Goal: Task Accomplishment & Management: Complete application form

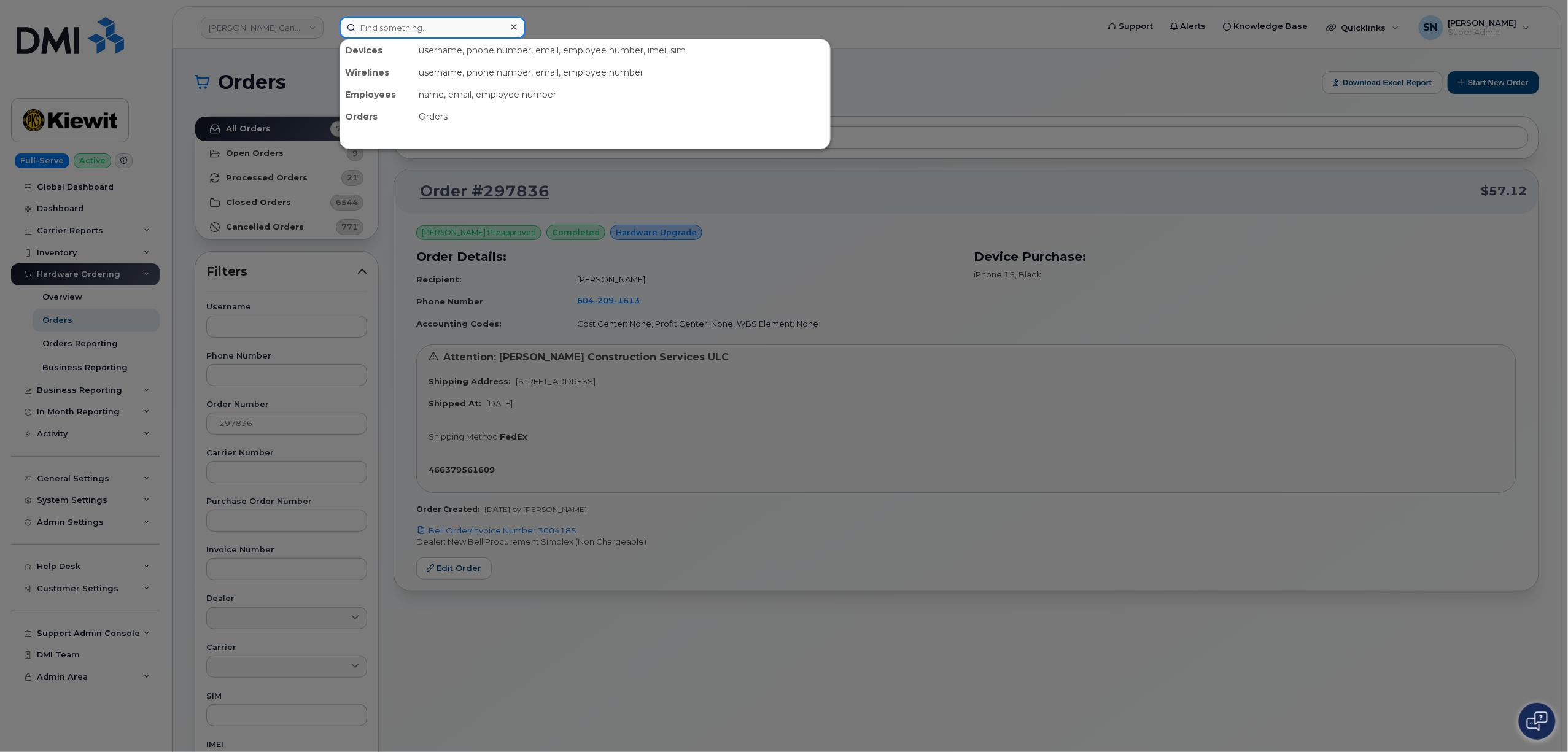
click at [364, 21] on input at bounding box center [433, 27] width 186 height 22
paste input "2263785619"
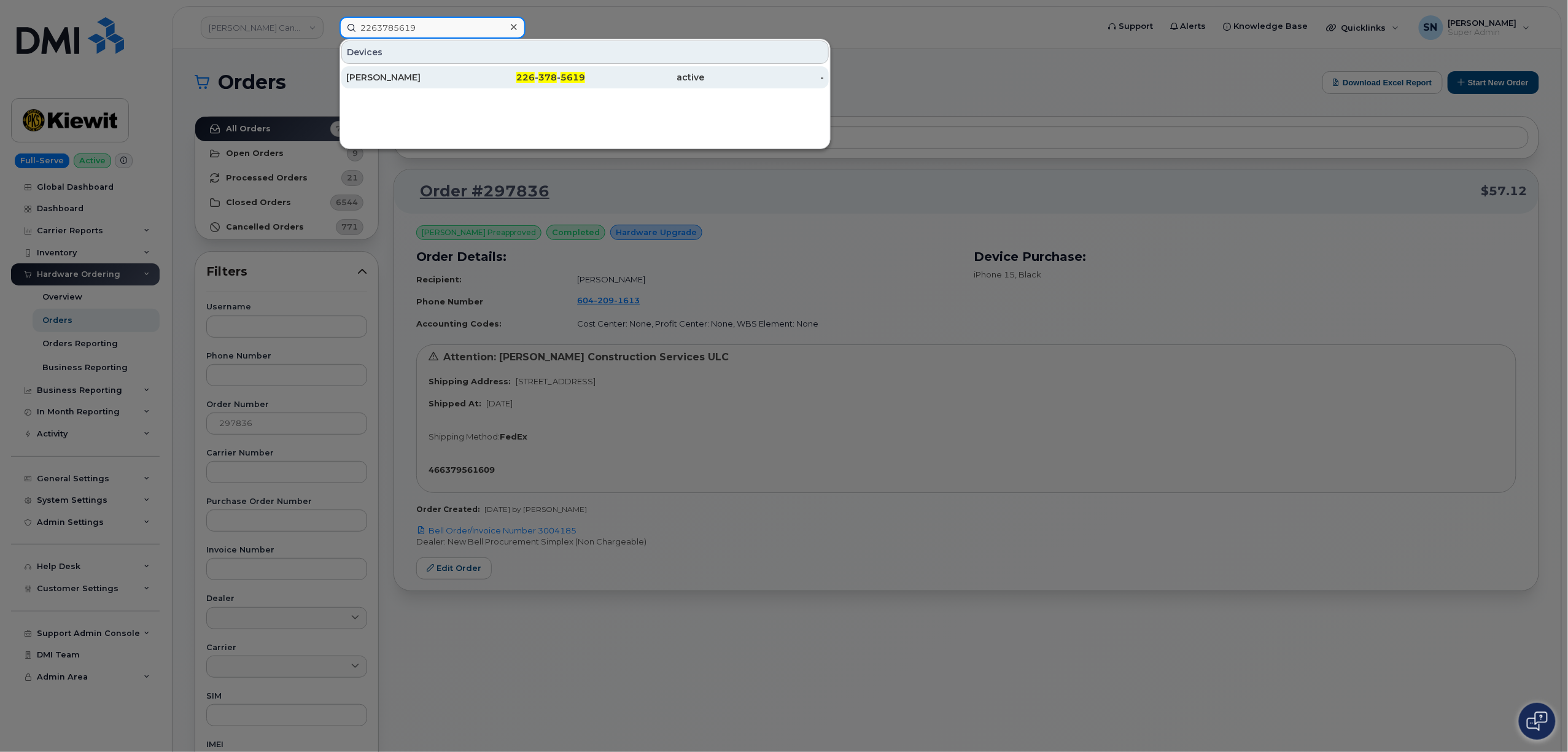
type input "2263785619"
click at [466, 69] on div "Mark Mooney" at bounding box center [526, 77] width 120 height 22
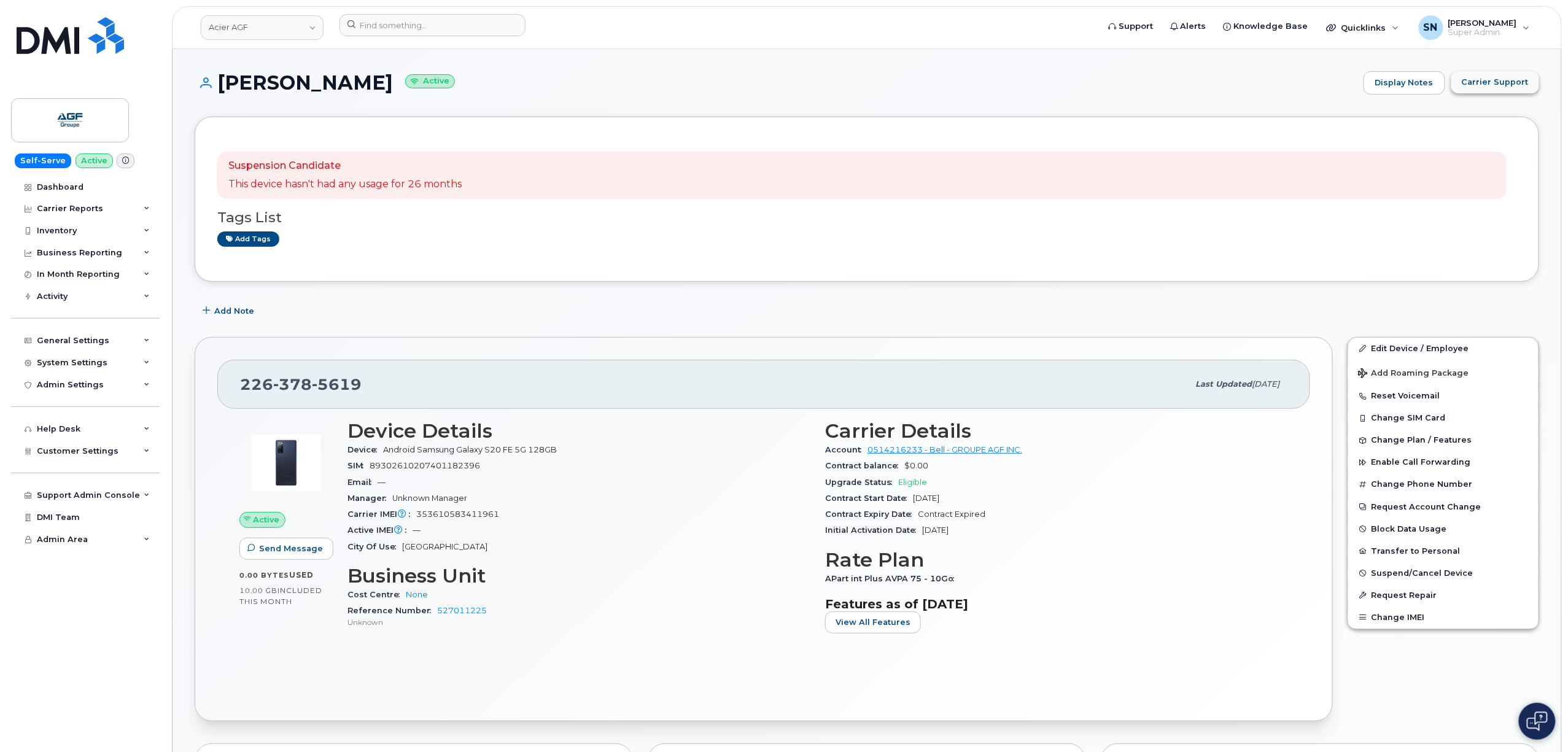
click at [1486, 91] on button "Carrier Support" at bounding box center [1495, 82] width 88 height 22
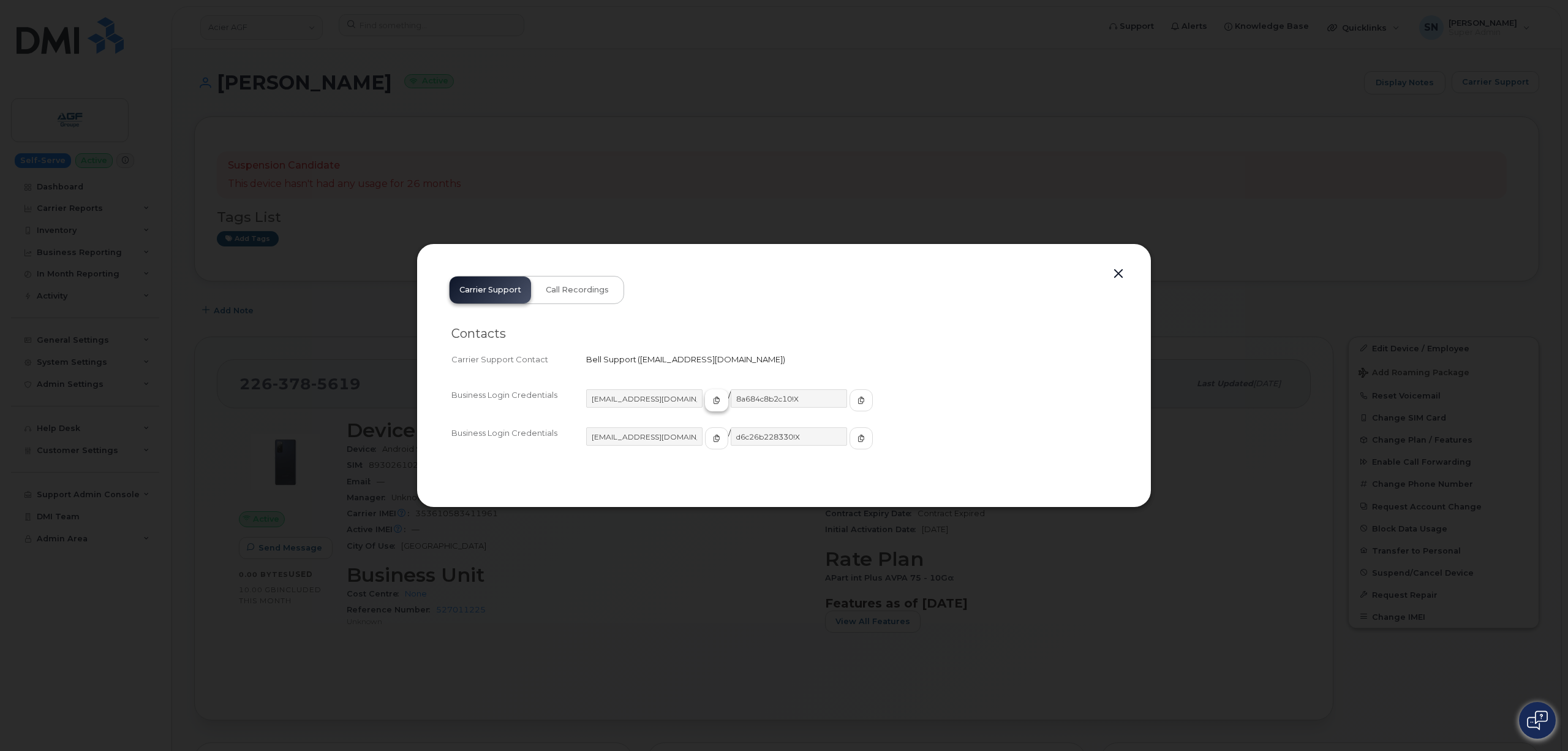
click at [711, 404] on span "button" at bounding box center [716, 400] width 11 height 11
drag, startPoint x: 840, startPoint y: 400, endPoint x: 735, endPoint y: 401, distance: 105.0
click at [856, 400] on span "button" at bounding box center [861, 400] width 11 height 11
click at [1116, 274] on button "button" at bounding box center [1118, 273] width 18 height 18
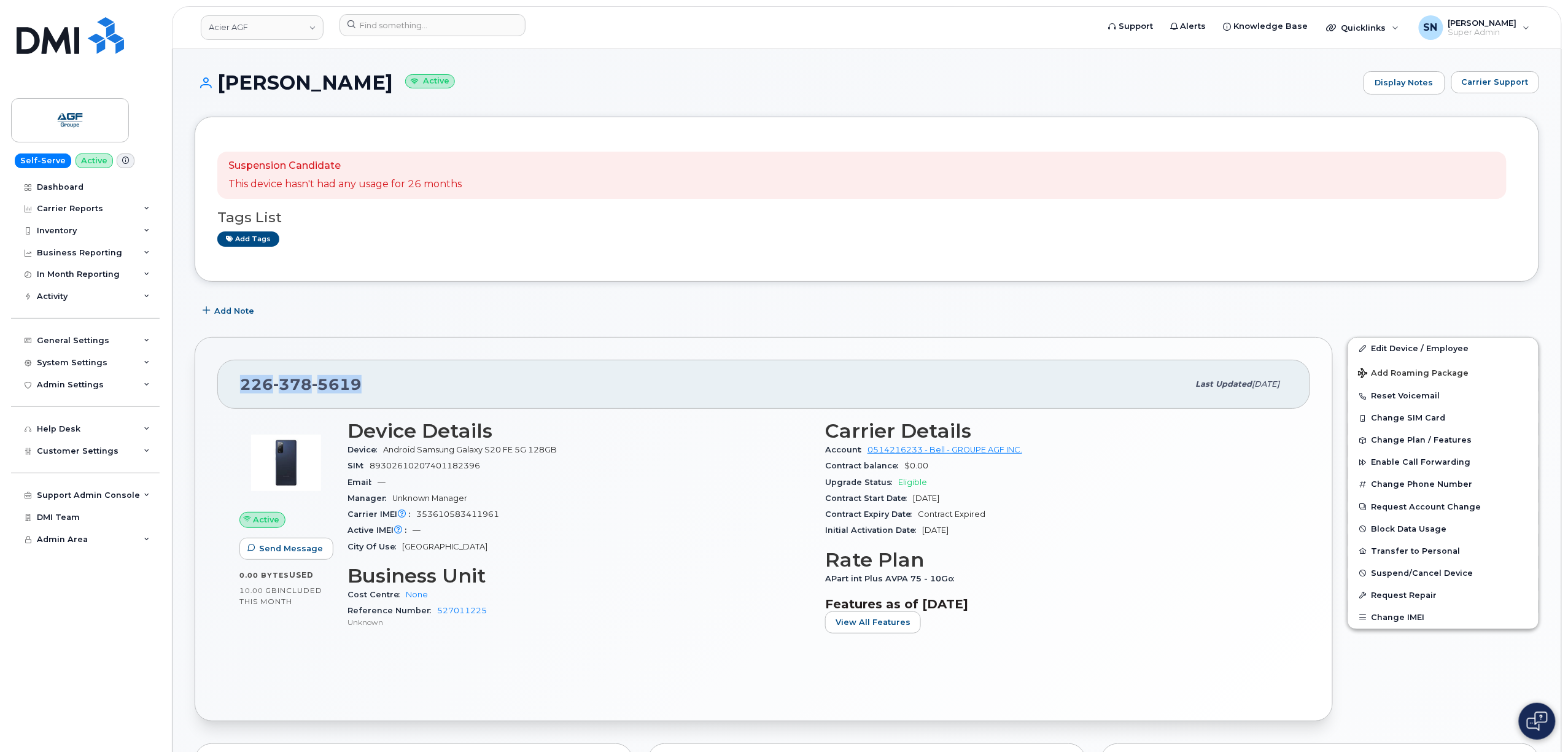
drag, startPoint x: 244, startPoint y: 385, endPoint x: 365, endPoint y: 391, distance: 121.1
click at [365, 391] on div "226 378 5619" at bounding box center [714, 384] width 948 height 26
copy span "226 378 5619"
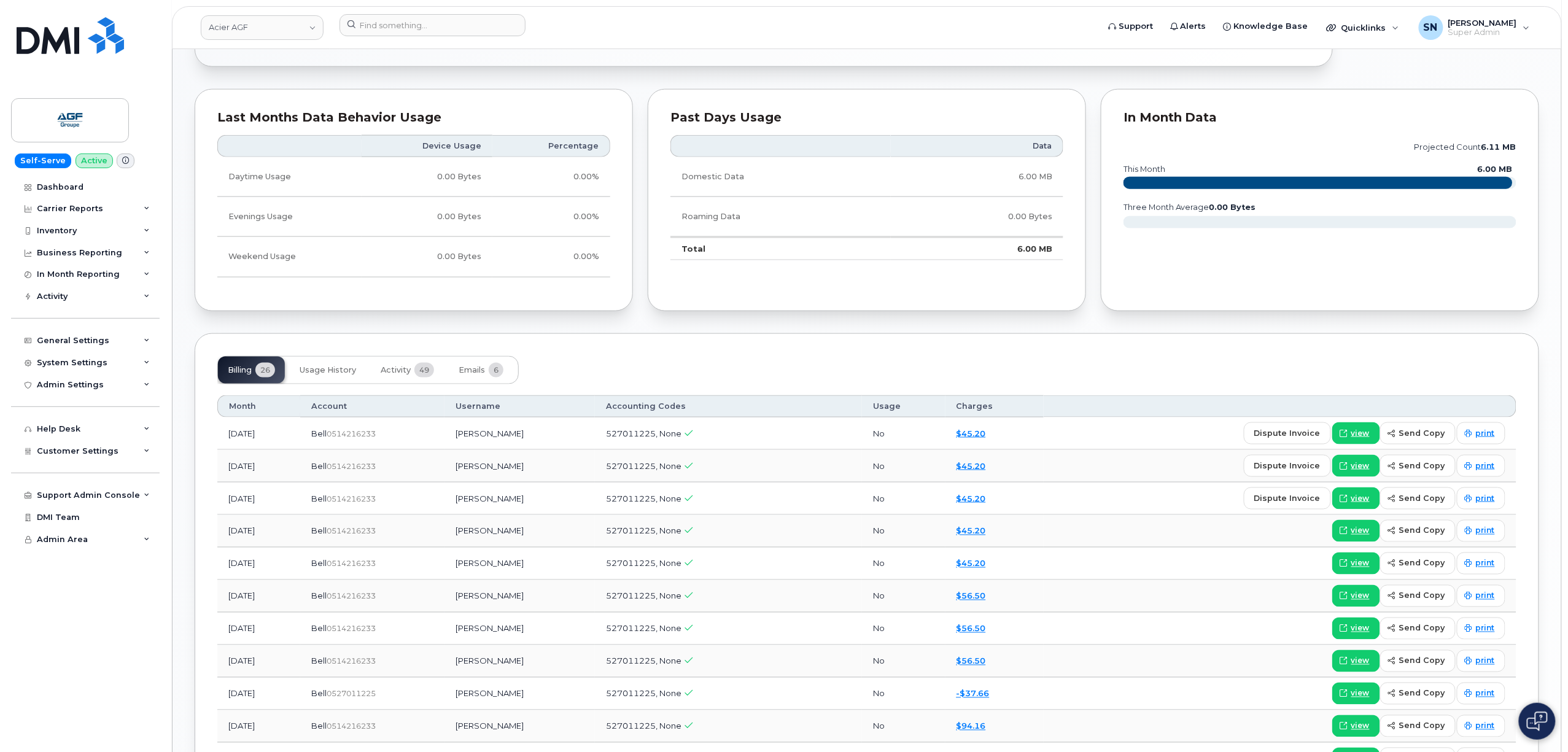
scroll to position [818, 0]
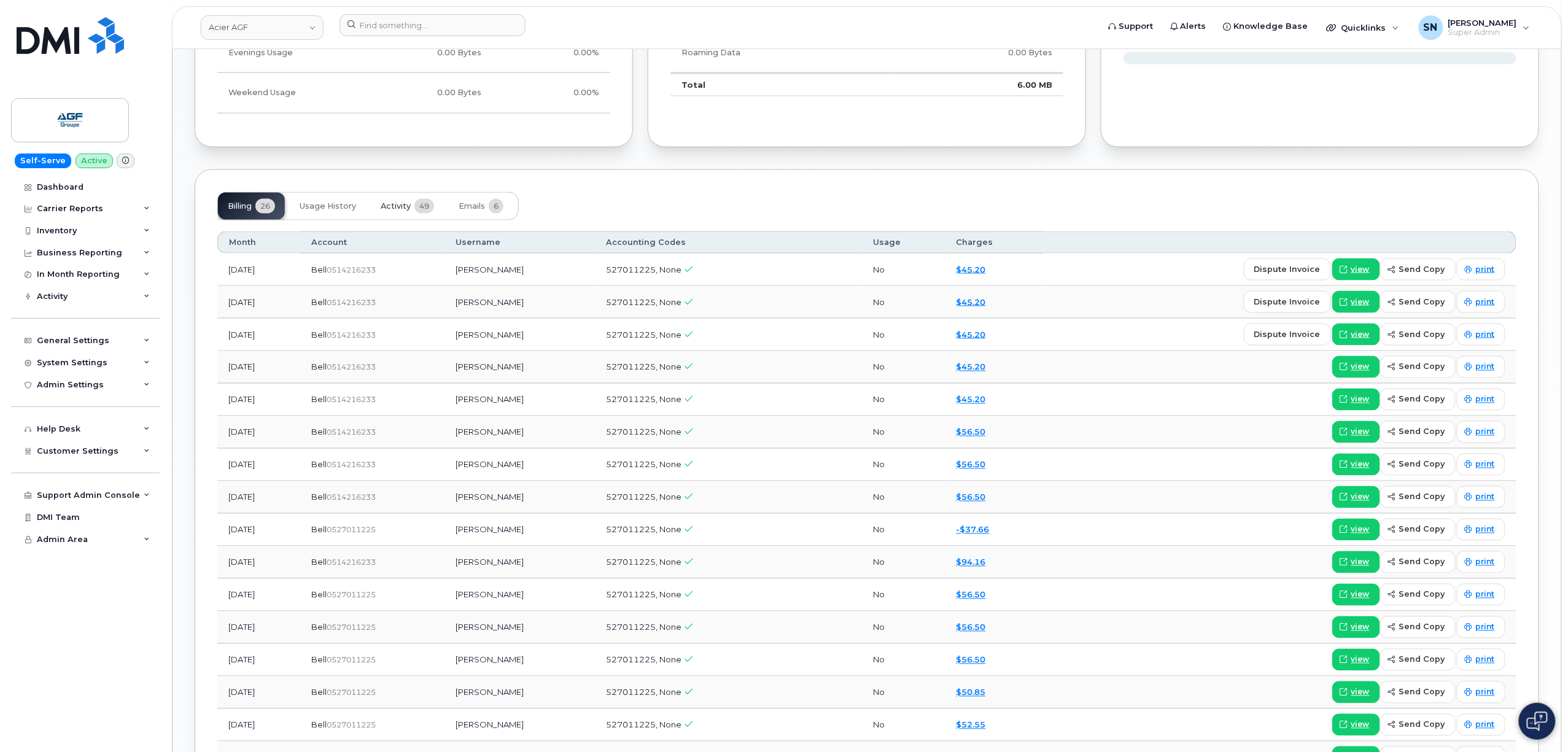
drag, startPoint x: 409, startPoint y: 224, endPoint x: 405, endPoint y: 217, distance: 8.1
click at [407, 221] on div "Billing 26 Usage History Activity 49 Emails 6 Month Account Username Accounting…" at bounding box center [867, 671] width 1344 height 1004
click at [404, 214] on button "Activity 49" at bounding box center [407, 206] width 73 height 27
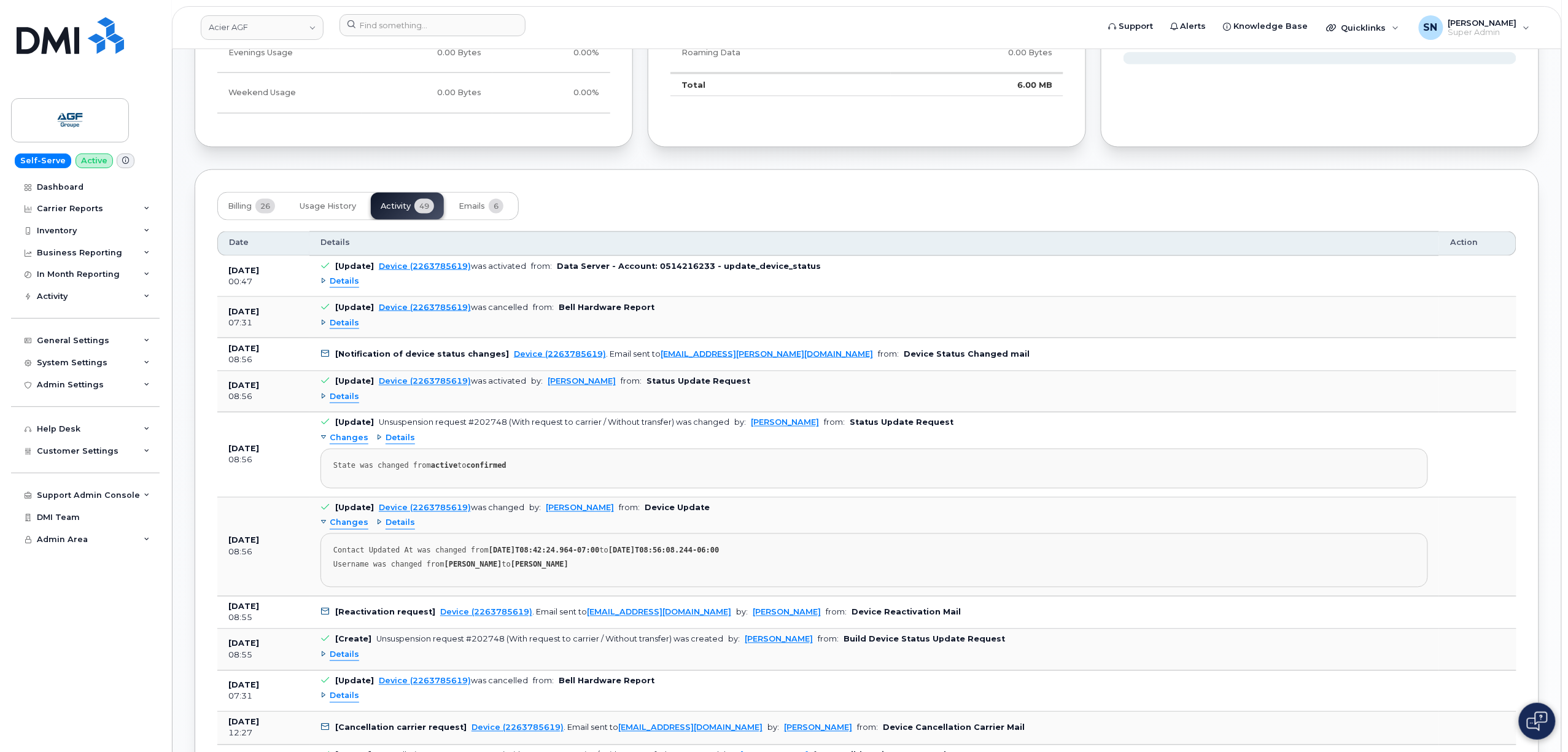
click at [356, 400] on span "Details" at bounding box center [344, 397] width 30 height 11
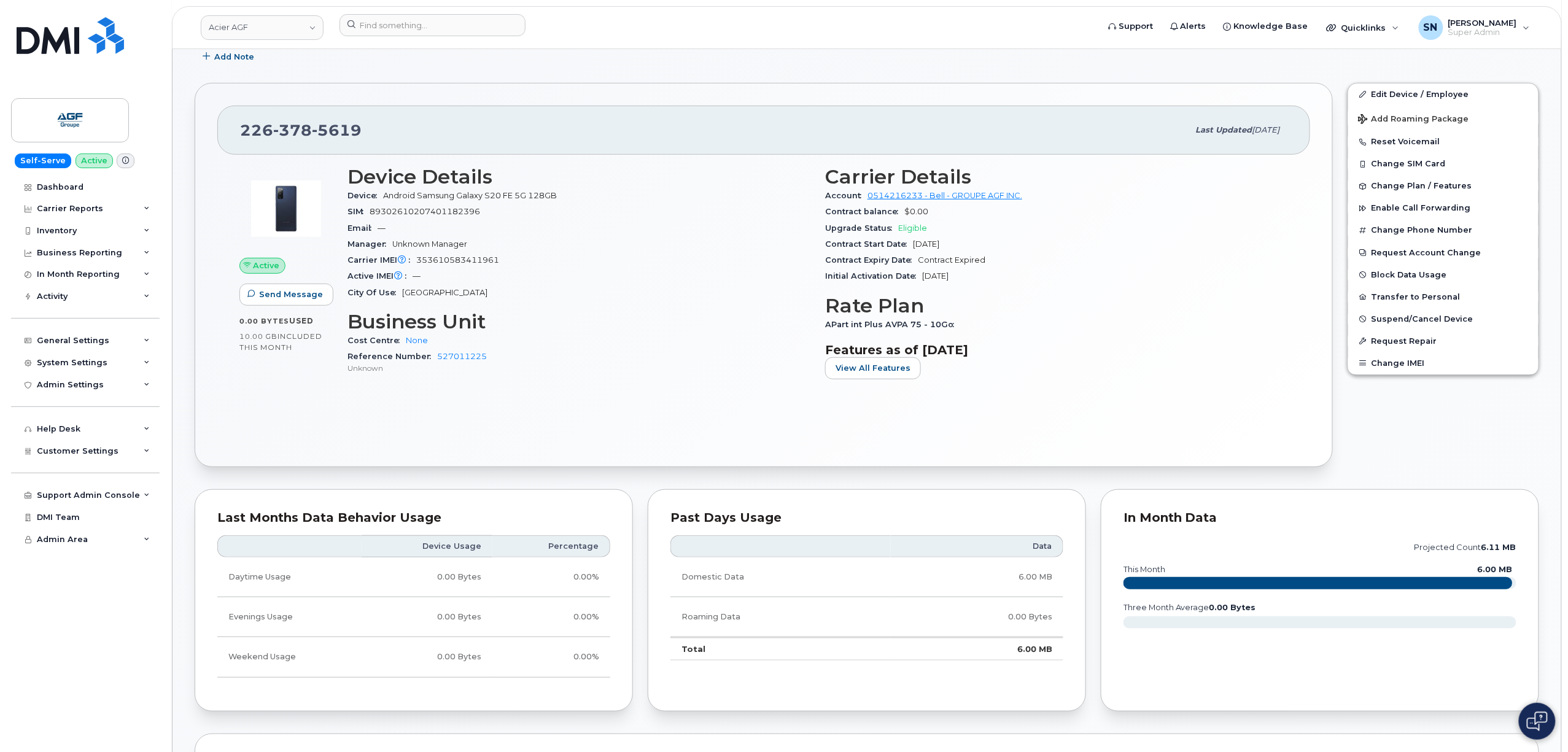
scroll to position [246, 0]
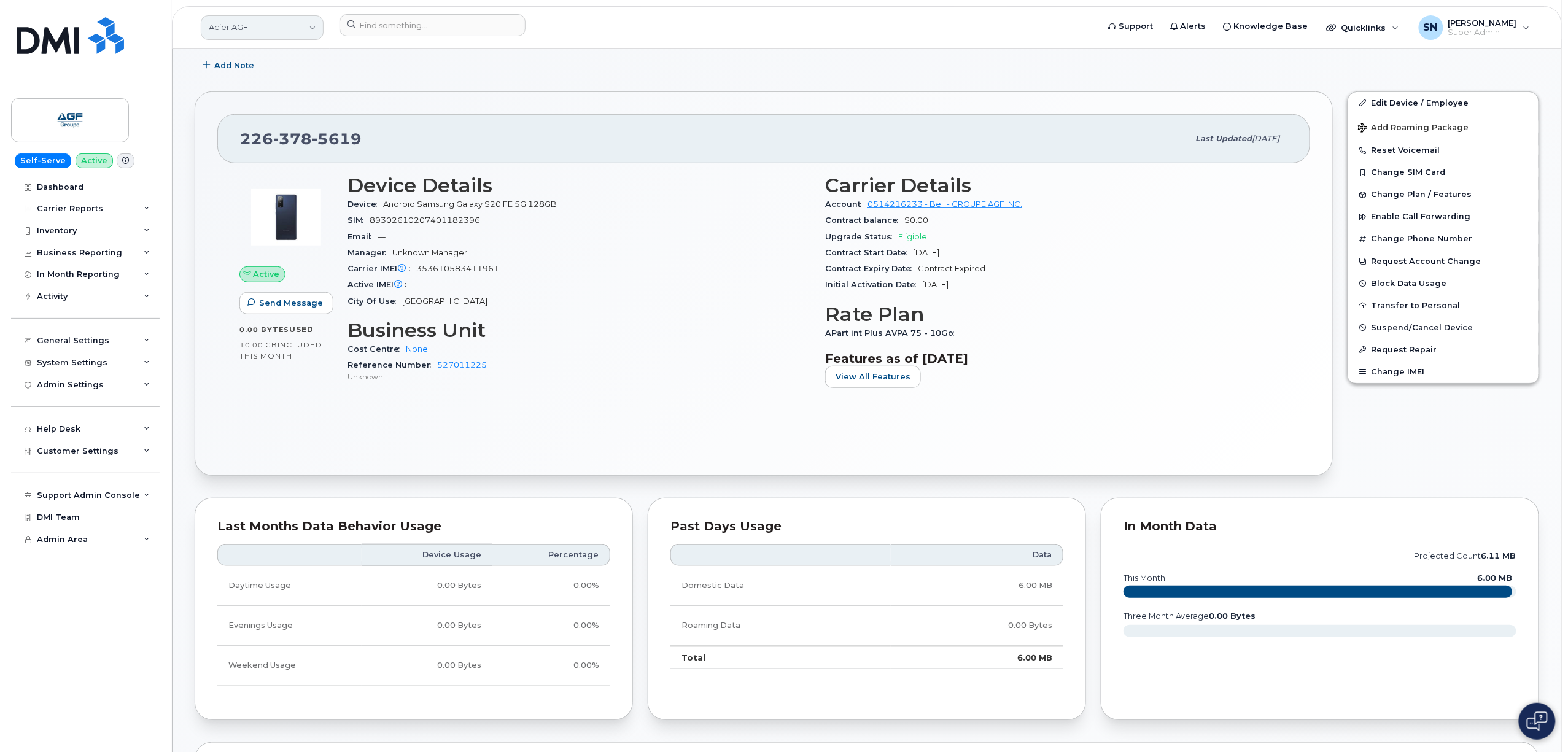
click at [304, 35] on link "Acier AGF" at bounding box center [262, 27] width 123 height 24
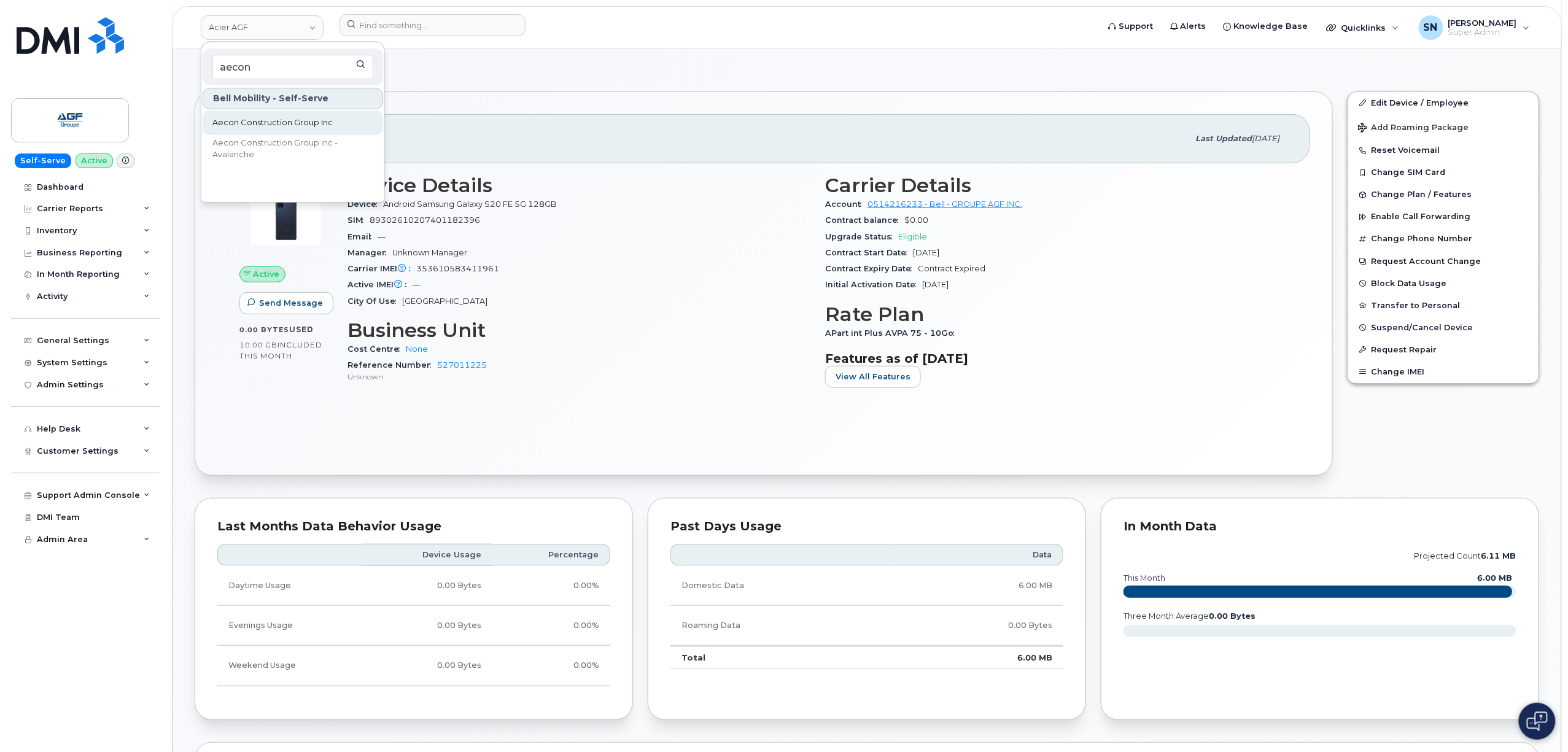
type input "aecon"
click at [317, 114] on link "Aecon Construction Group Inc" at bounding box center [293, 123] width 181 height 24
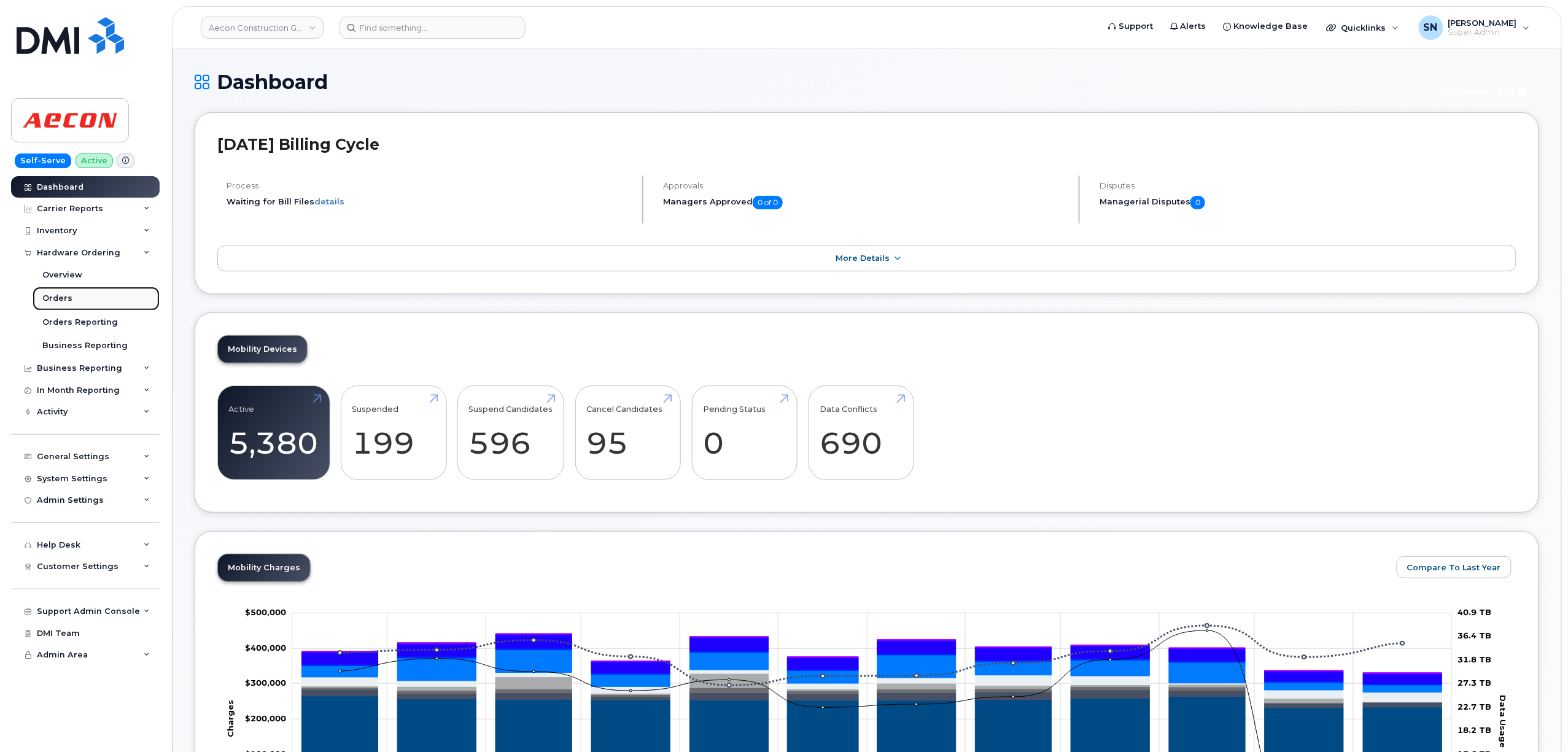
click at [82, 294] on link "Orders" at bounding box center [96, 298] width 127 height 24
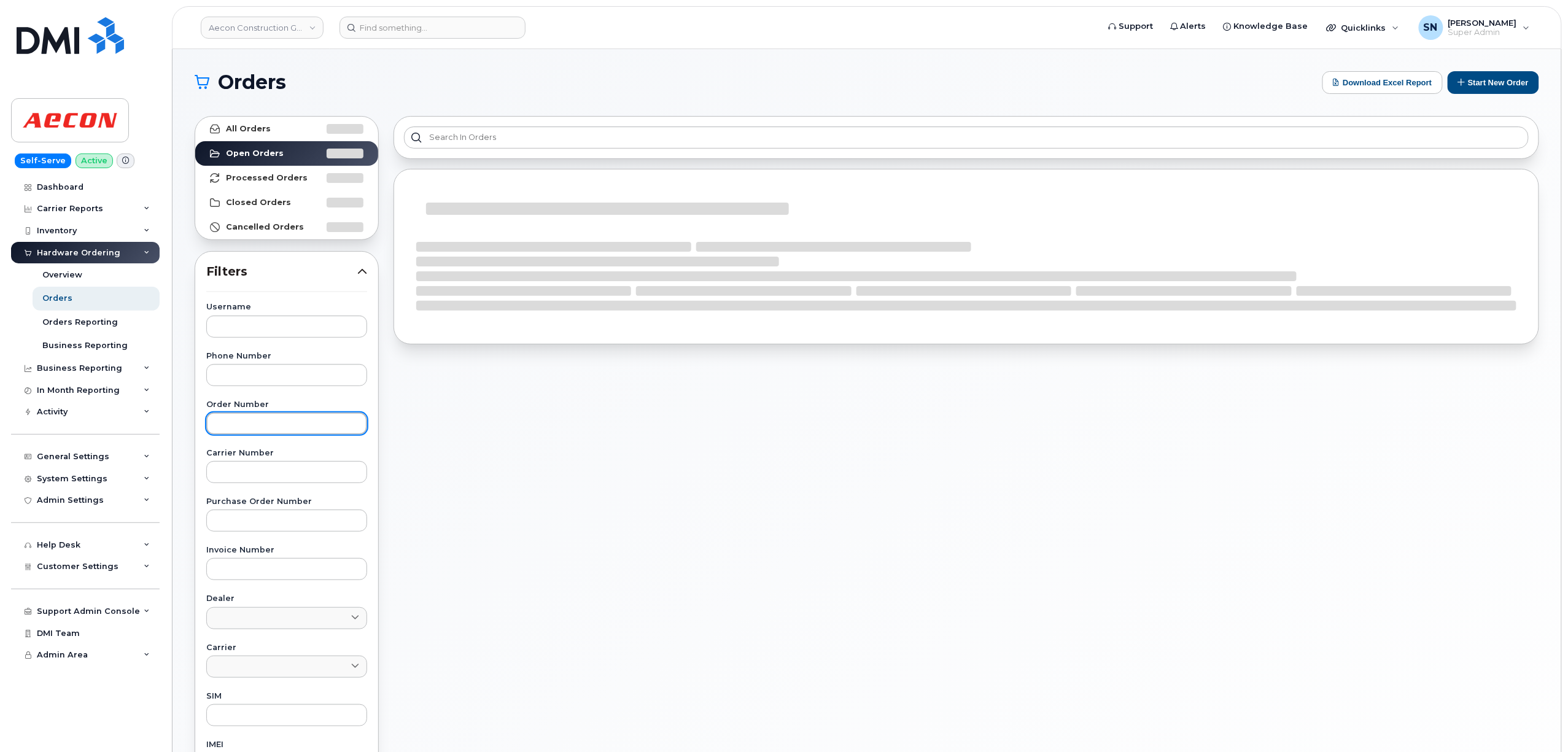
click at [318, 421] on input "text" at bounding box center [286, 423] width 161 height 22
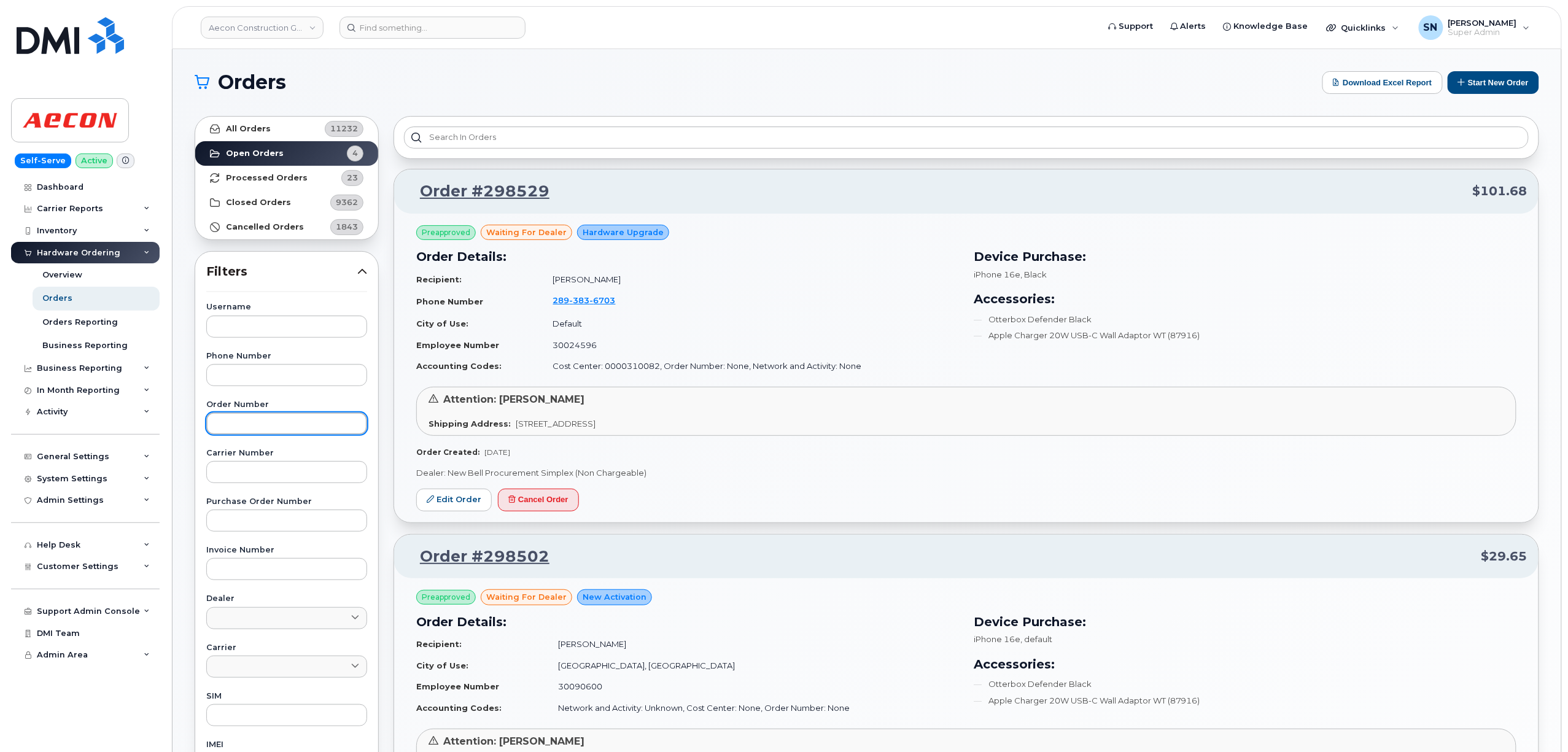
paste input "298355"
type input "298355"
click at [288, 133] on link "All Orders 11232" at bounding box center [287, 129] width 183 height 24
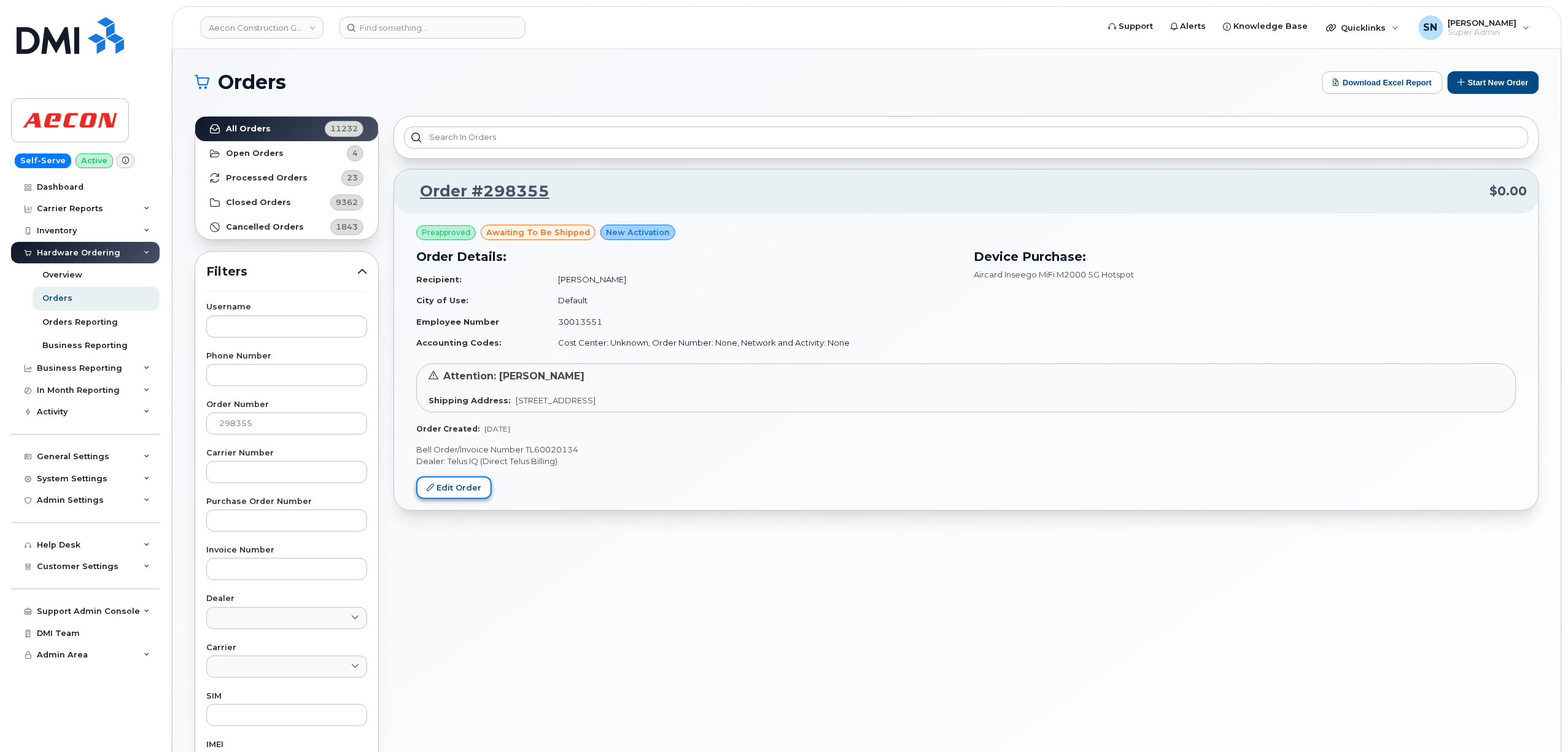
click at [454, 485] on link "Edit Order" at bounding box center [453, 487] width 76 height 23
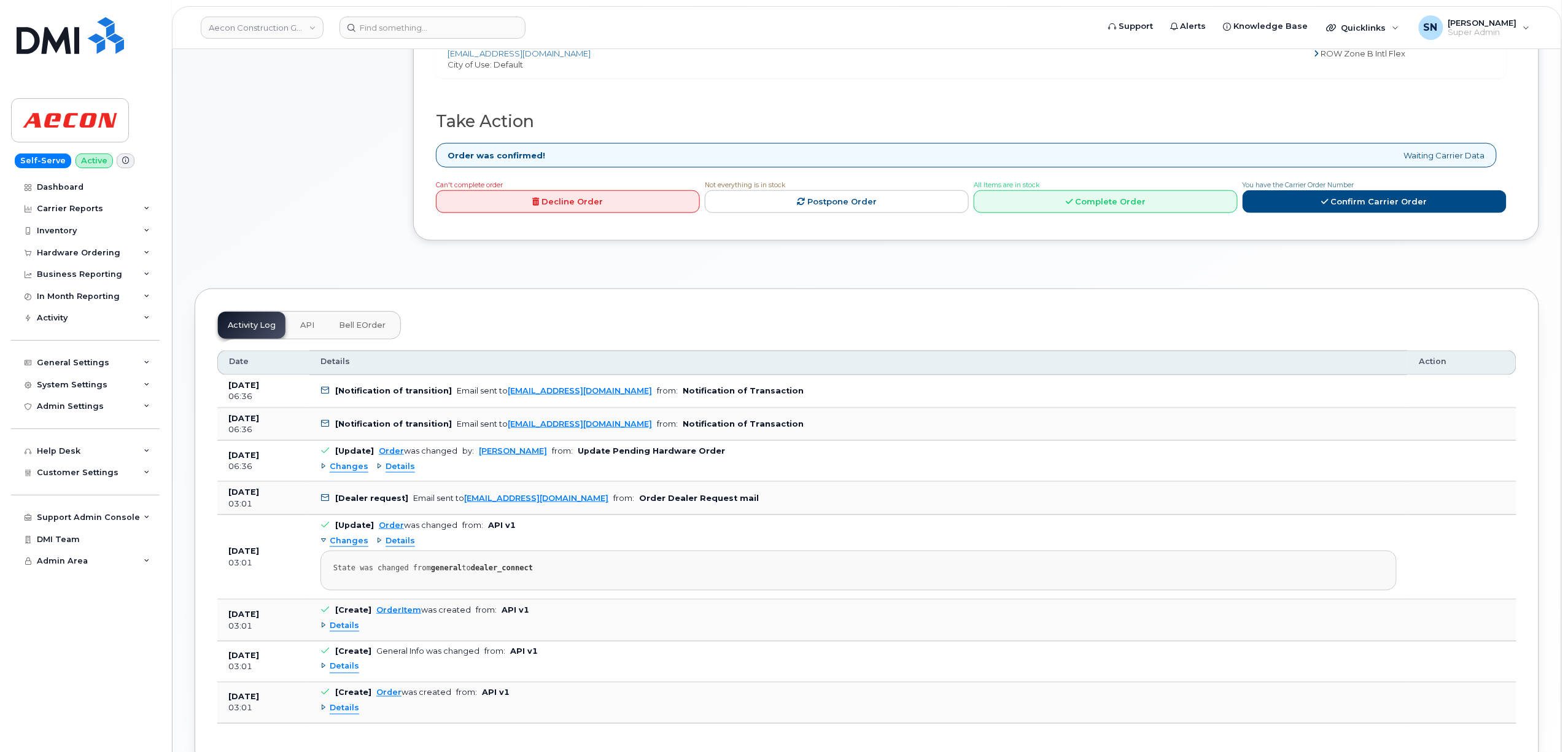
scroll to position [573, 0]
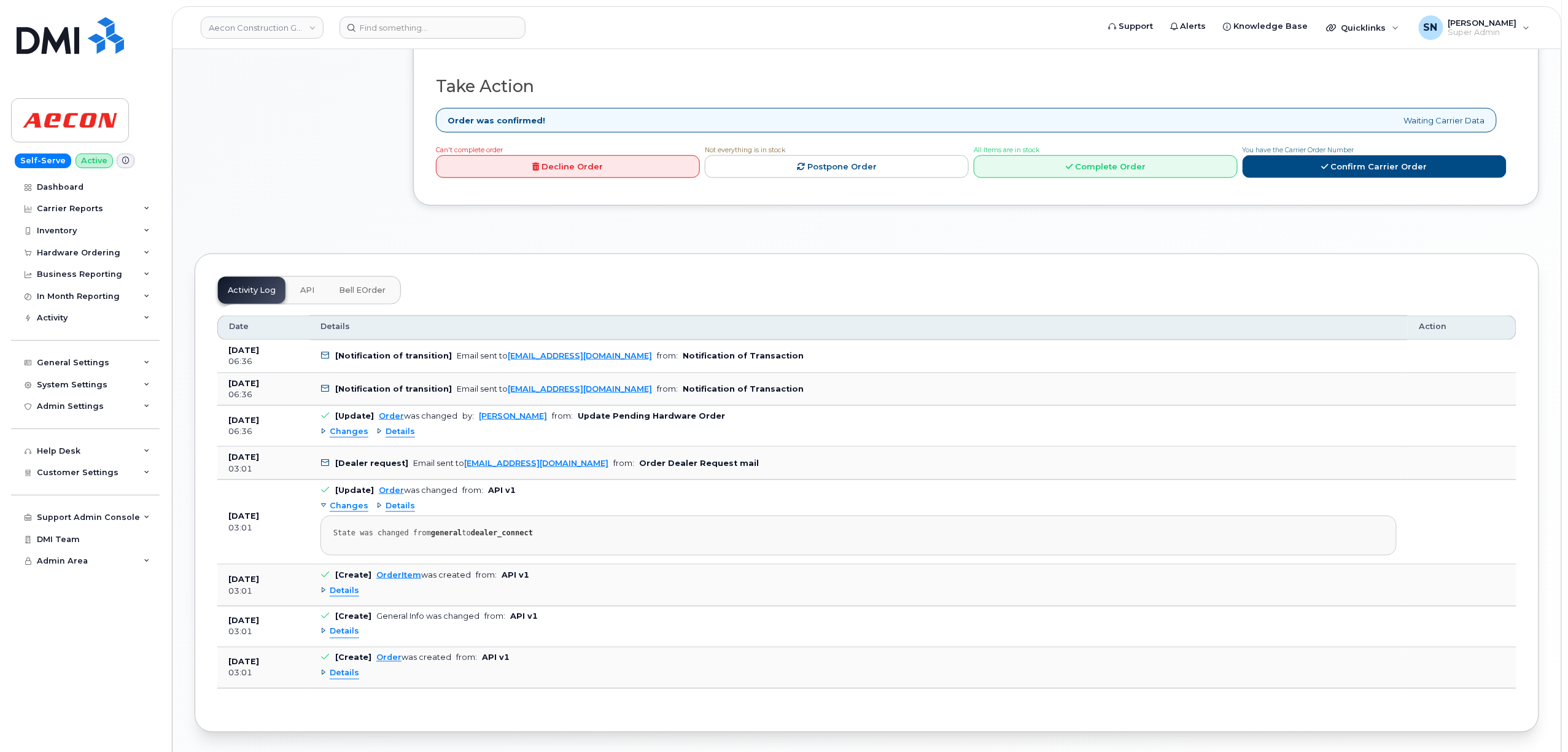
click at [353, 426] on span "Changes" at bounding box center [349, 431] width 39 height 11
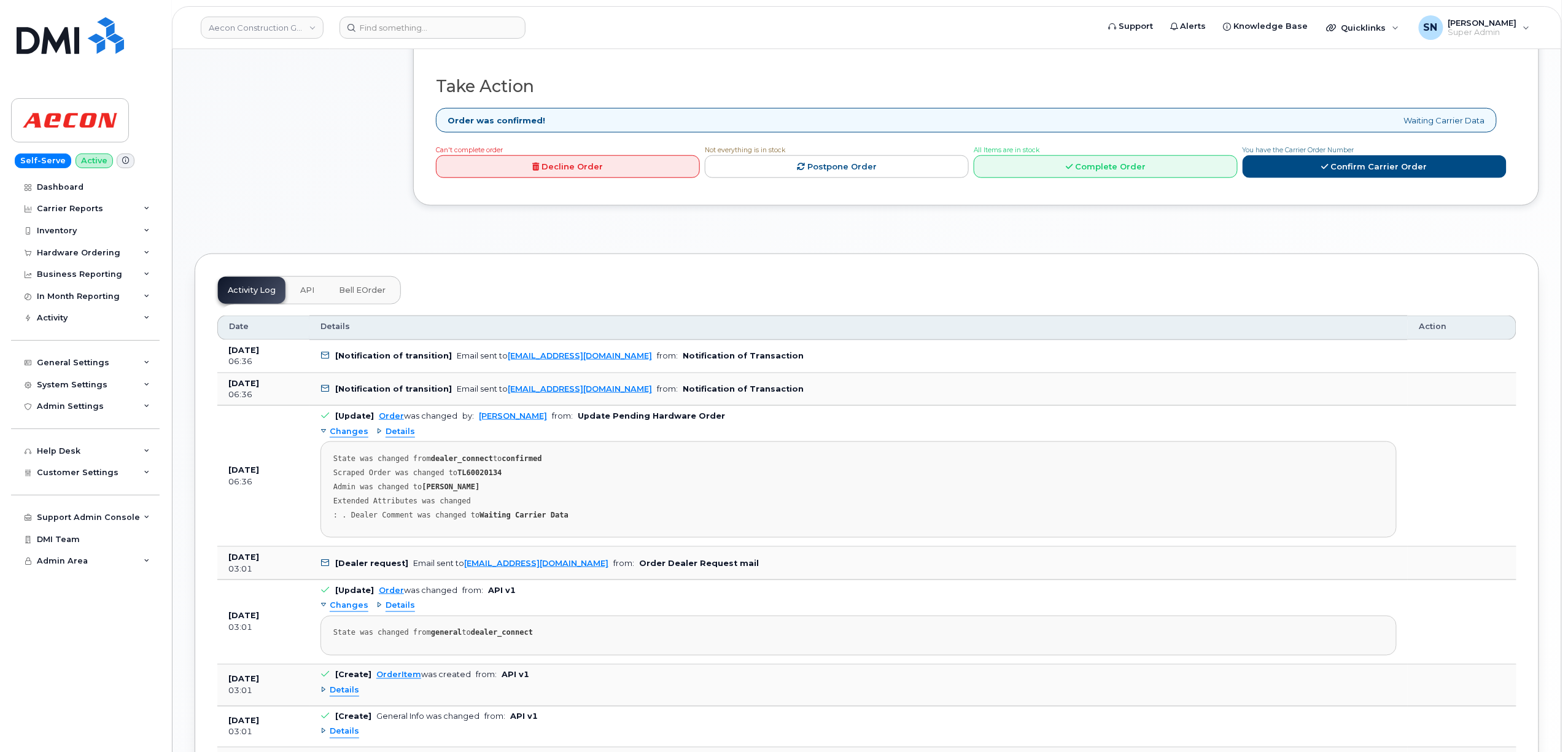
click at [485, 468] on strong "TL60020134" at bounding box center [479, 472] width 44 height 8
copy strong "TL60020134"
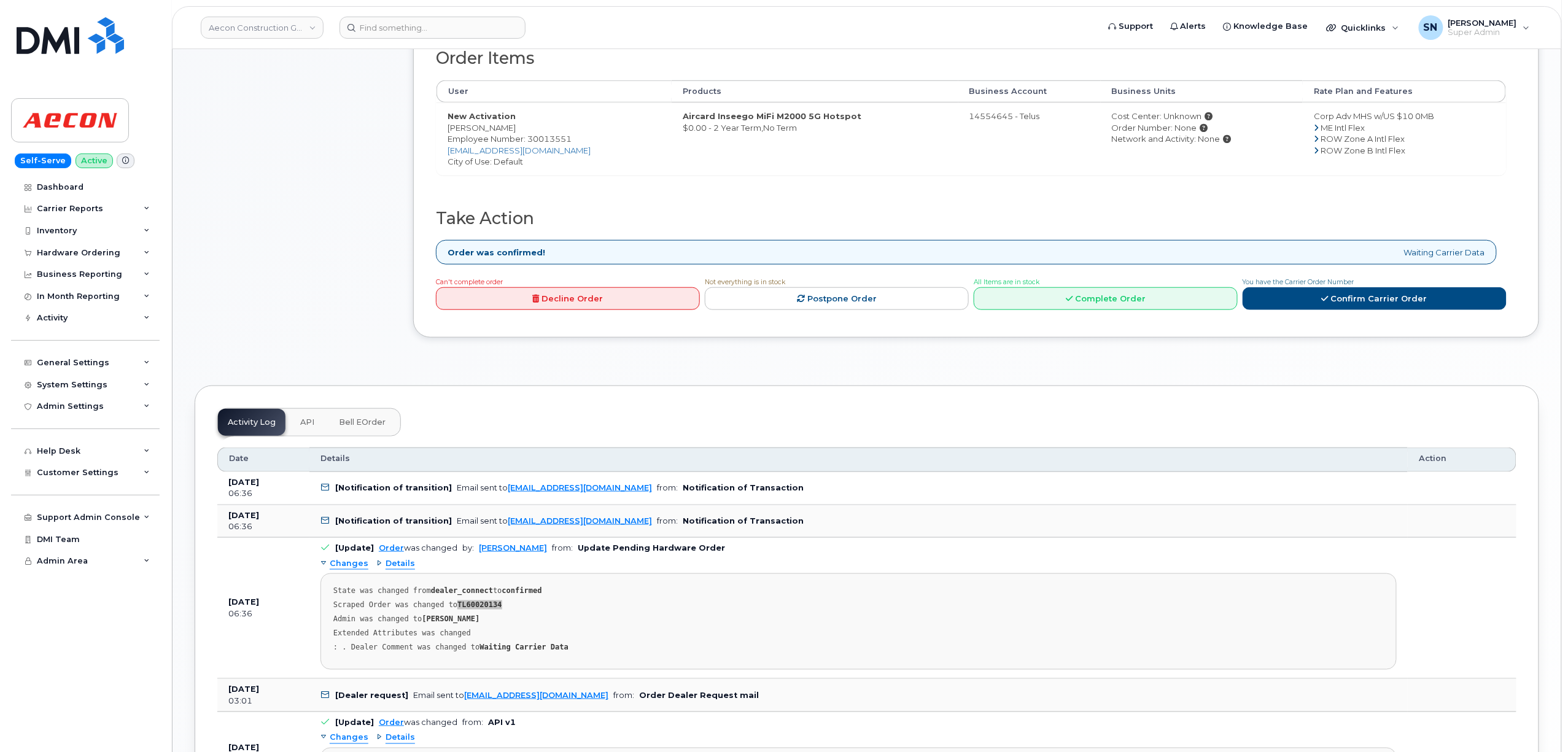
scroll to position [327, 0]
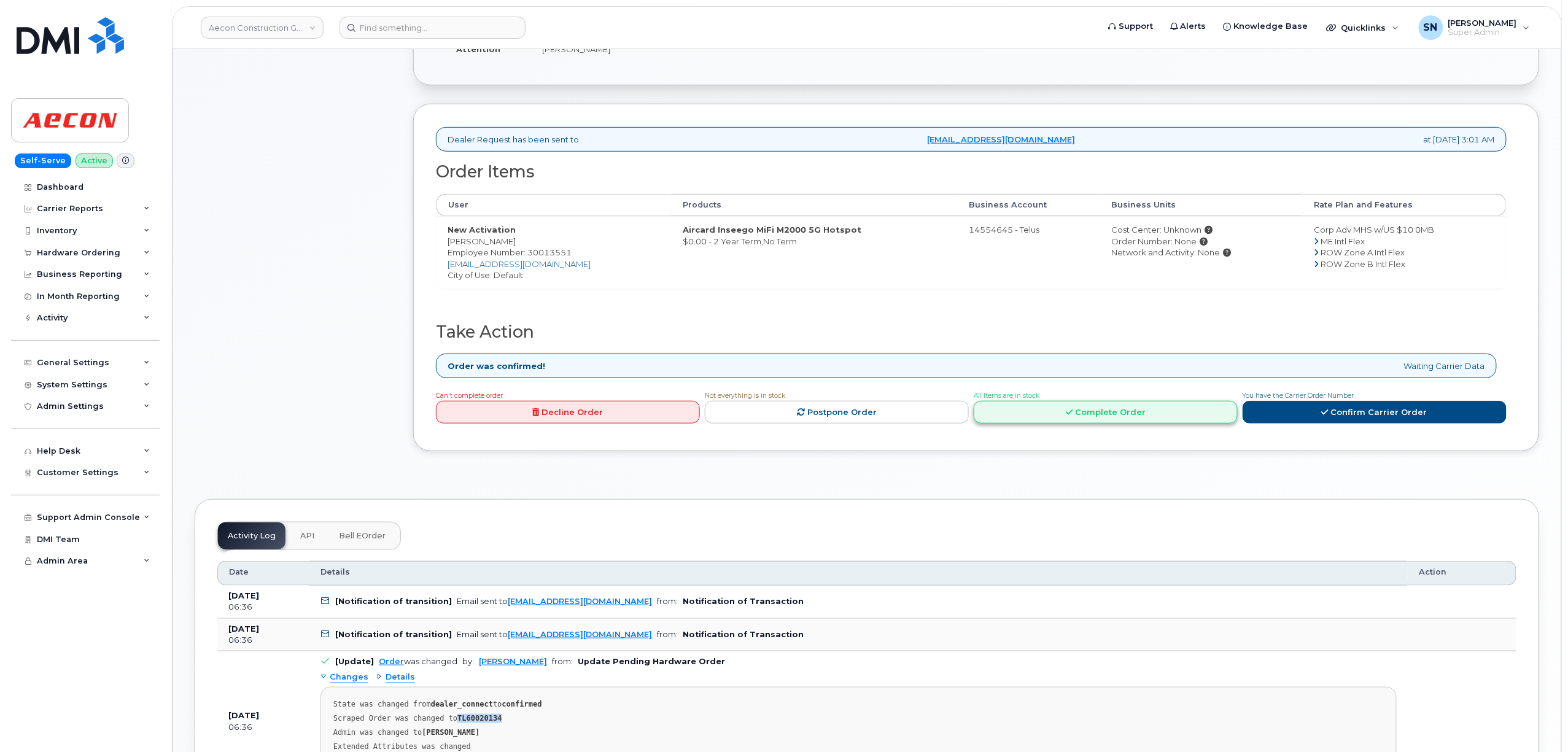
click at [1098, 411] on link "Complete Order" at bounding box center [1106, 412] width 264 height 23
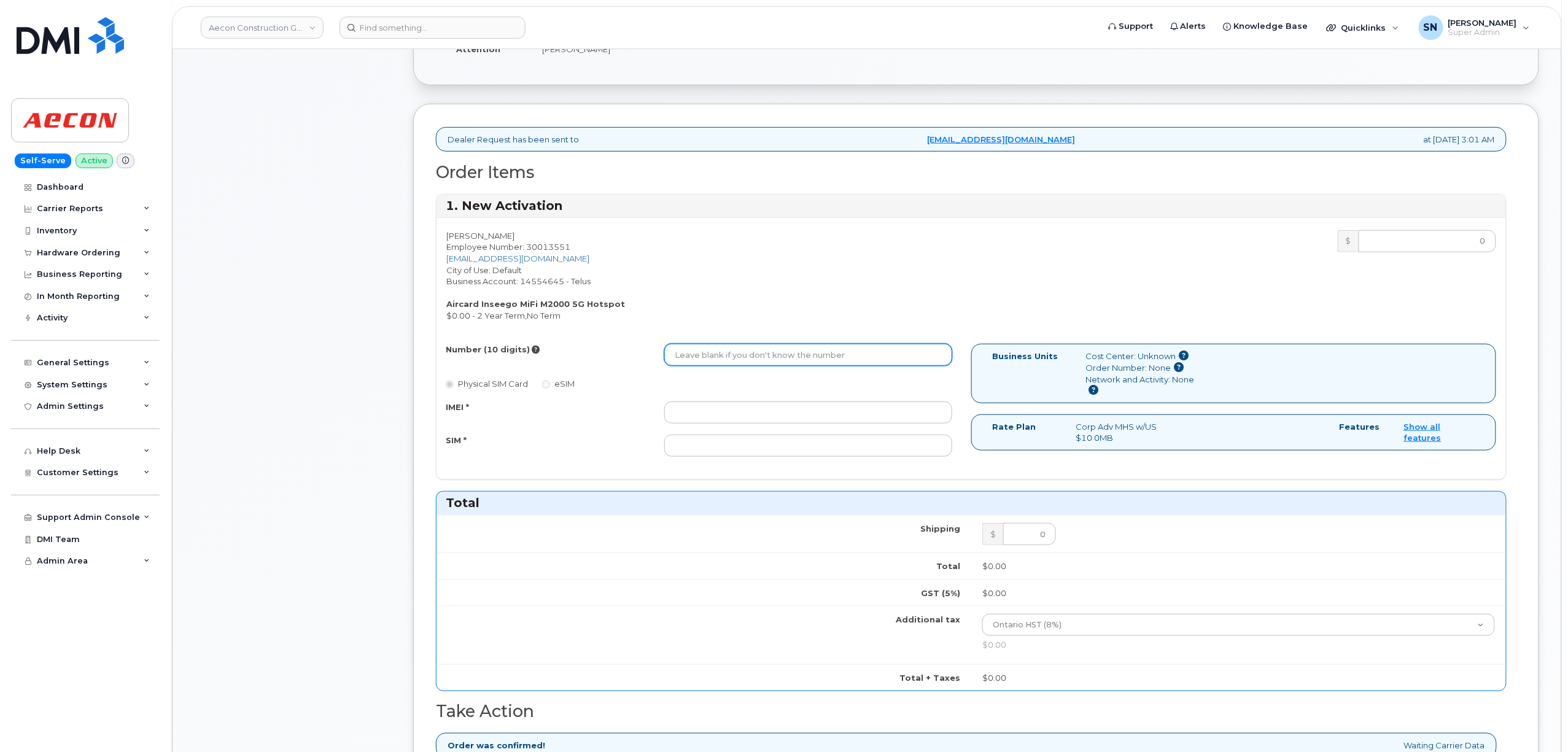
click at [703, 345] on input "Number (10 digits)" at bounding box center [808, 355] width 288 height 22
type input "2493594196"
click at [716, 401] on input "IMEI *" at bounding box center [808, 412] width 288 height 22
paste input "990016580086179"
type input "990016580086179"
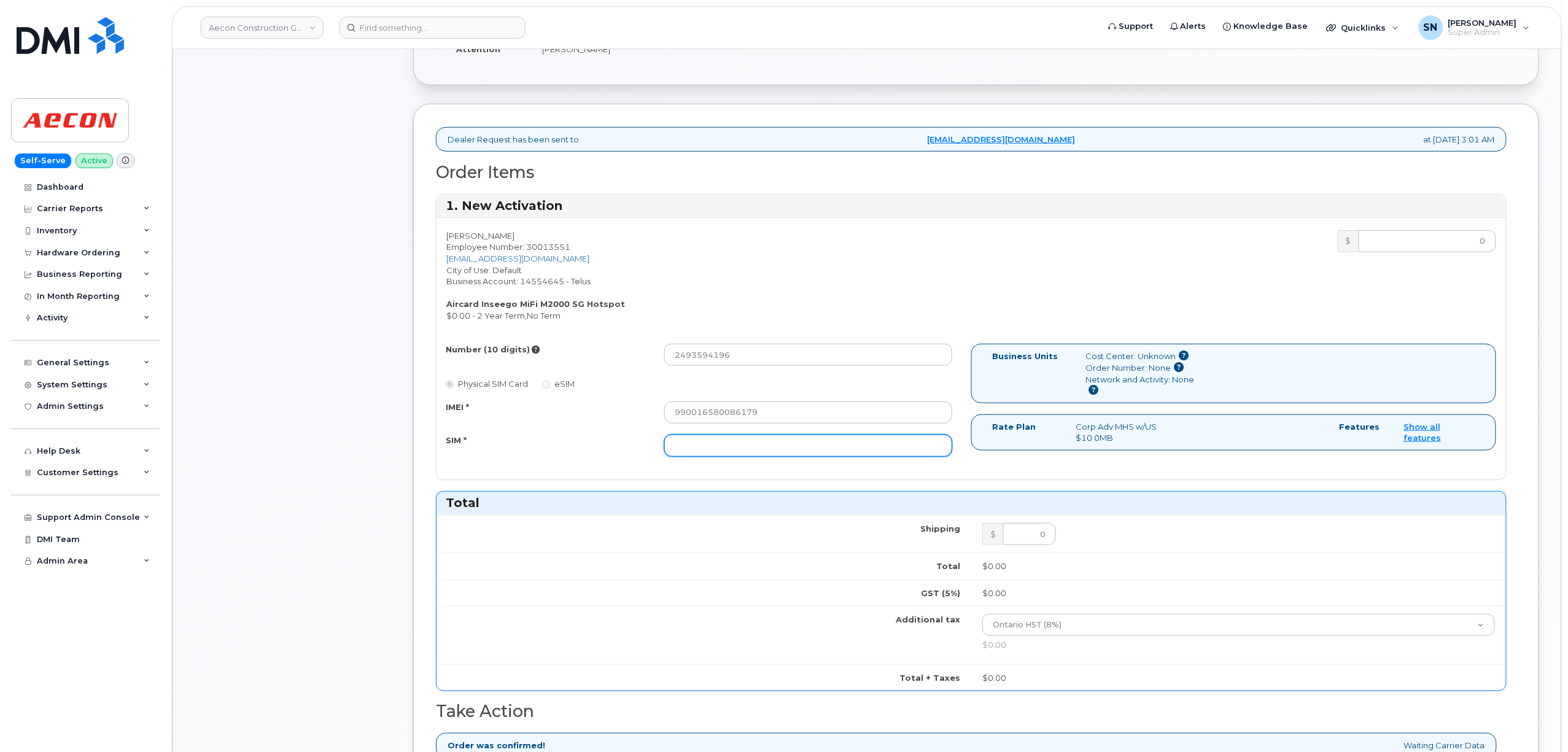
click at [722, 441] on input "SIM *" at bounding box center [808, 445] width 288 height 22
paste input "8912230102181852462"
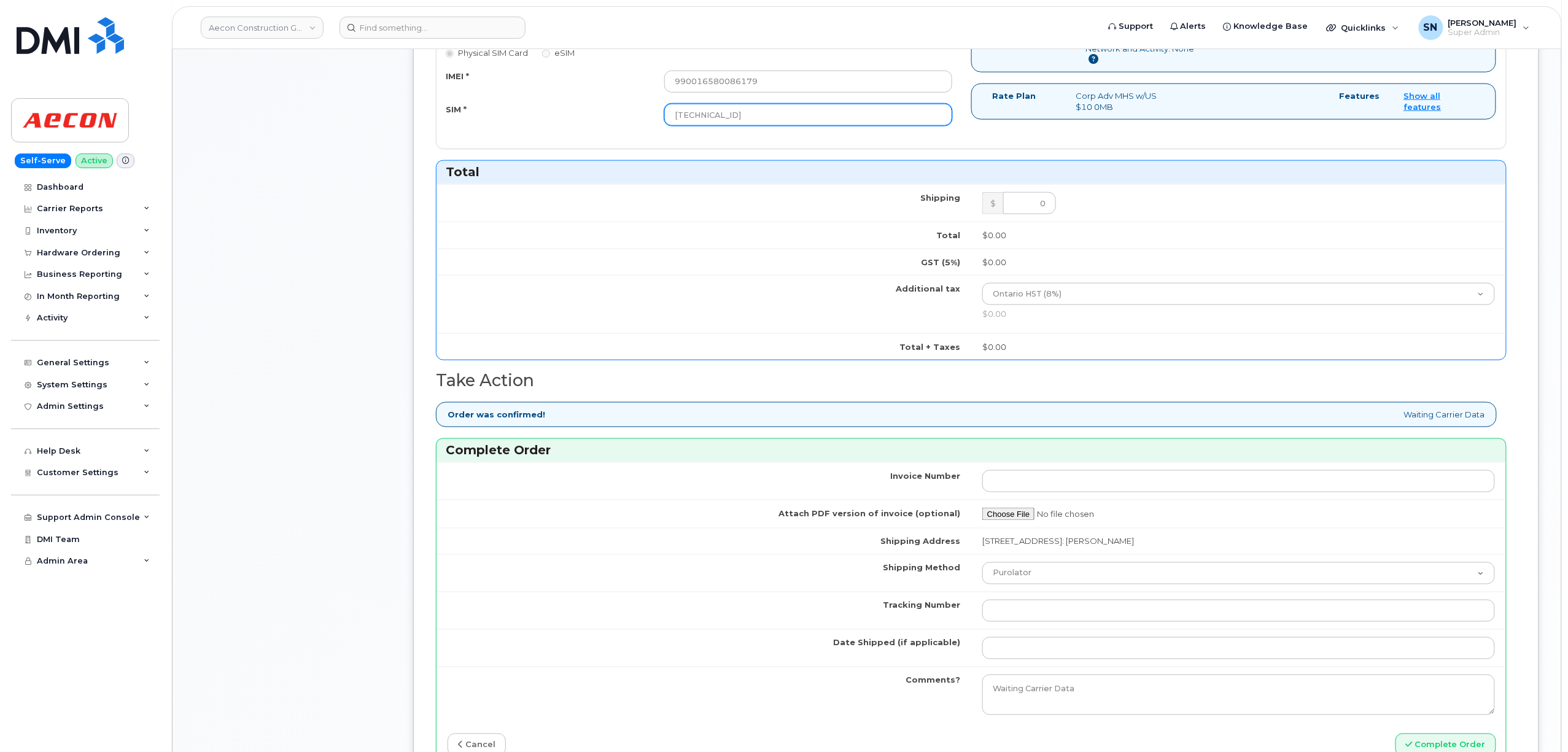
scroll to position [736, 0]
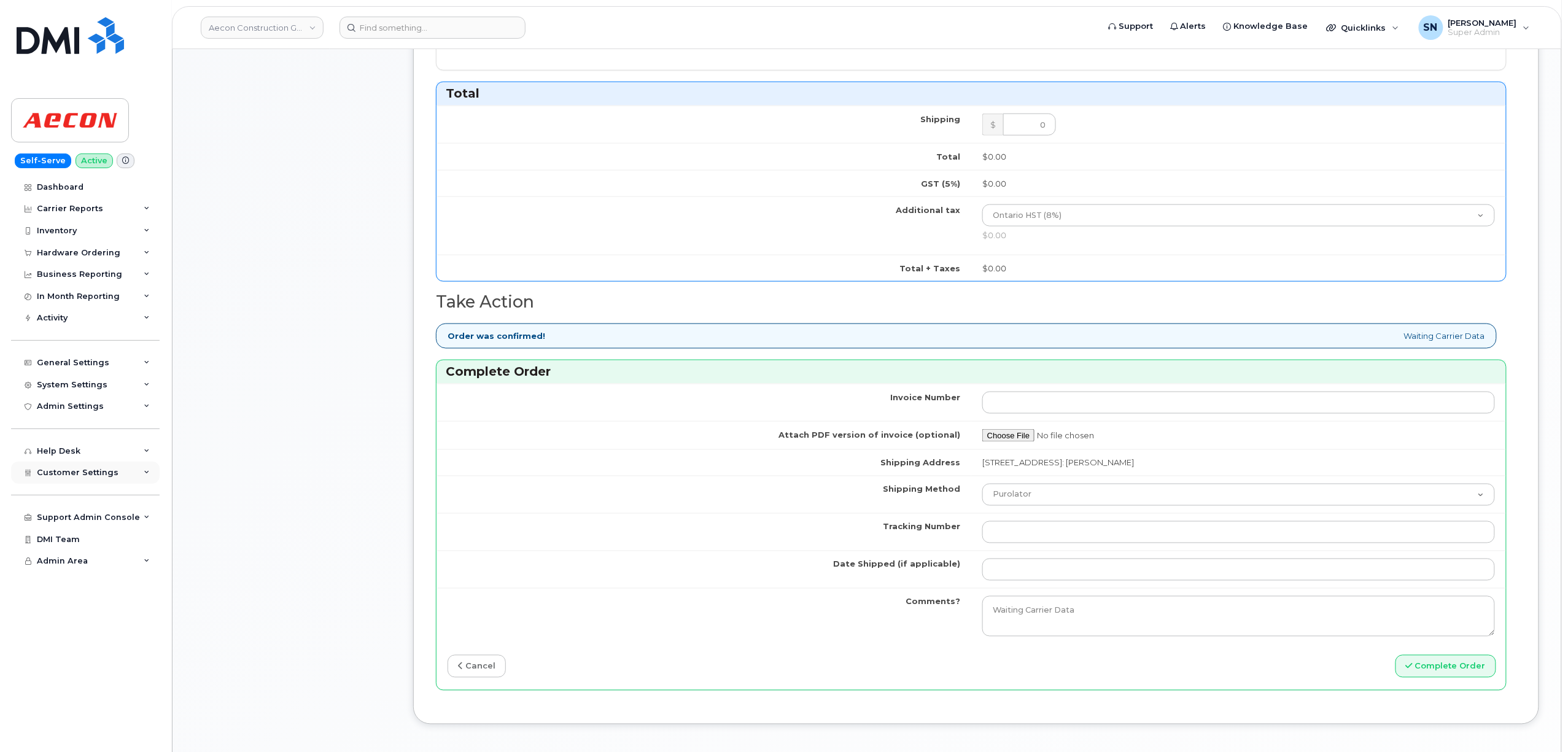
type input "8912230102181852462"
click at [1039, 521] on input "Tracking Number" at bounding box center [1238, 532] width 513 height 22
paste input "520016017169"
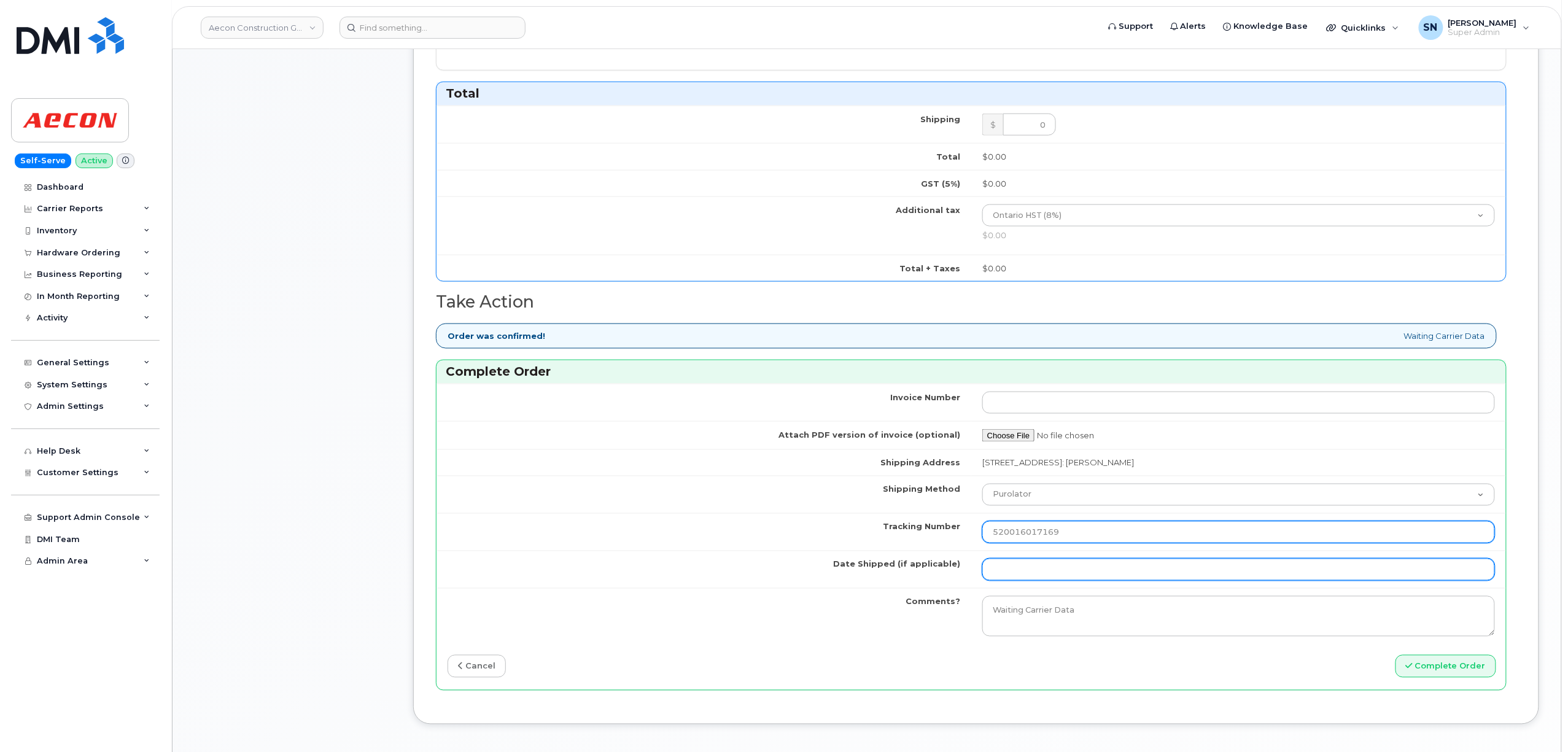
type input "520016017169"
click at [1037, 572] on input "Date Shipped (if applicable)" at bounding box center [1238, 569] width 513 height 22
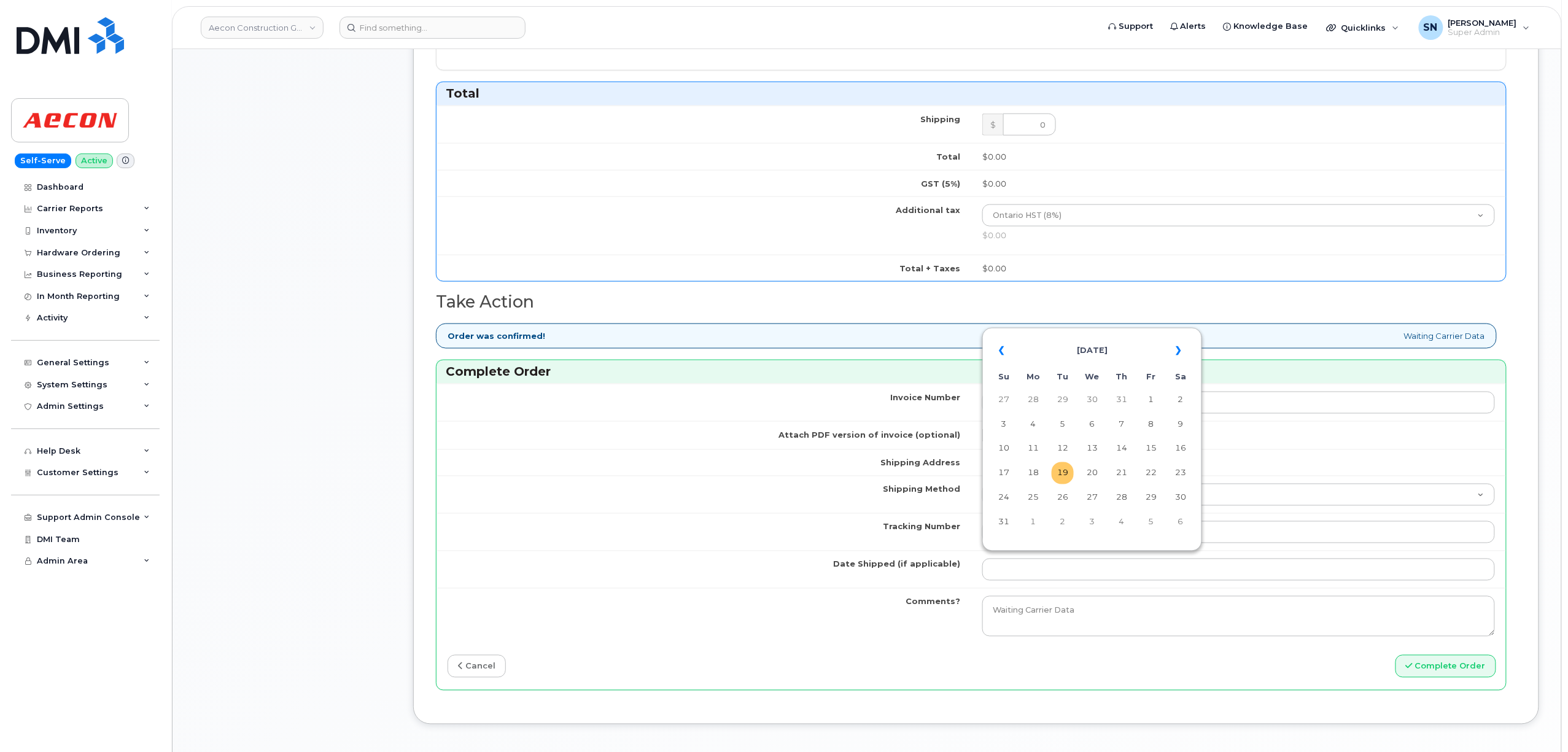
click at [1064, 476] on td "19" at bounding box center [1062, 473] width 22 height 22
type input "2025-08-19"
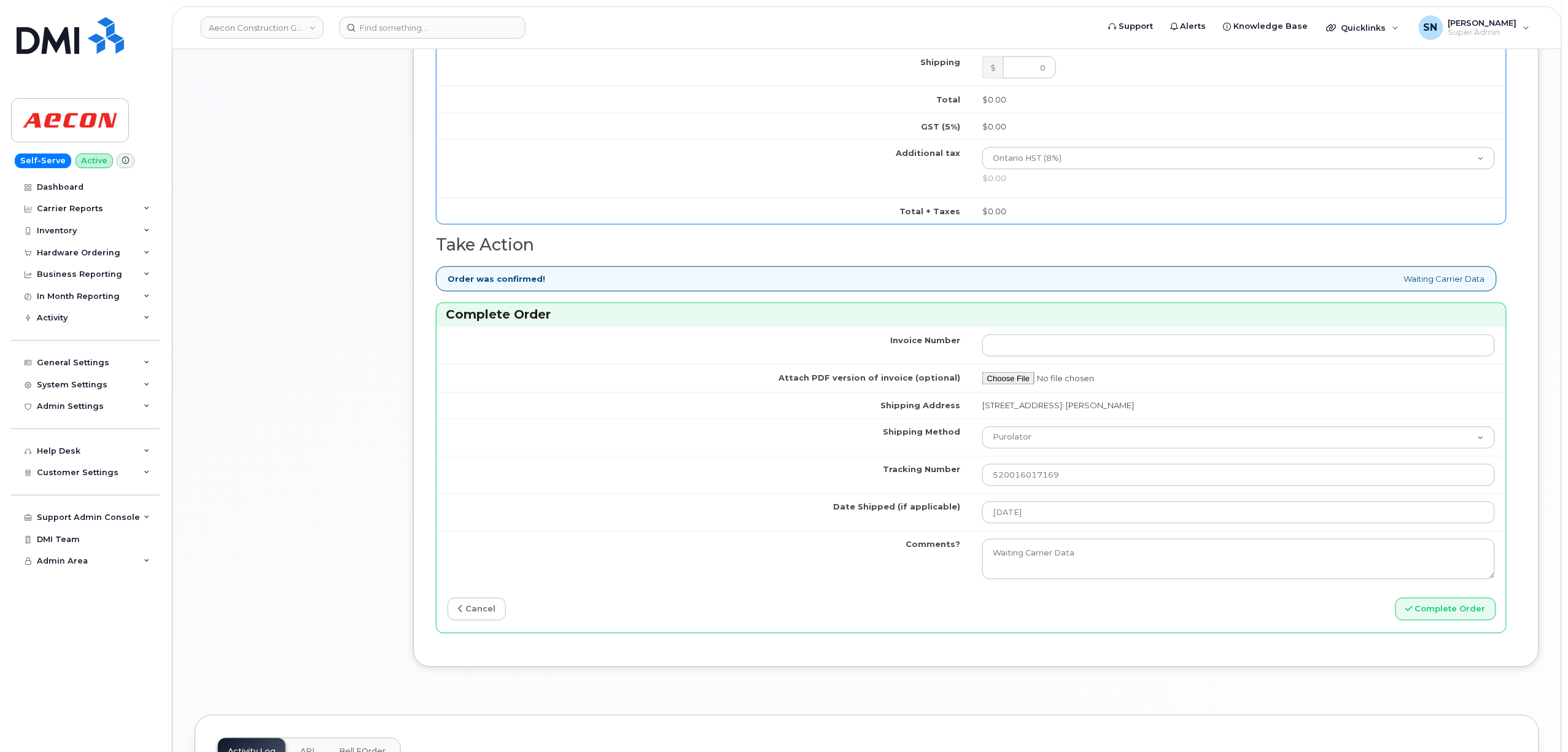
scroll to position [982, 0]
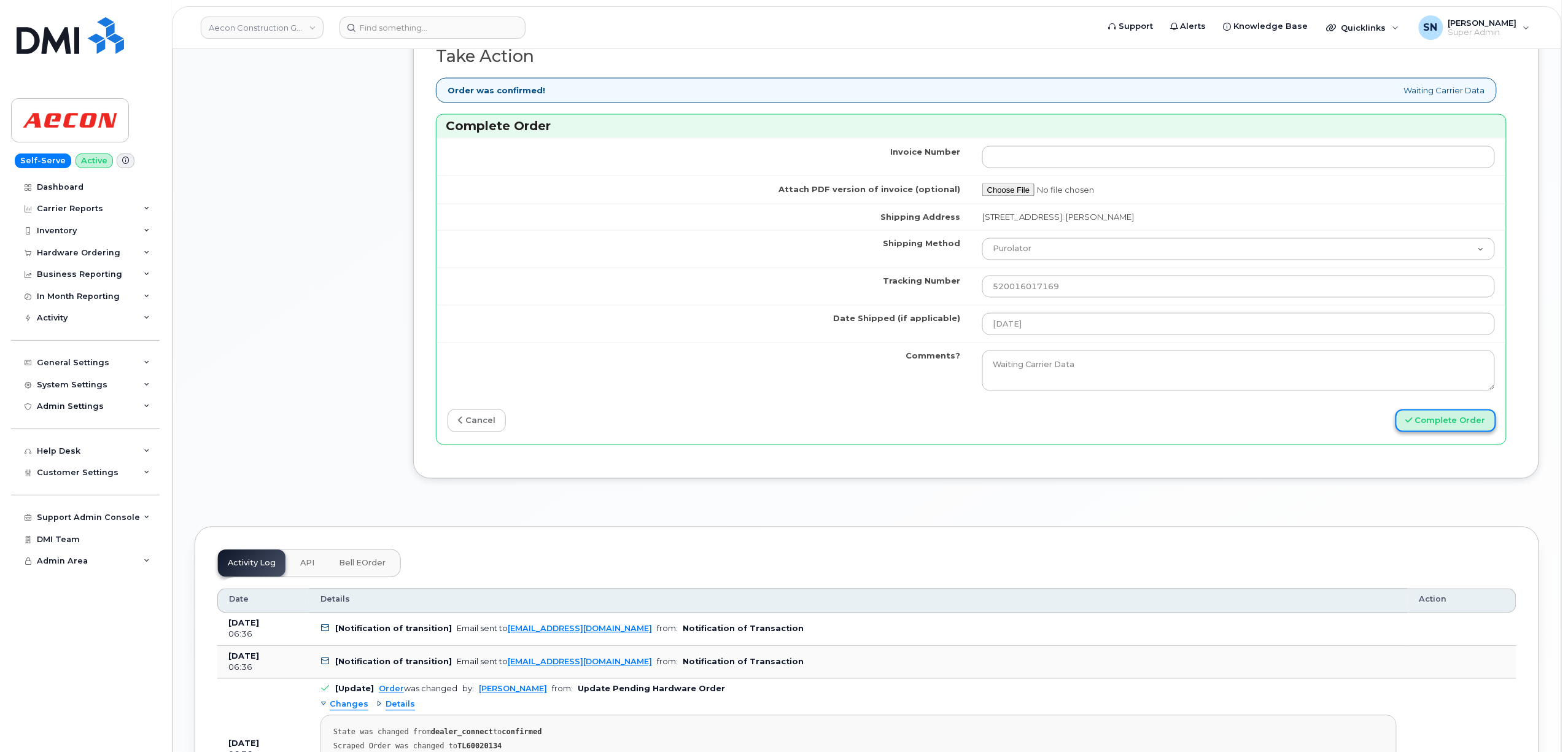
click at [1437, 413] on button "Complete Order" at bounding box center [1446, 421] width 101 height 23
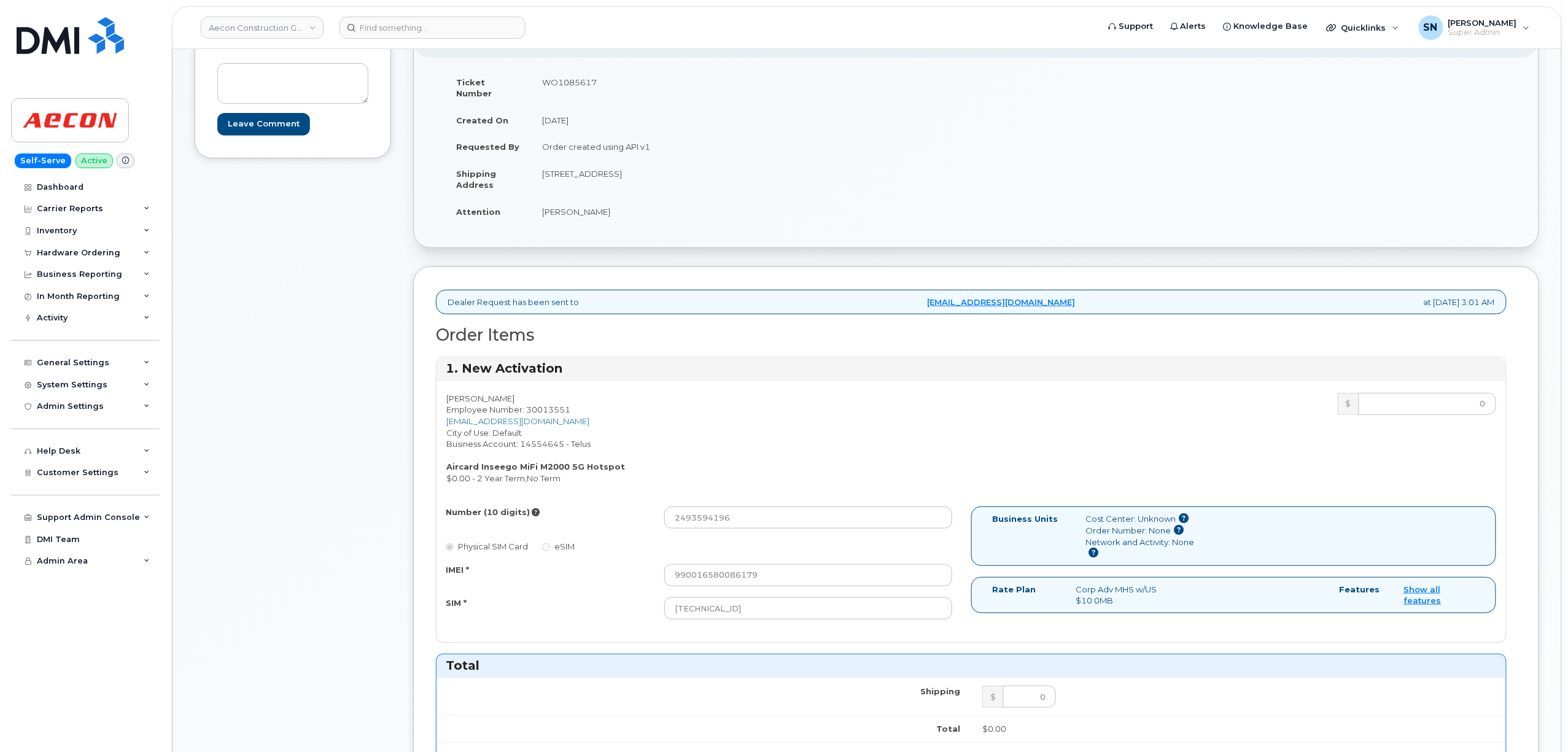
scroll to position [163, 0]
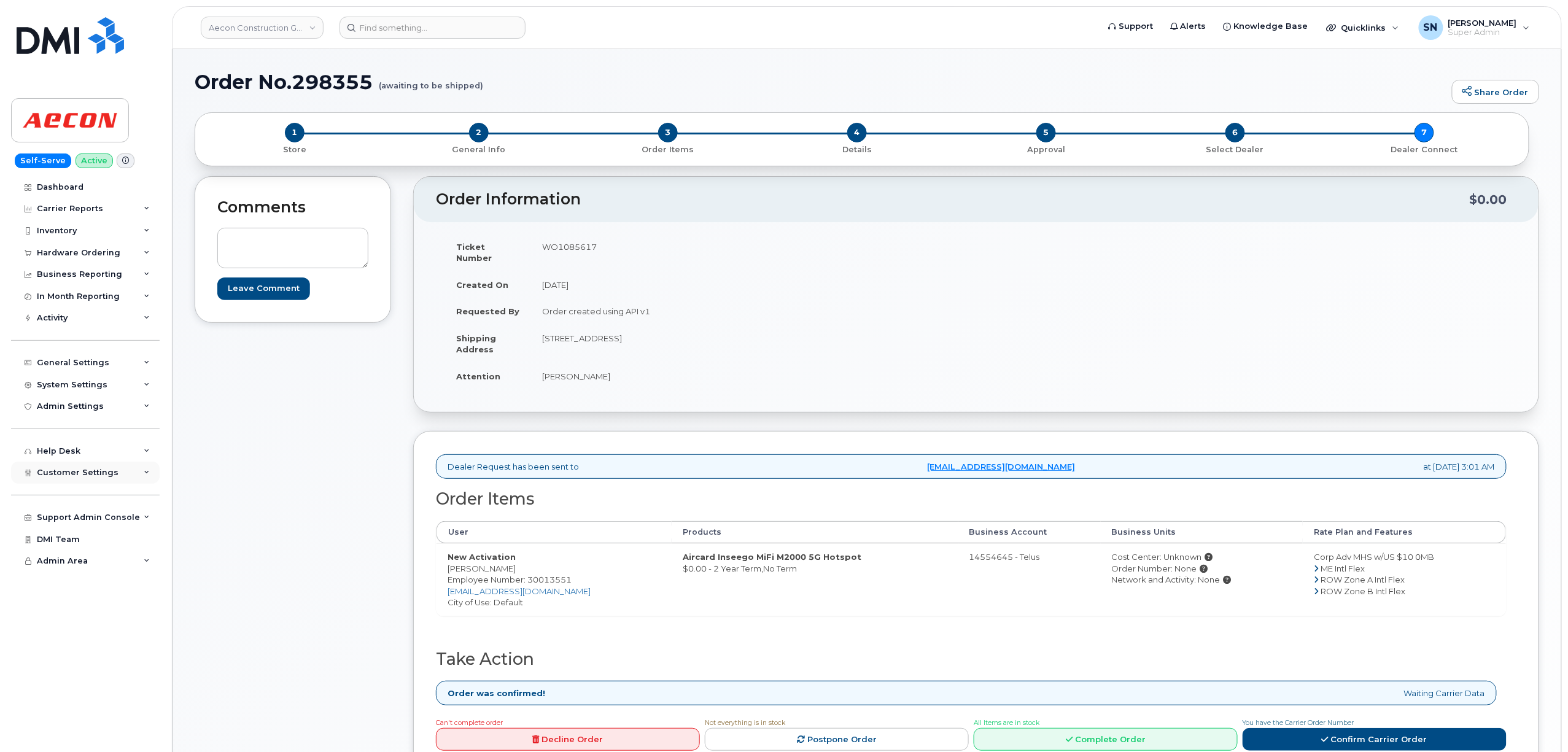
click at [93, 474] on div "Customer Settings" at bounding box center [85, 472] width 149 height 22
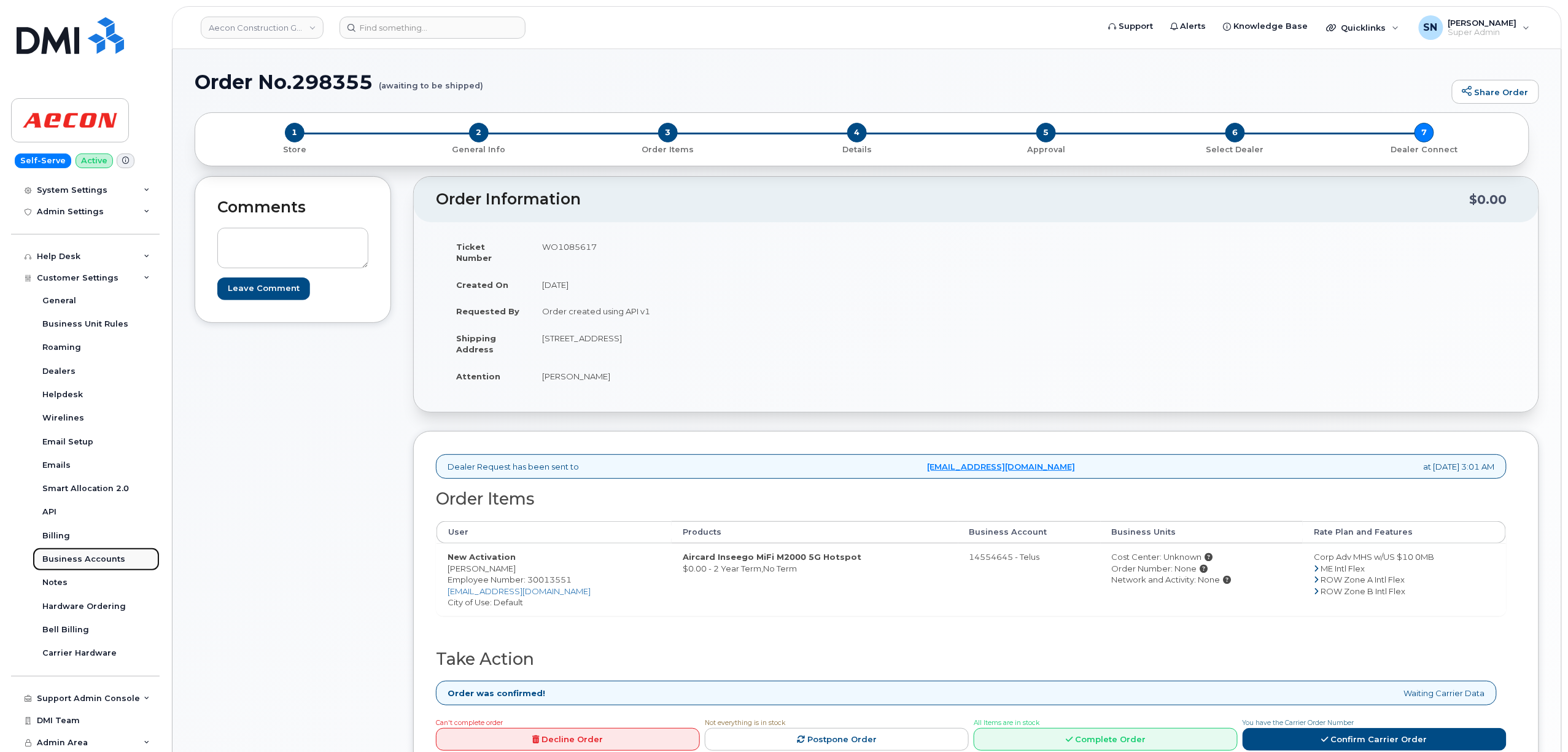
click at [99, 560] on div "Business Accounts" at bounding box center [84, 559] width 83 height 11
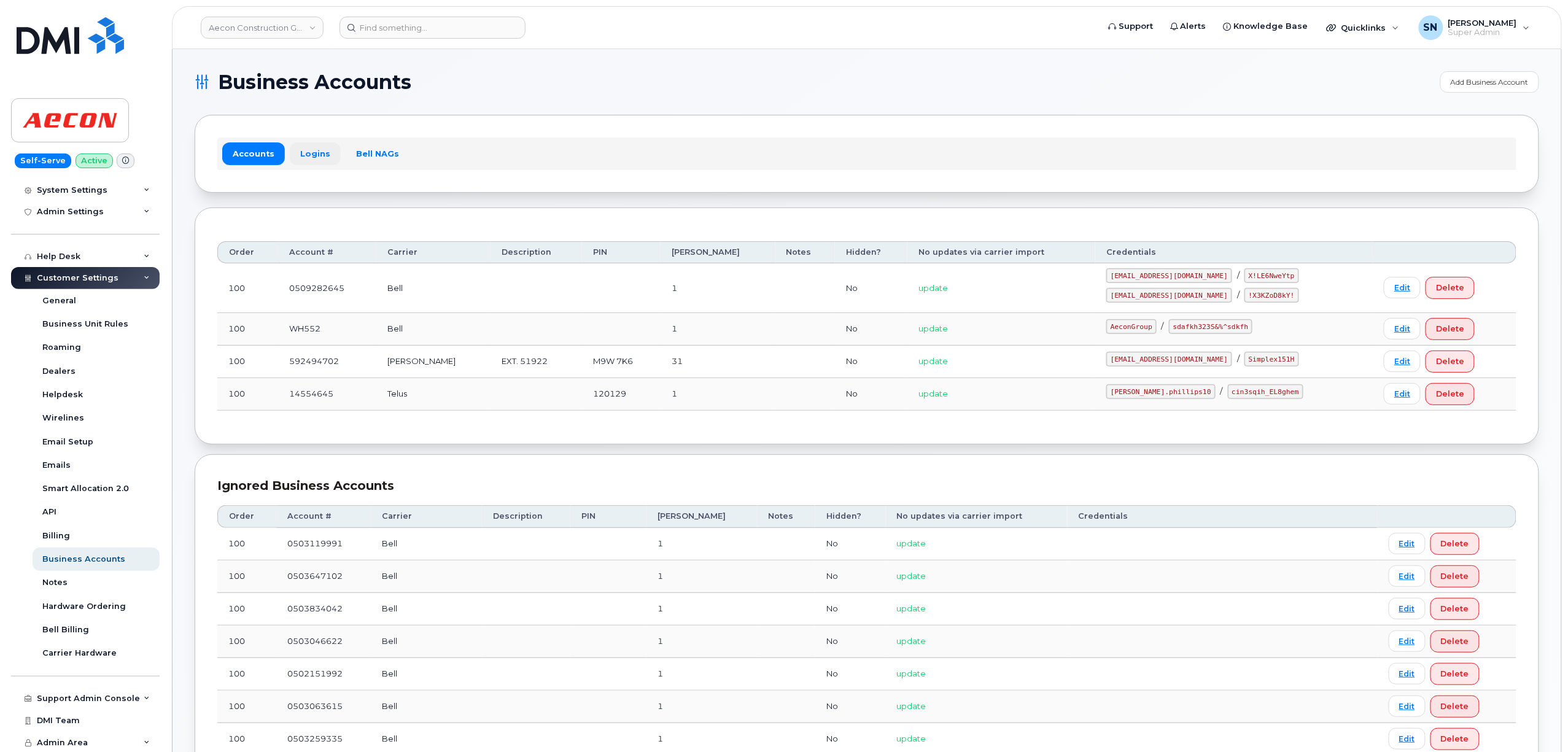
click at [327, 151] on link "Logins" at bounding box center [315, 153] width 51 height 22
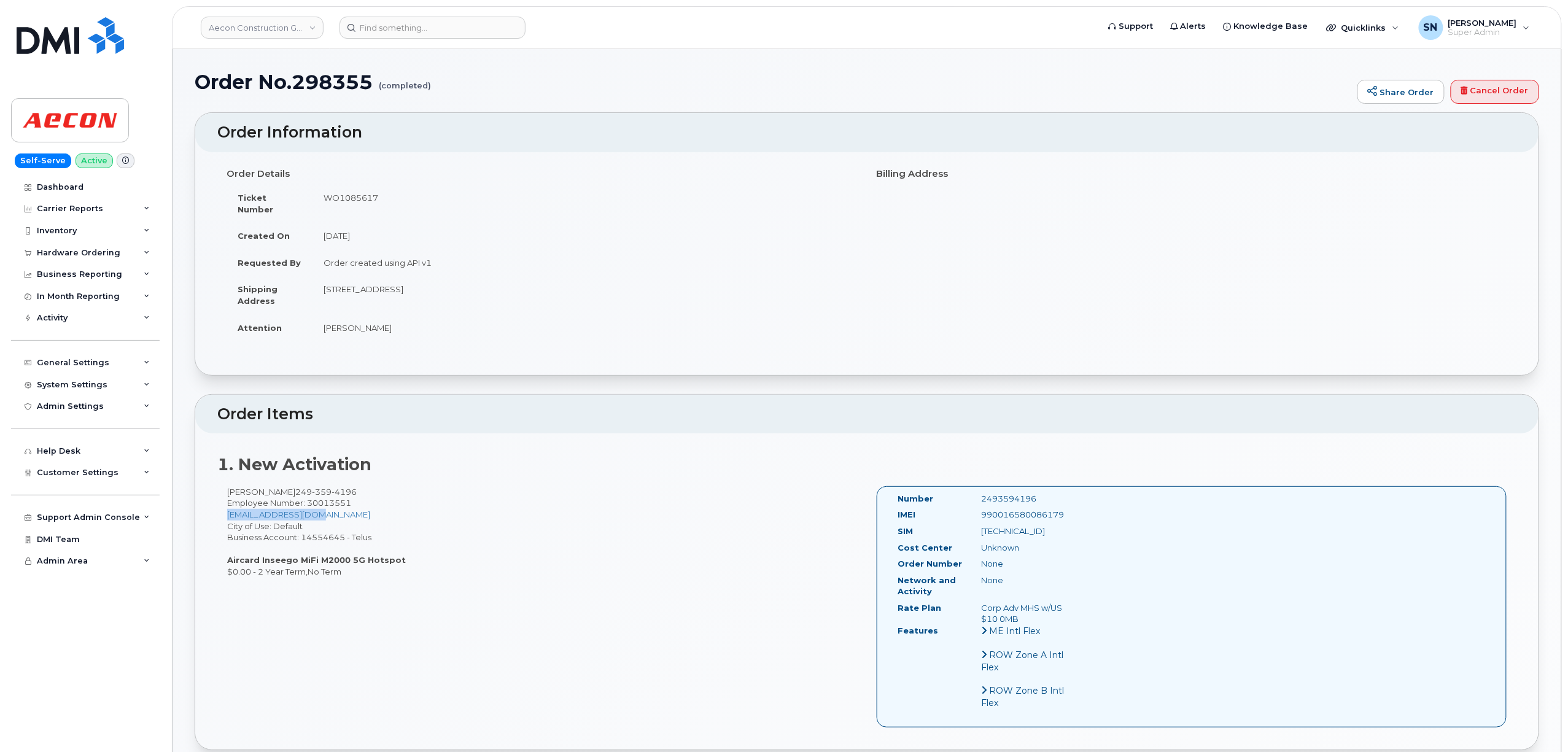
drag, startPoint x: 318, startPoint y: 504, endPoint x: 216, endPoint y: 507, distance: 102.0
click at [216, 507] on div "1. New Activation [PERSON_NAME] [PHONE_NUMBER] Employee Number: 30013551 [EMAIL…" at bounding box center [867, 591] width 1343 height 316
copy link "[EMAIL_ADDRESS][DOMAIN_NAME]"
drag, startPoint x: 259, startPoint y: 551, endPoint x: 403, endPoint y: 555, distance: 144.1
click at [403, 555] on div "Alex De Acetis 249 359 4196 Employee Number: 30013551 adeacetis@aecon.com City …" at bounding box center [542, 532] width 649 height 92
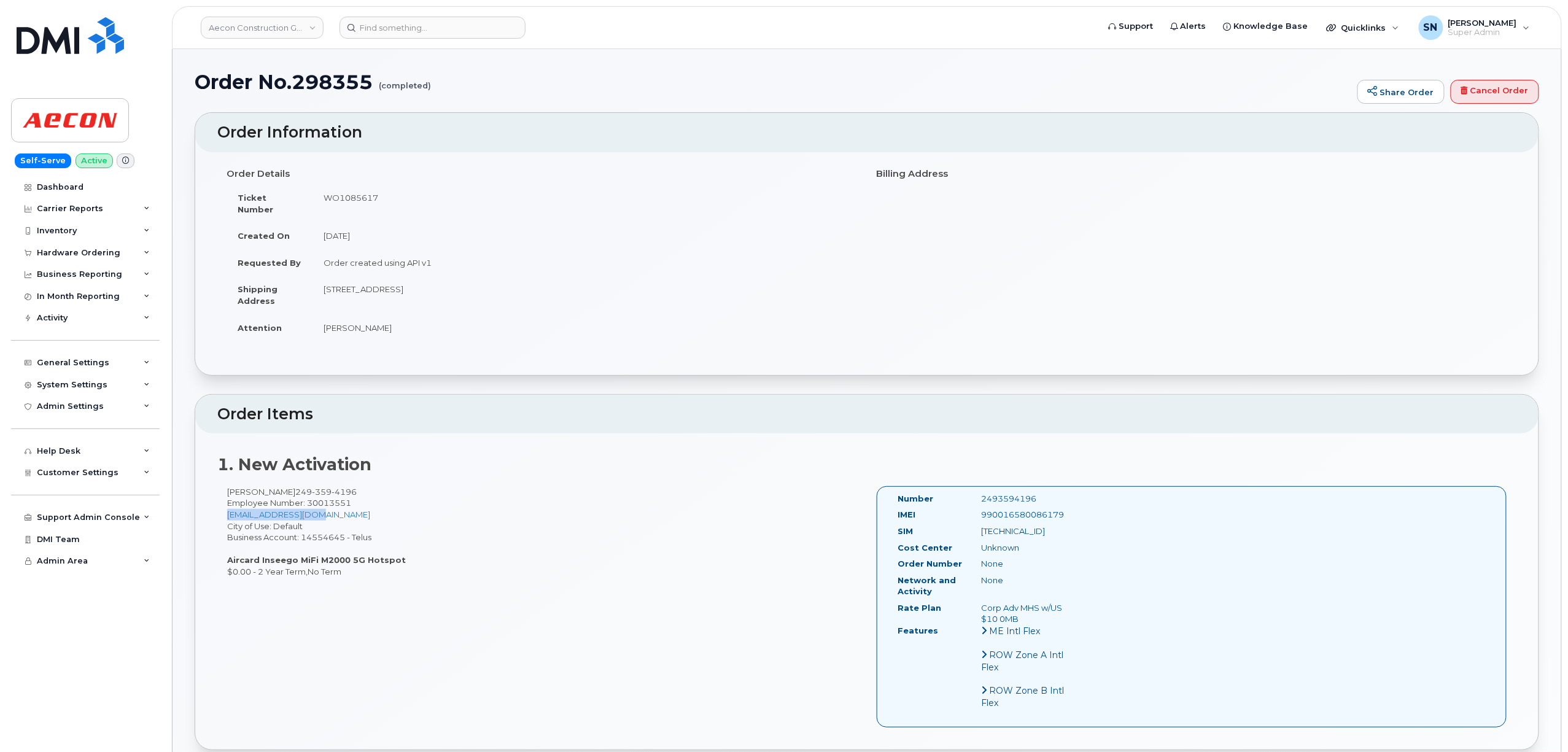
copy strong "Inseego MiFi M2000 5G Hotspot"
click at [72, 249] on div "Hardware Ordering" at bounding box center [78, 252] width 83 height 10
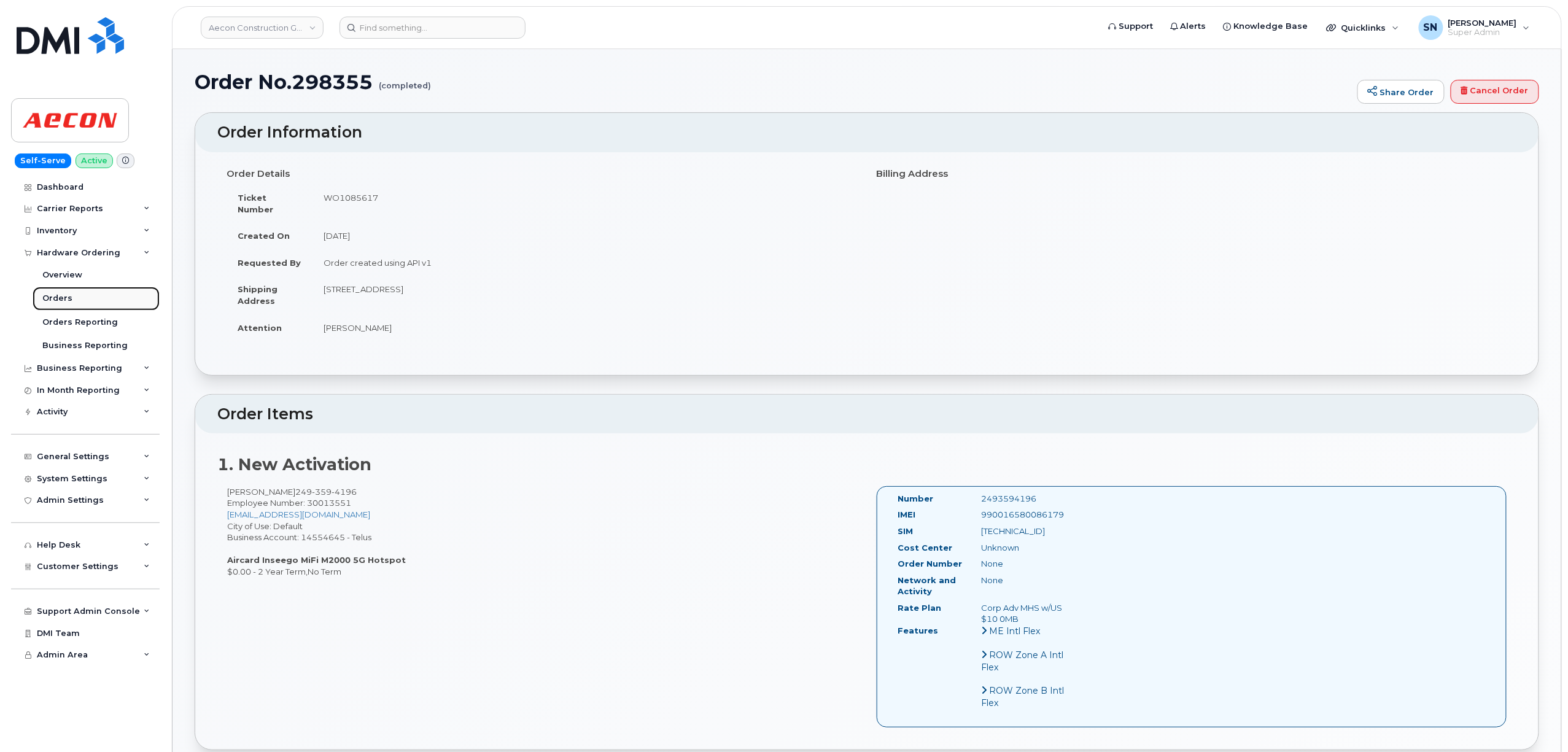
click at [71, 294] on link "Orders" at bounding box center [96, 298] width 127 height 24
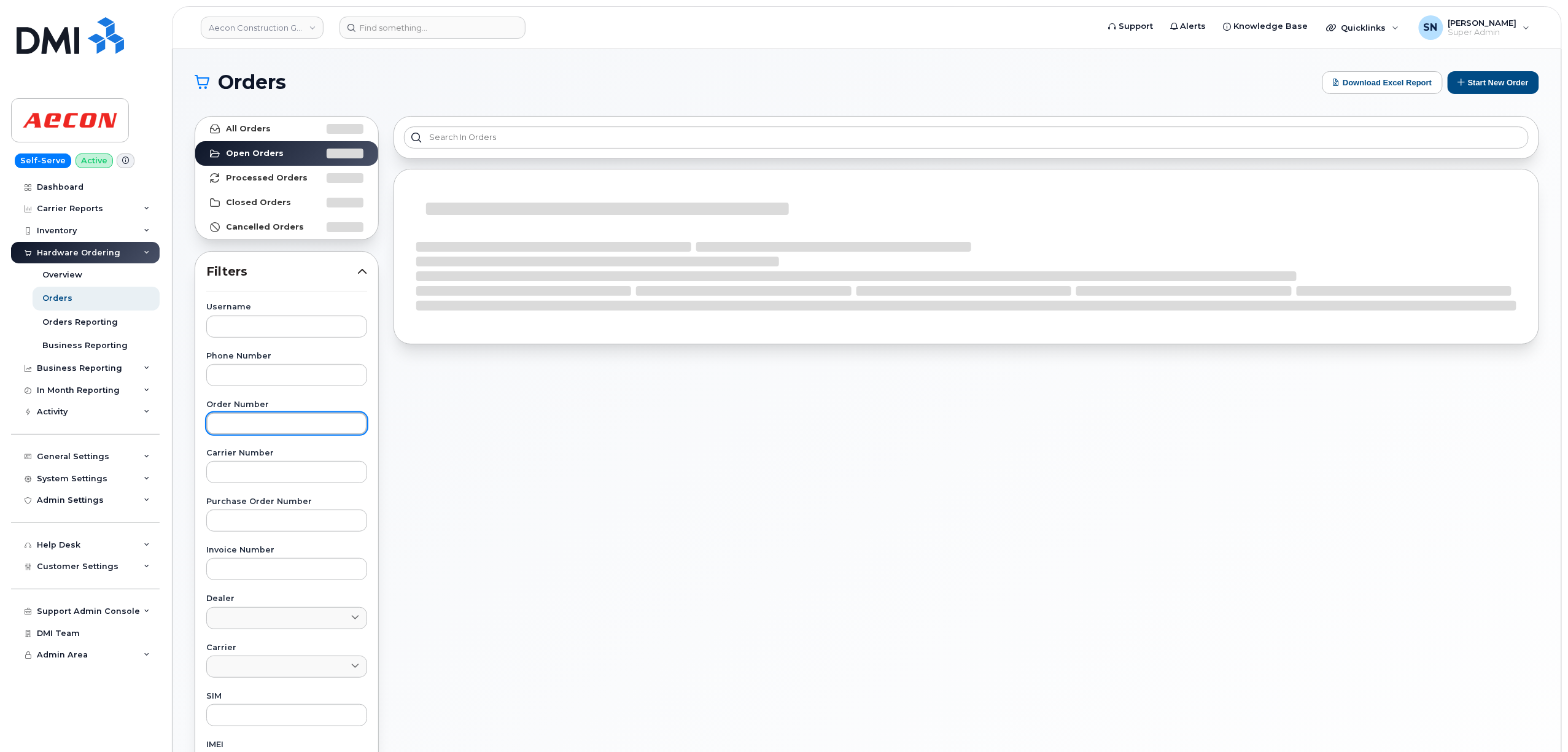
click at [288, 415] on input "text" at bounding box center [286, 423] width 161 height 22
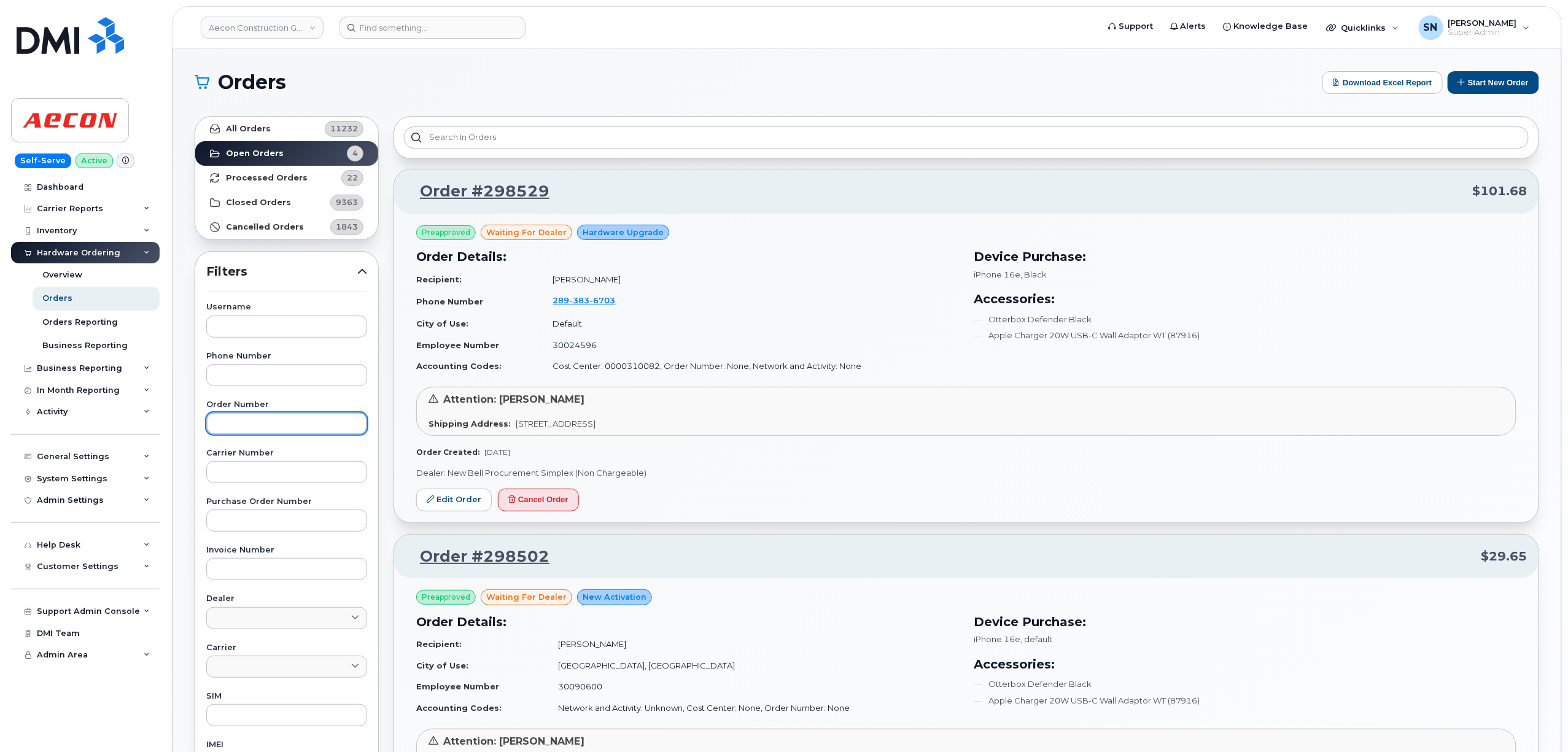
paste input "298409"
type input "298409"
click at [278, 119] on link "All Orders 11232" at bounding box center [287, 129] width 183 height 24
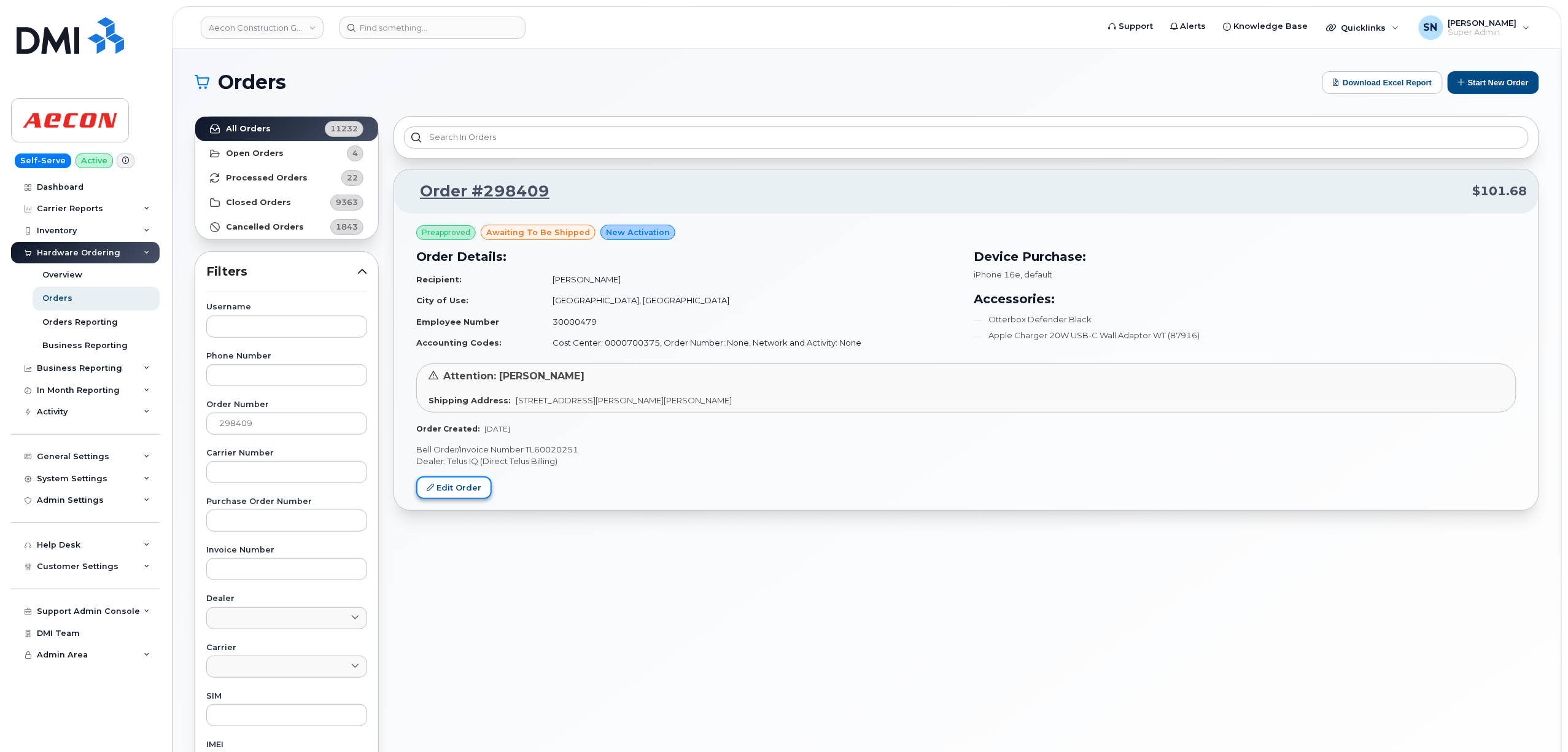
click at [470, 492] on link "Edit Order" at bounding box center [453, 487] width 76 height 23
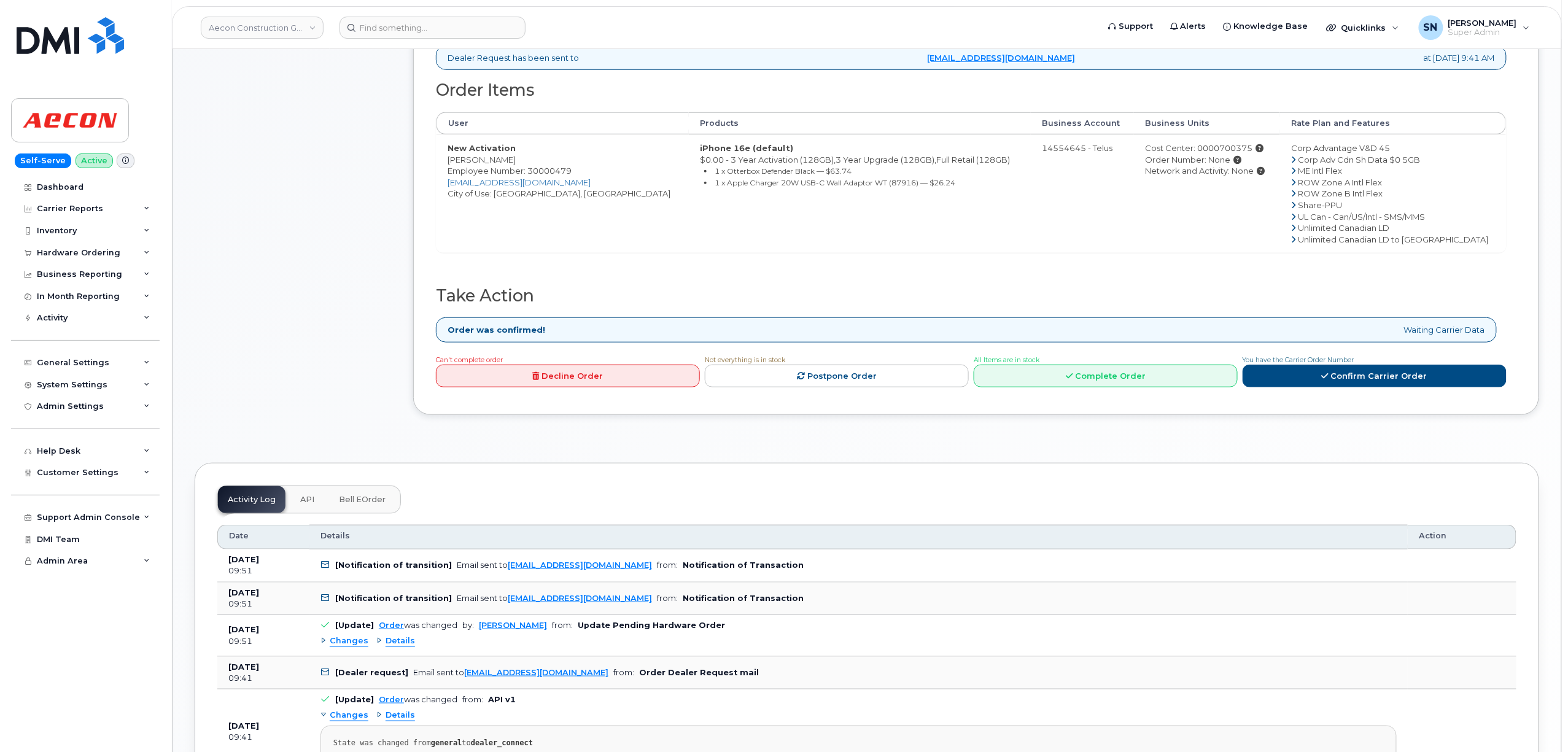
scroll to position [654, 0]
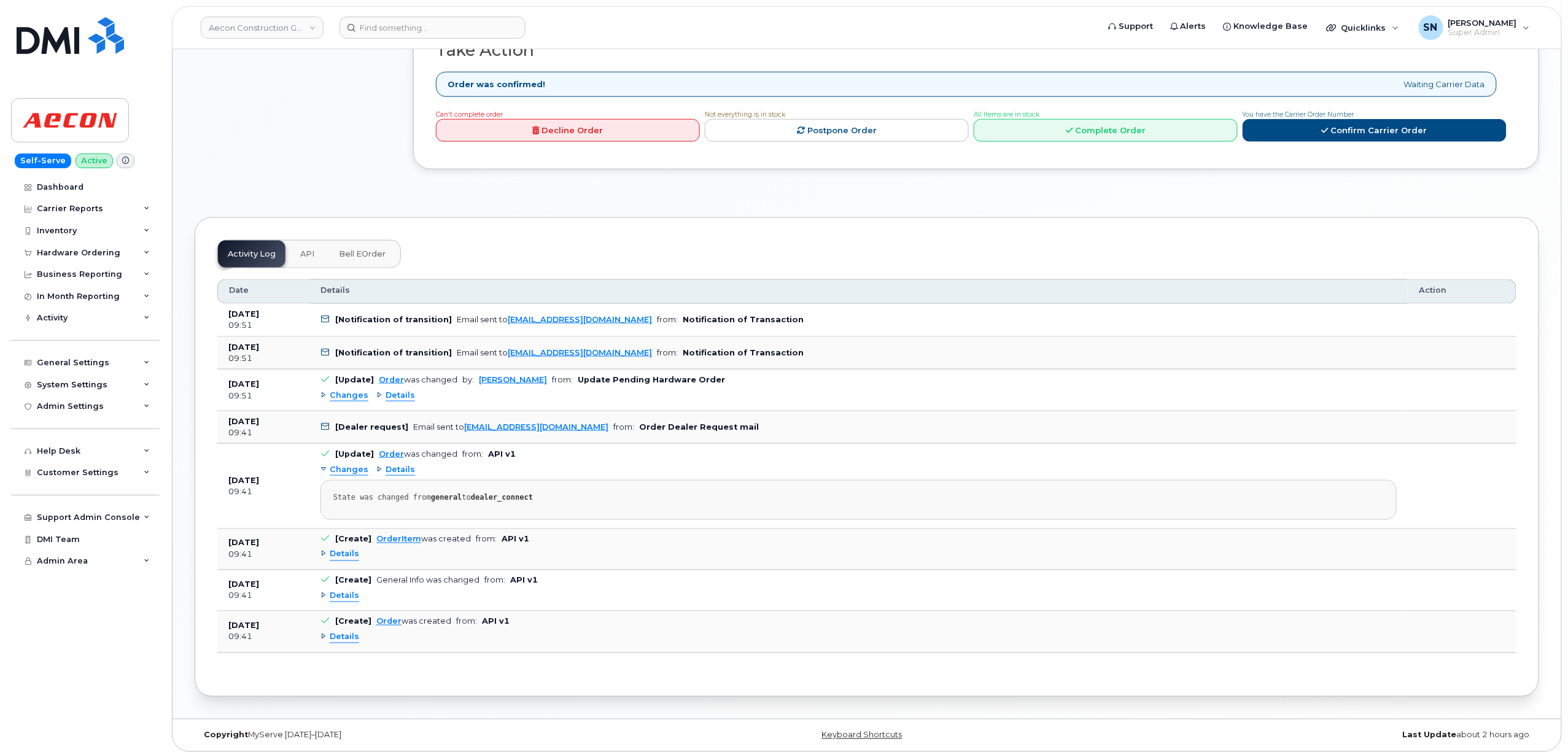
click at [341, 390] on span "Changes" at bounding box center [349, 395] width 39 height 11
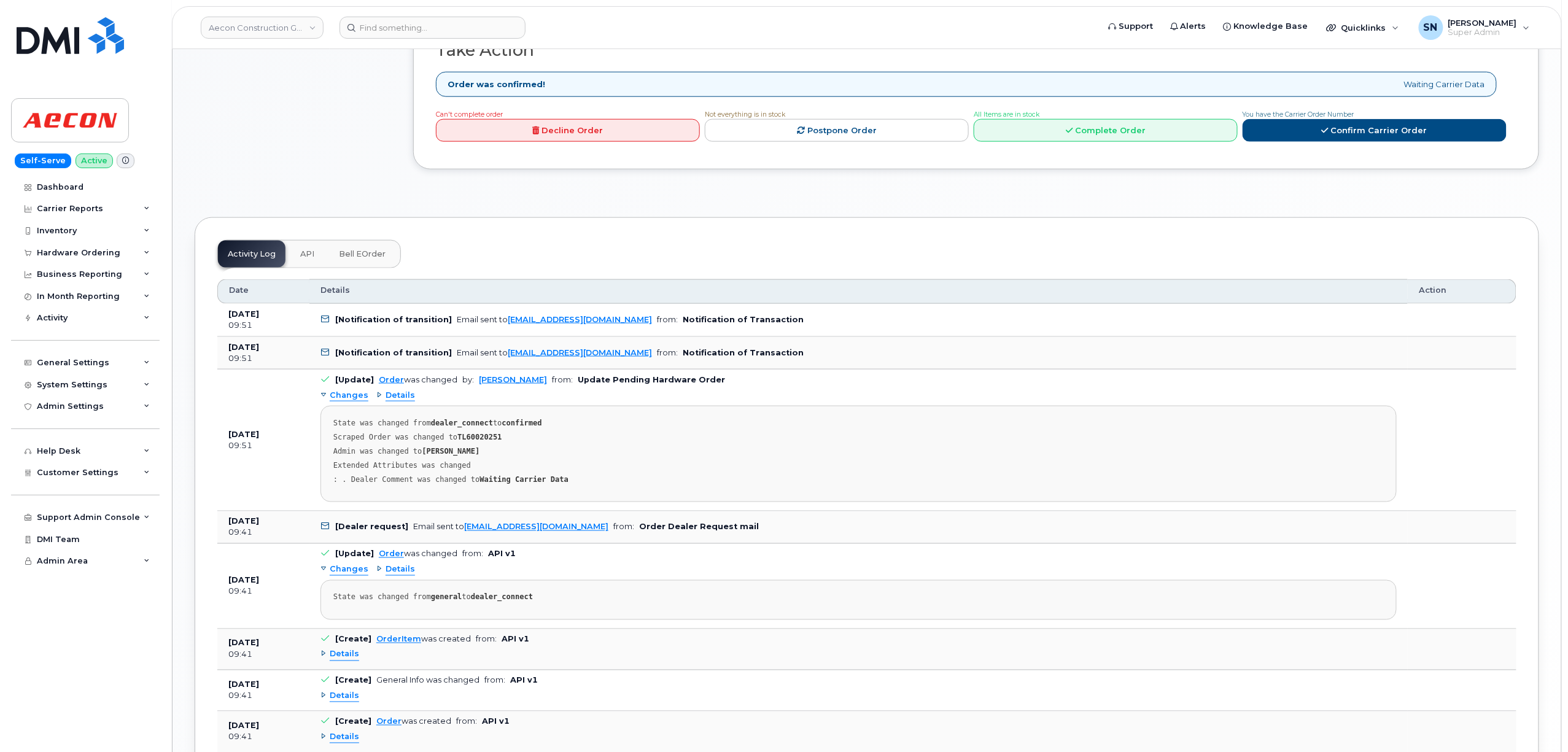
click at [472, 432] on strong "TL60020251" at bounding box center [479, 436] width 44 height 8
copy strong "TL60020251"
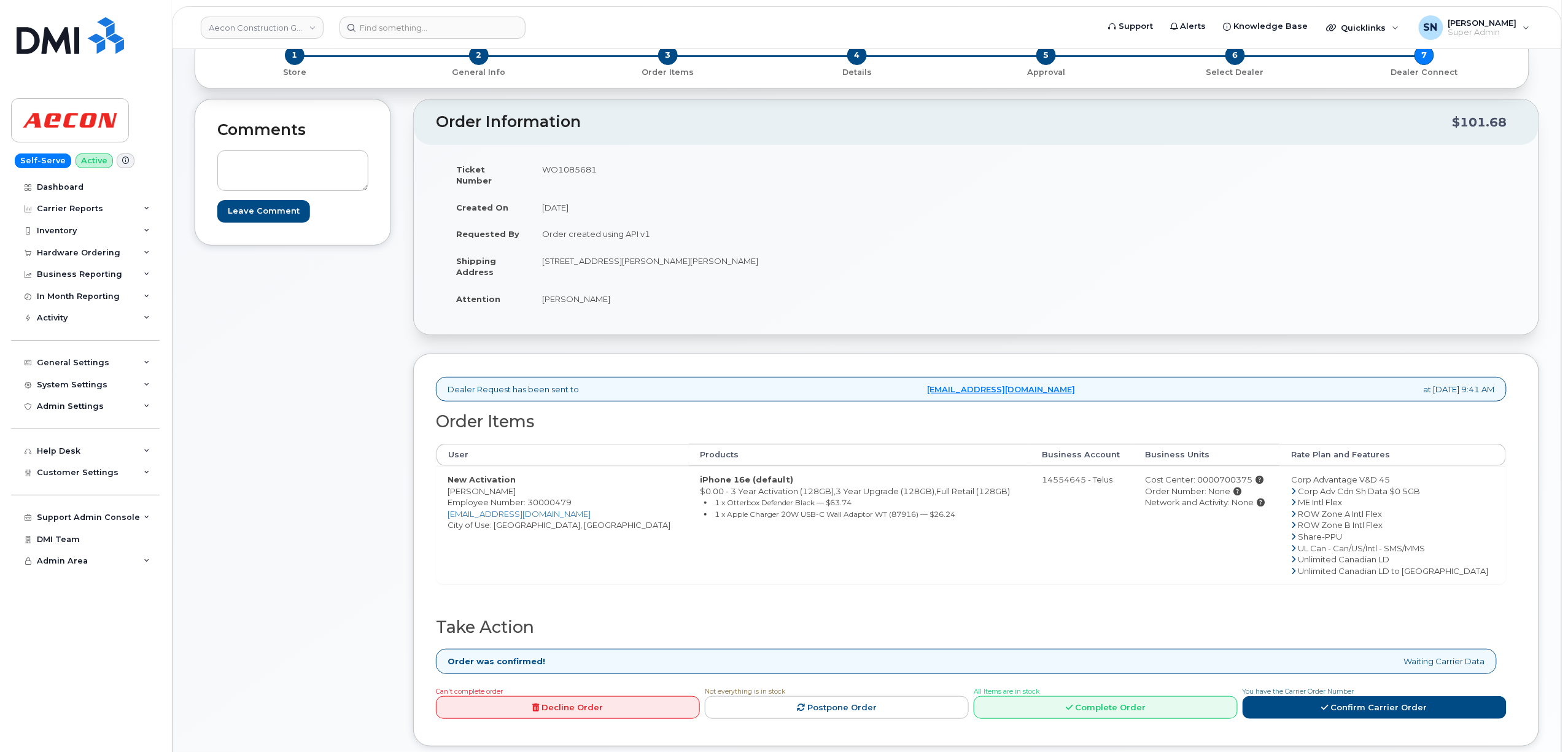
scroll to position [246, 0]
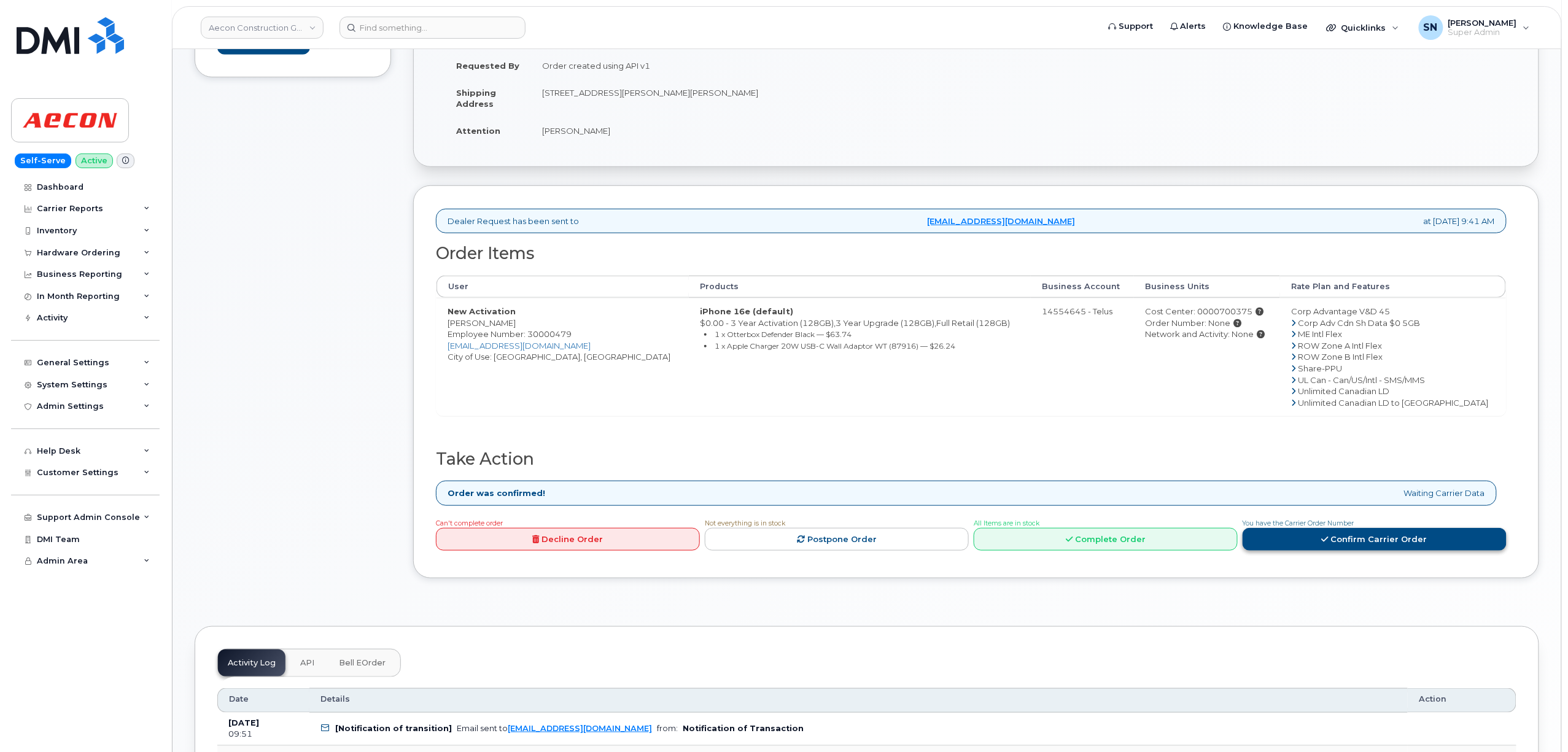
click at [1280, 535] on link "Confirm Carrier Order" at bounding box center [1374, 539] width 264 height 23
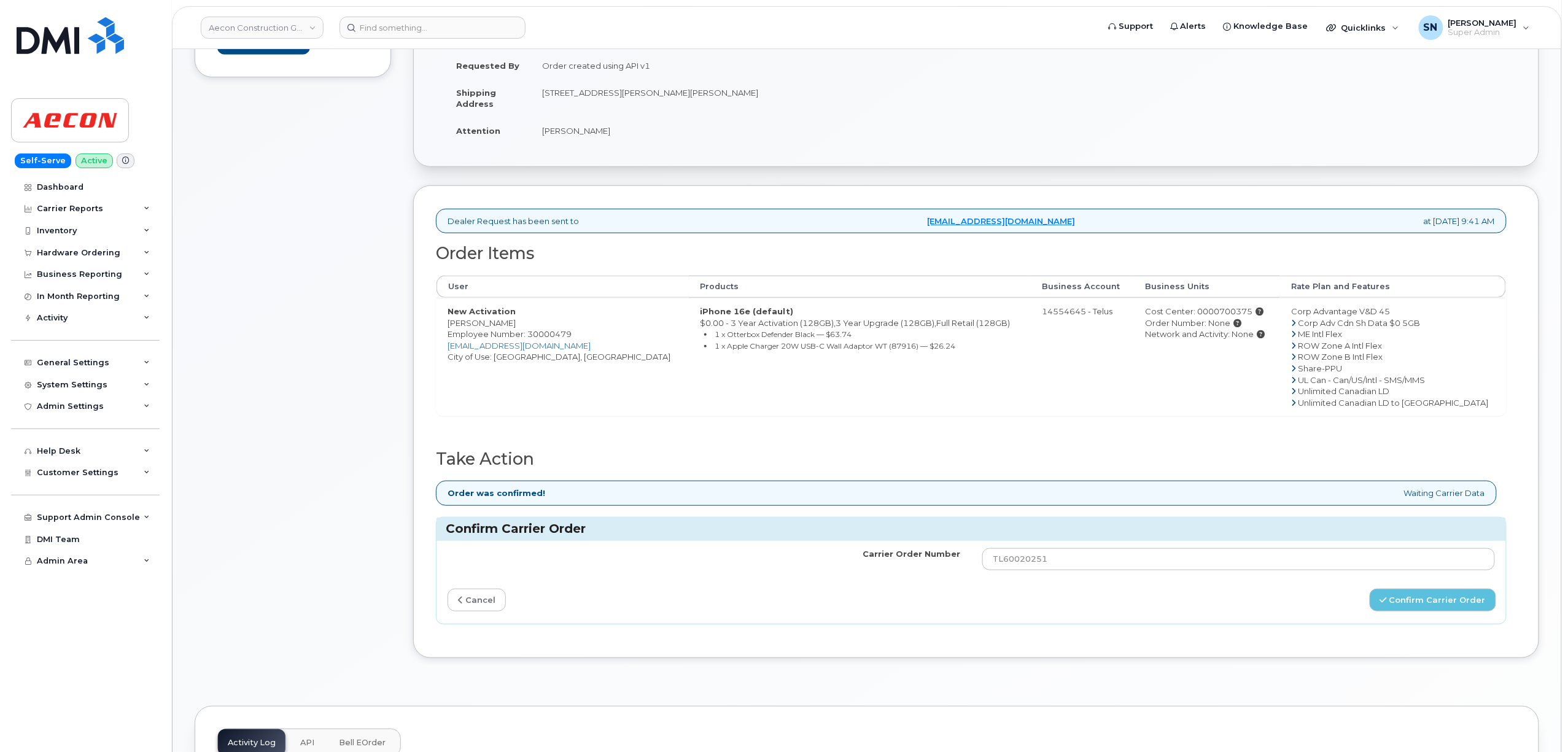
click at [490, 574] on div "Carrier Order Number TL60020251 cancel Confirm Carrier Order" at bounding box center [971, 582] width 1070 height 83
click at [492, 589] on link "cancel" at bounding box center [477, 600] width 58 height 23
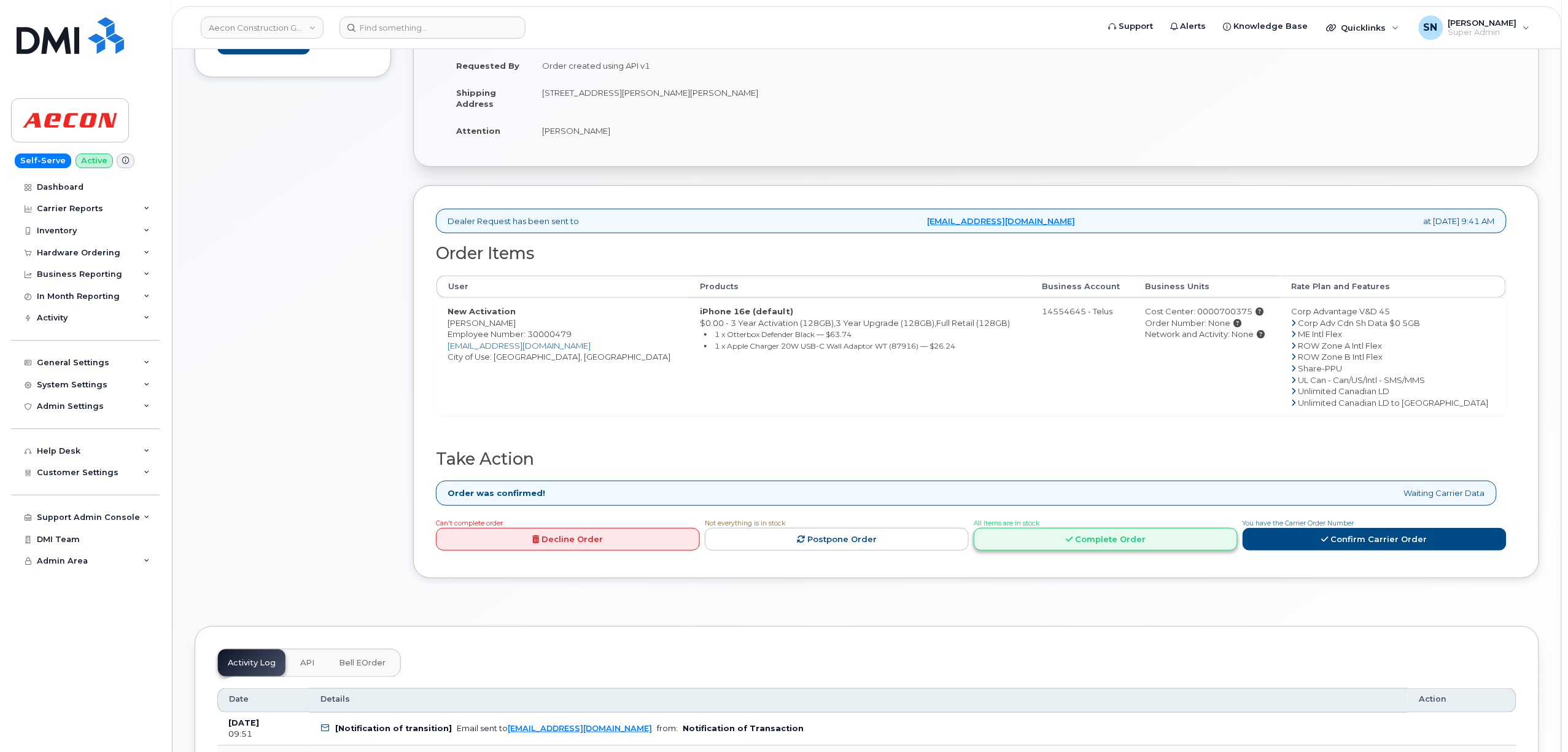
click at [1149, 535] on link "Complete Order" at bounding box center [1106, 539] width 264 height 23
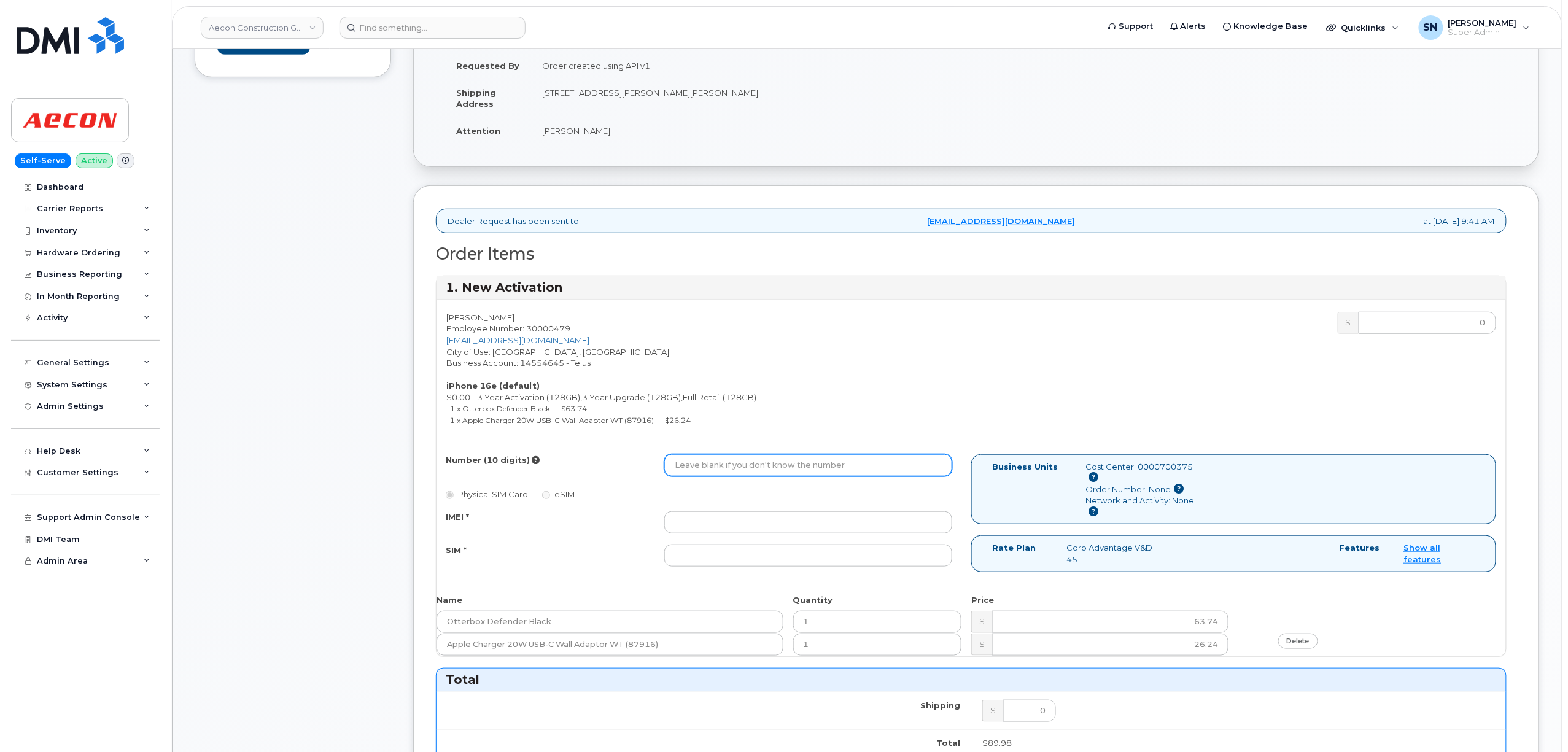
click at [727, 454] on input "Number (10 digits)" at bounding box center [808, 464] width 288 height 22
type input "2267891086"
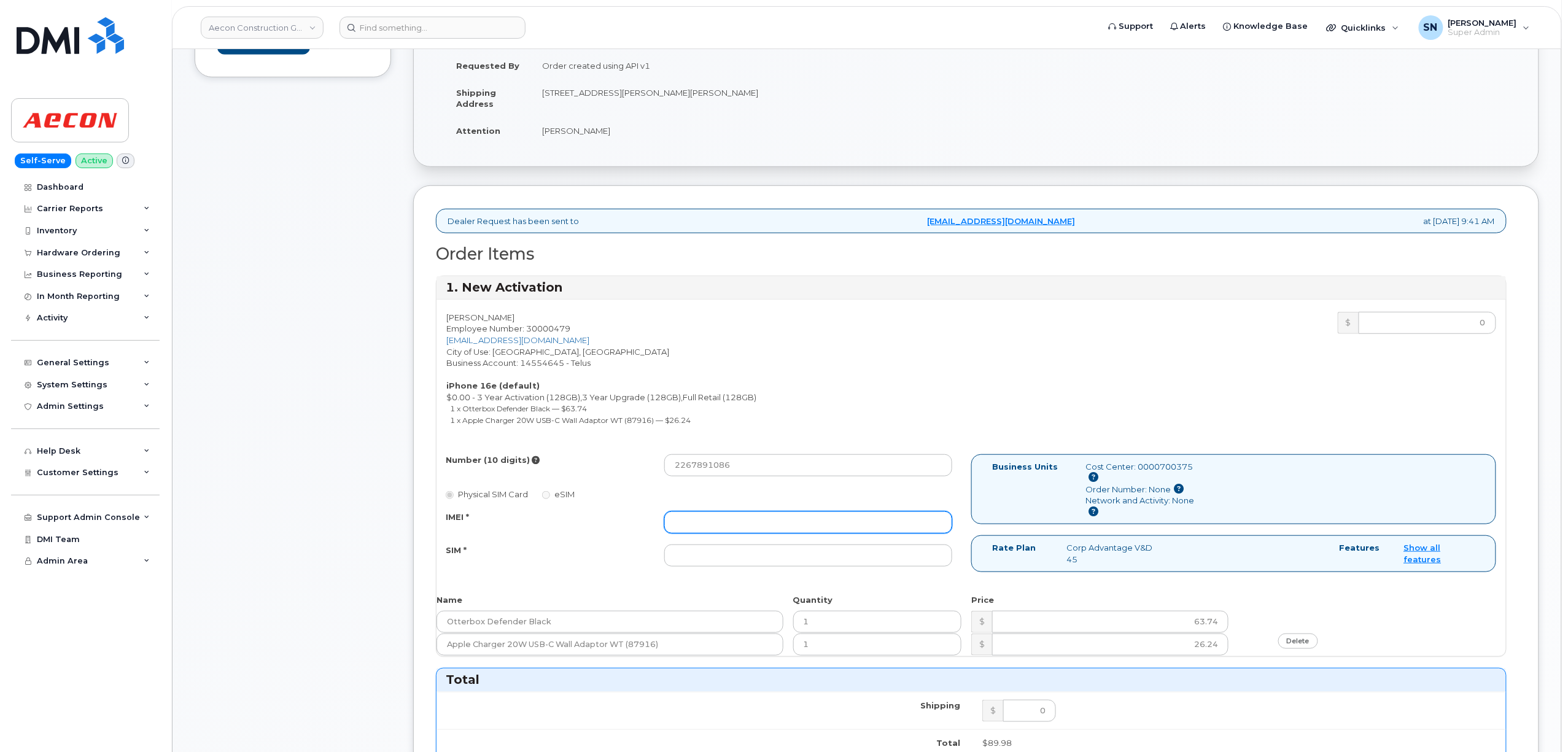
click at [694, 520] on input "IMEI *" at bounding box center [808, 522] width 288 height 22
paste input "353389561153313"
type input "353389561153313"
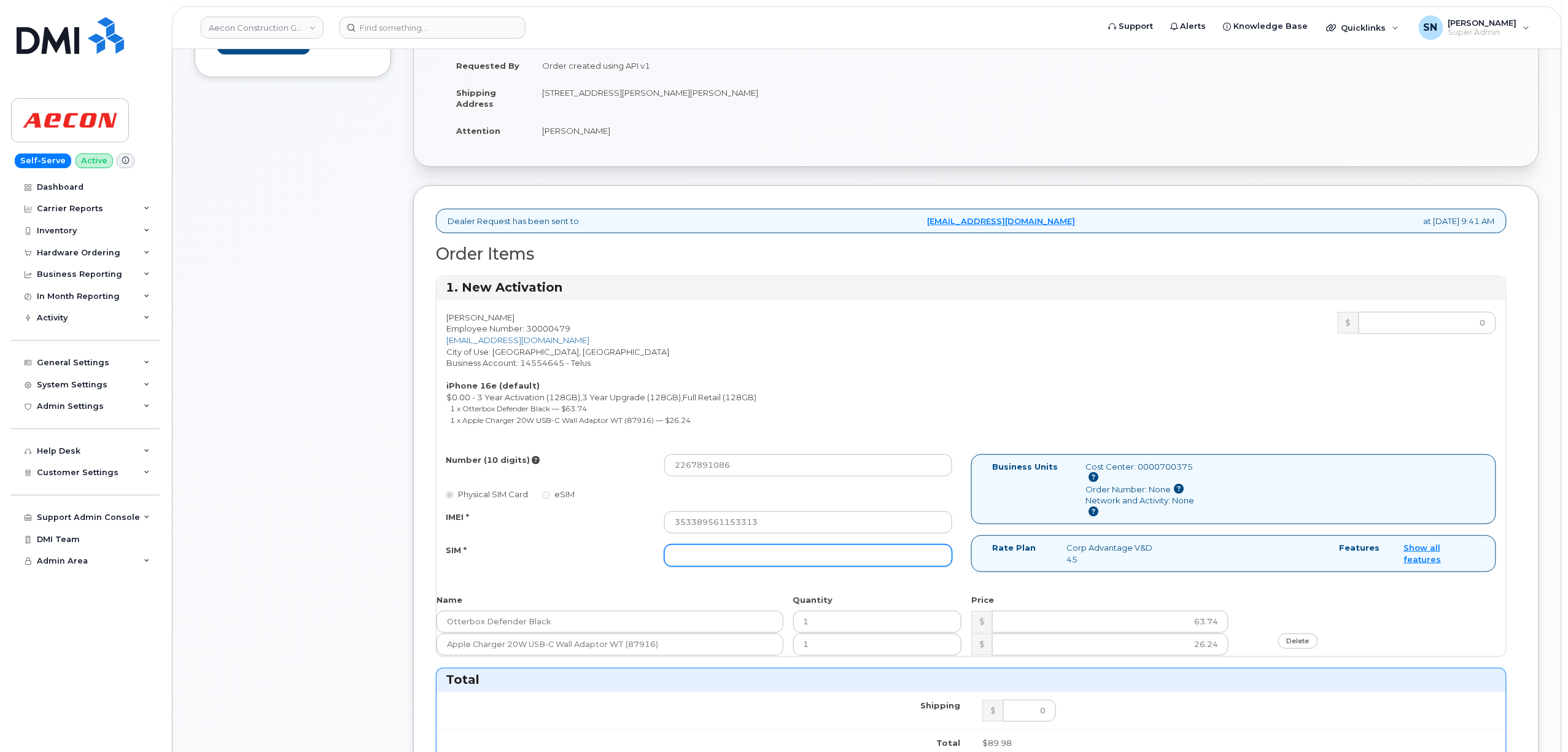
click at [772, 551] on input "SIM *" at bounding box center [808, 555] width 288 height 22
paste input "8912230200229438144"
type input "8912230200229438144"
click at [800, 500] on div "Number (10 digits) 2267891086 Physical SIM Card eSIM IMEI * 353389561153313 SIM…" at bounding box center [704, 516] width 535 height 124
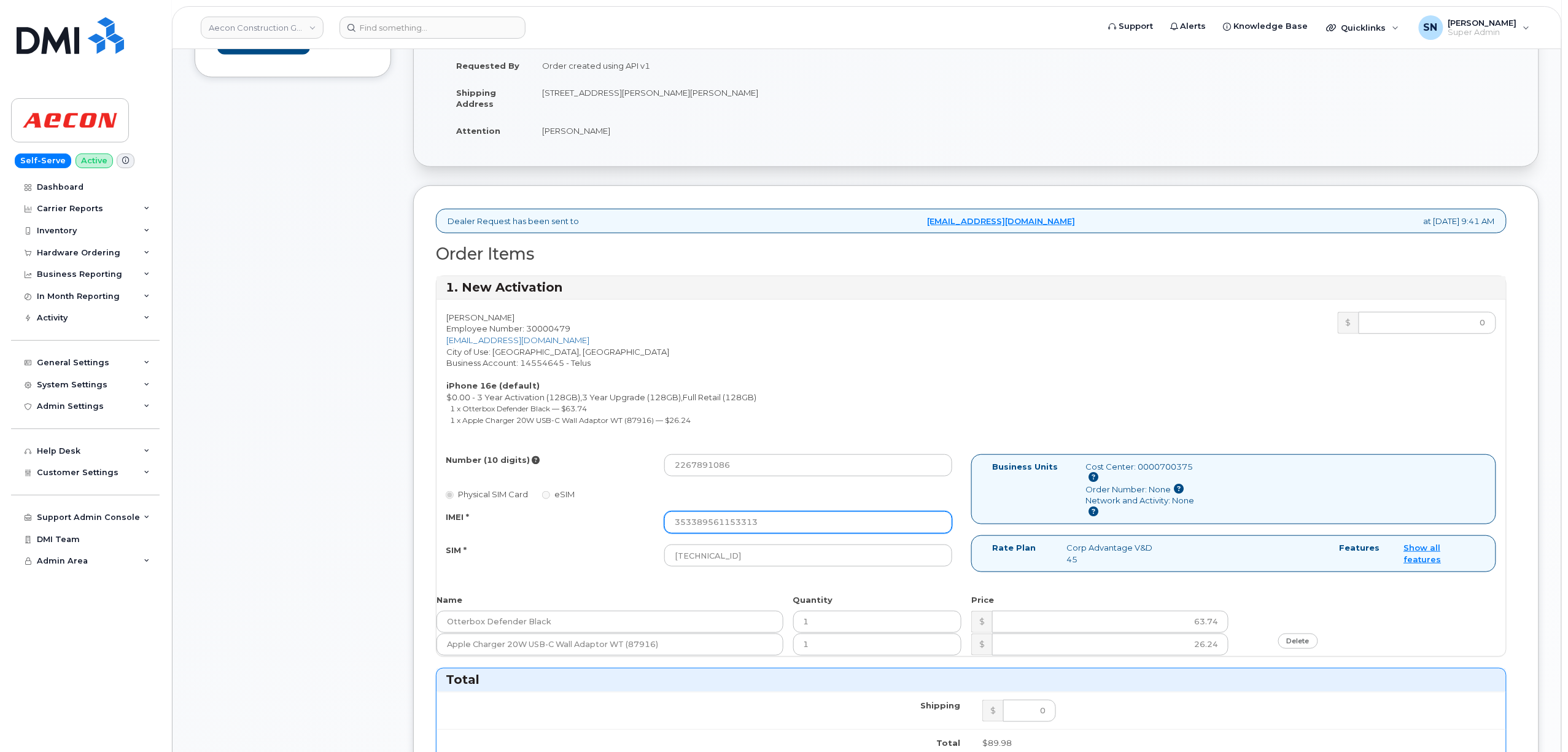
click at [794, 513] on input "353389561153313" at bounding box center [808, 522] width 288 height 22
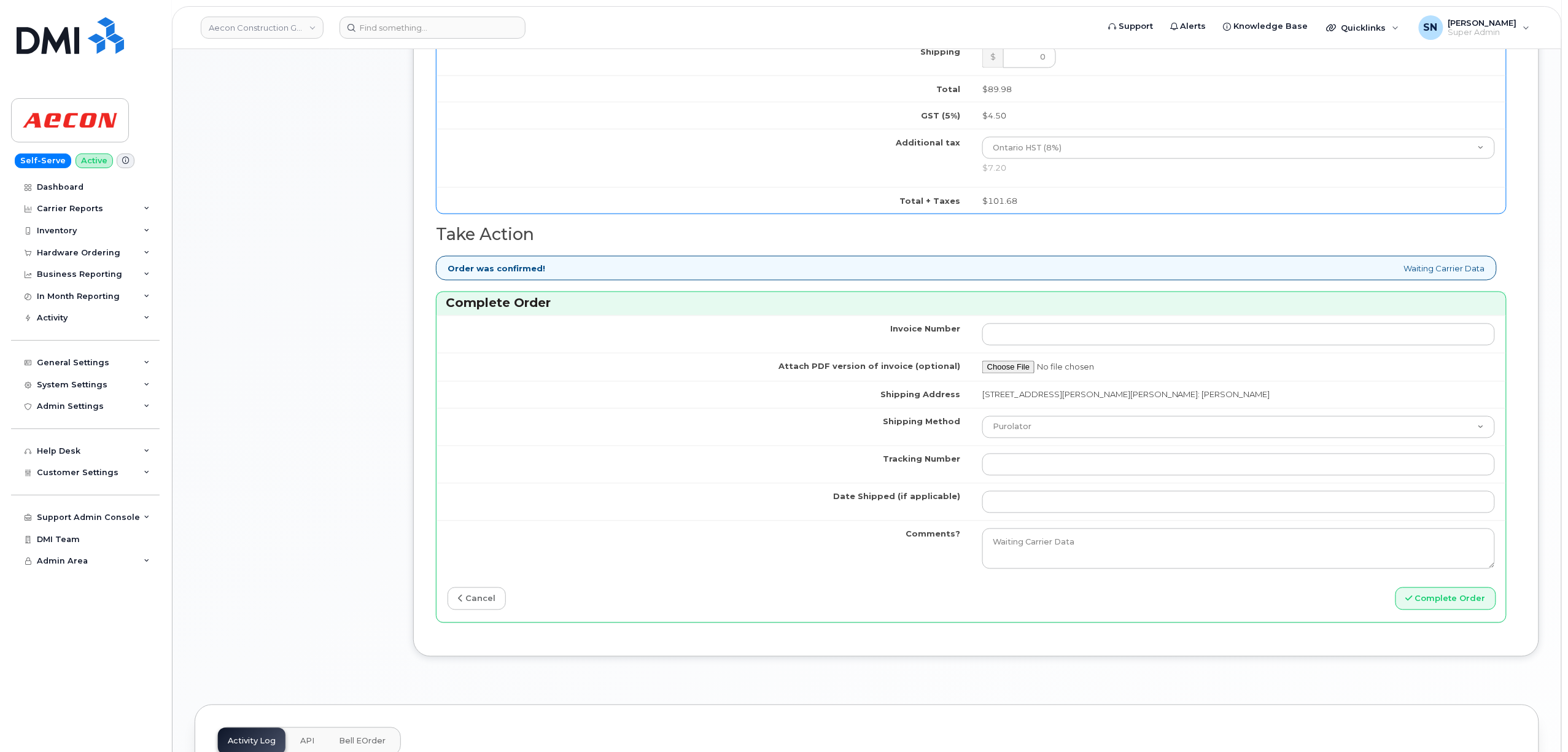
scroll to position [899, 0]
click at [1042, 468] on input "Tracking Number" at bounding box center [1238, 464] width 513 height 22
paste input "520015966507"
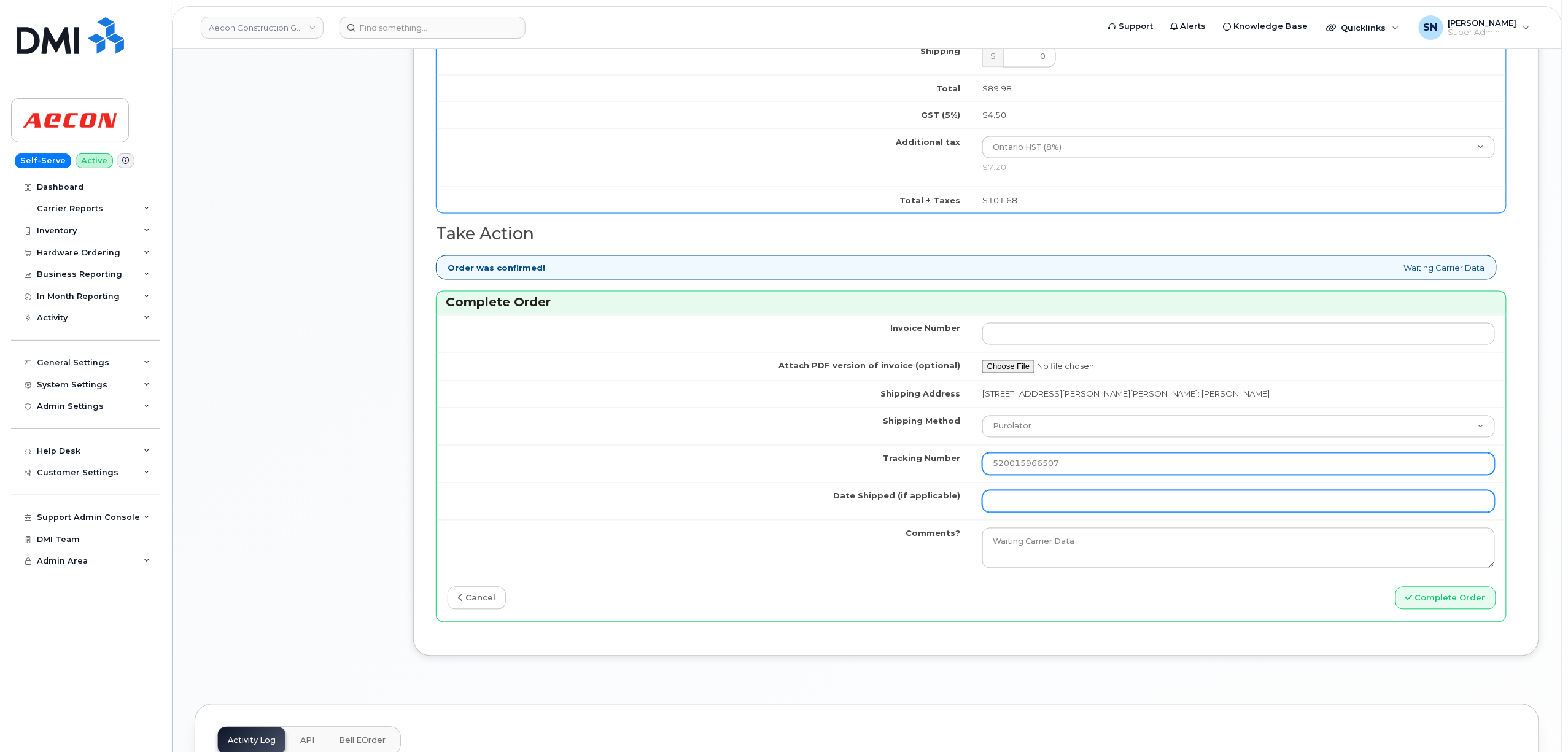
type input "520015966507"
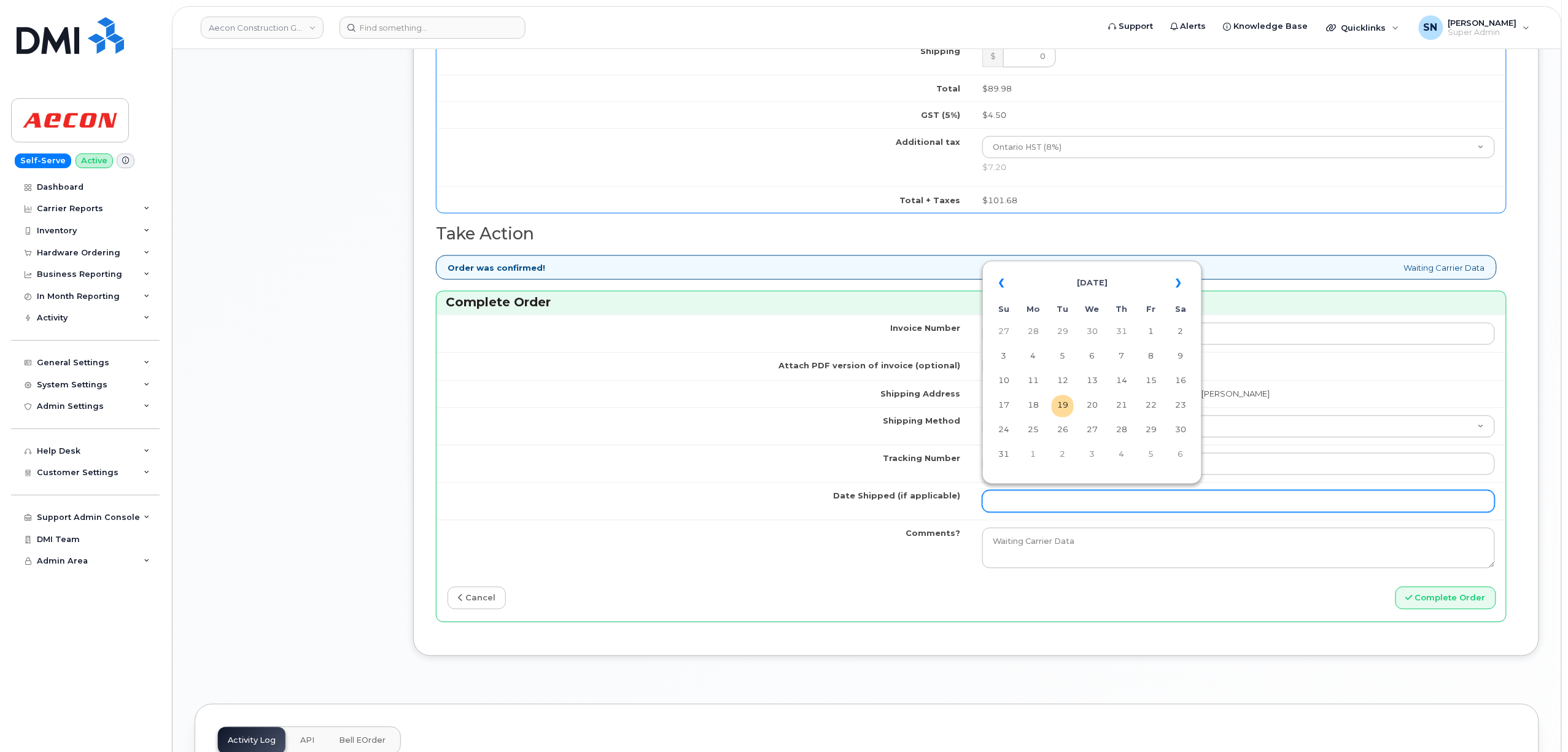
click at [1054, 494] on input "Date Shipped (if applicable)" at bounding box center [1238, 501] width 513 height 22
click at [1056, 403] on td "19" at bounding box center [1062, 406] width 22 height 22
type input "2025-08-19"
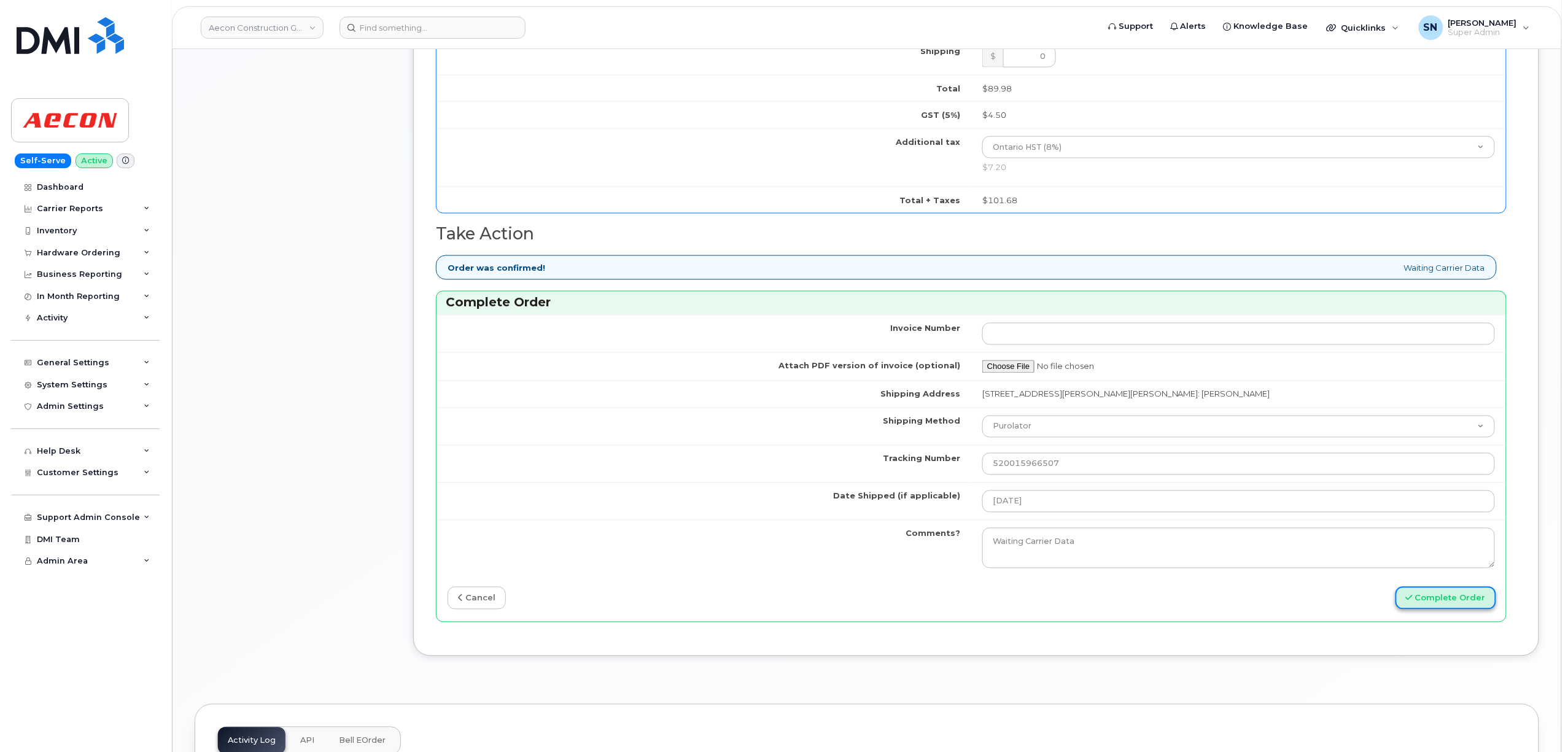
click at [1487, 595] on button "Complete Order" at bounding box center [1446, 598] width 101 height 23
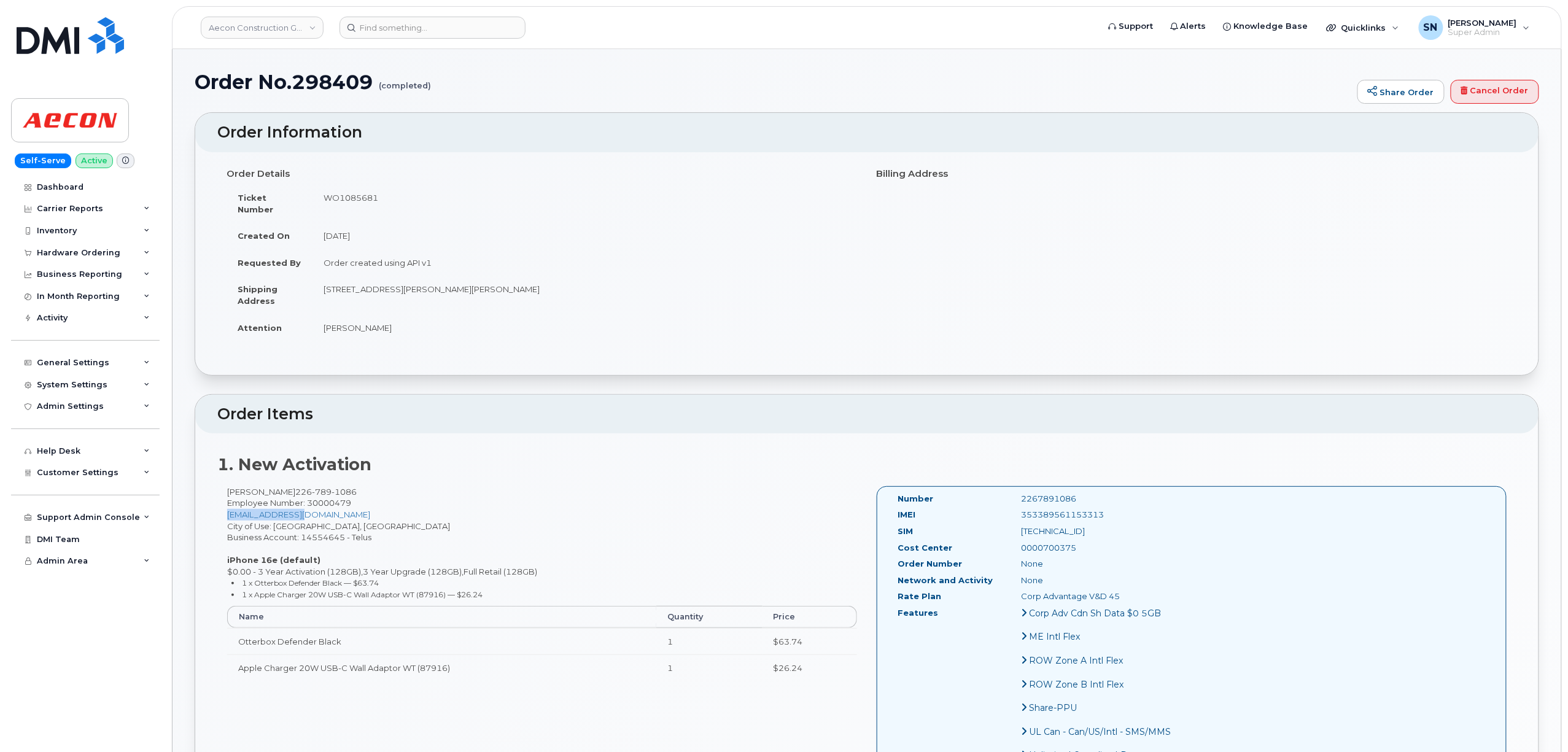
drag, startPoint x: 307, startPoint y: 504, endPoint x: 226, endPoint y: 508, distance: 81.1
click at [226, 508] on div "[PERSON_NAME] [PHONE_NUMBER] Employee Number: 30000479 [EMAIL_ADDRESS][DOMAIN_N…" at bounding box center [542, 589] width 649 height 206
copy link "[EMAIL_ADDRESS][DOMAIN_NAME]"
click at [101, 252] on div "Hardware Ordering" at bounding box center [78, 252] width 83 height 10
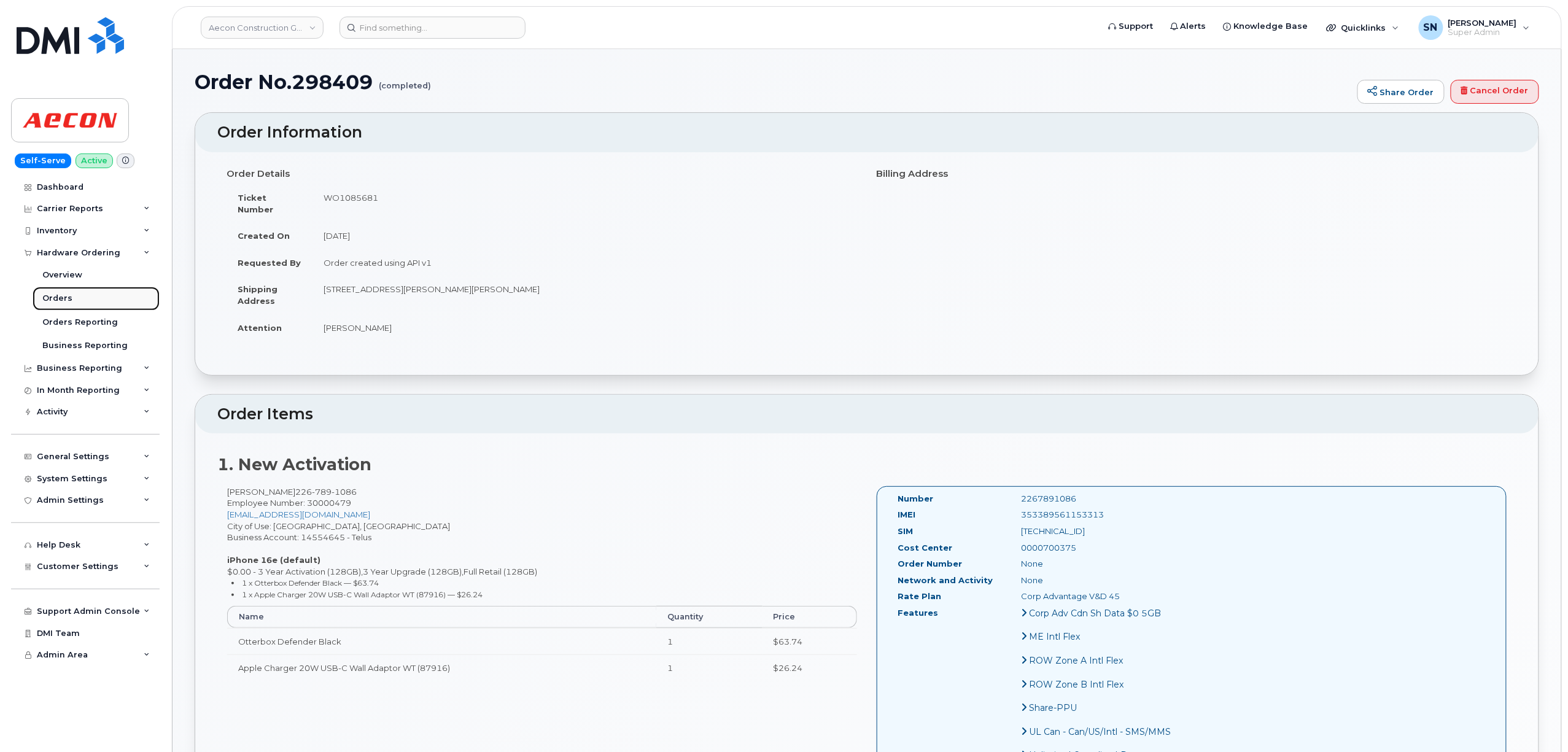
click at [72, 296] on link "Orders" at bounding box center [96, 298] width 127 height 24
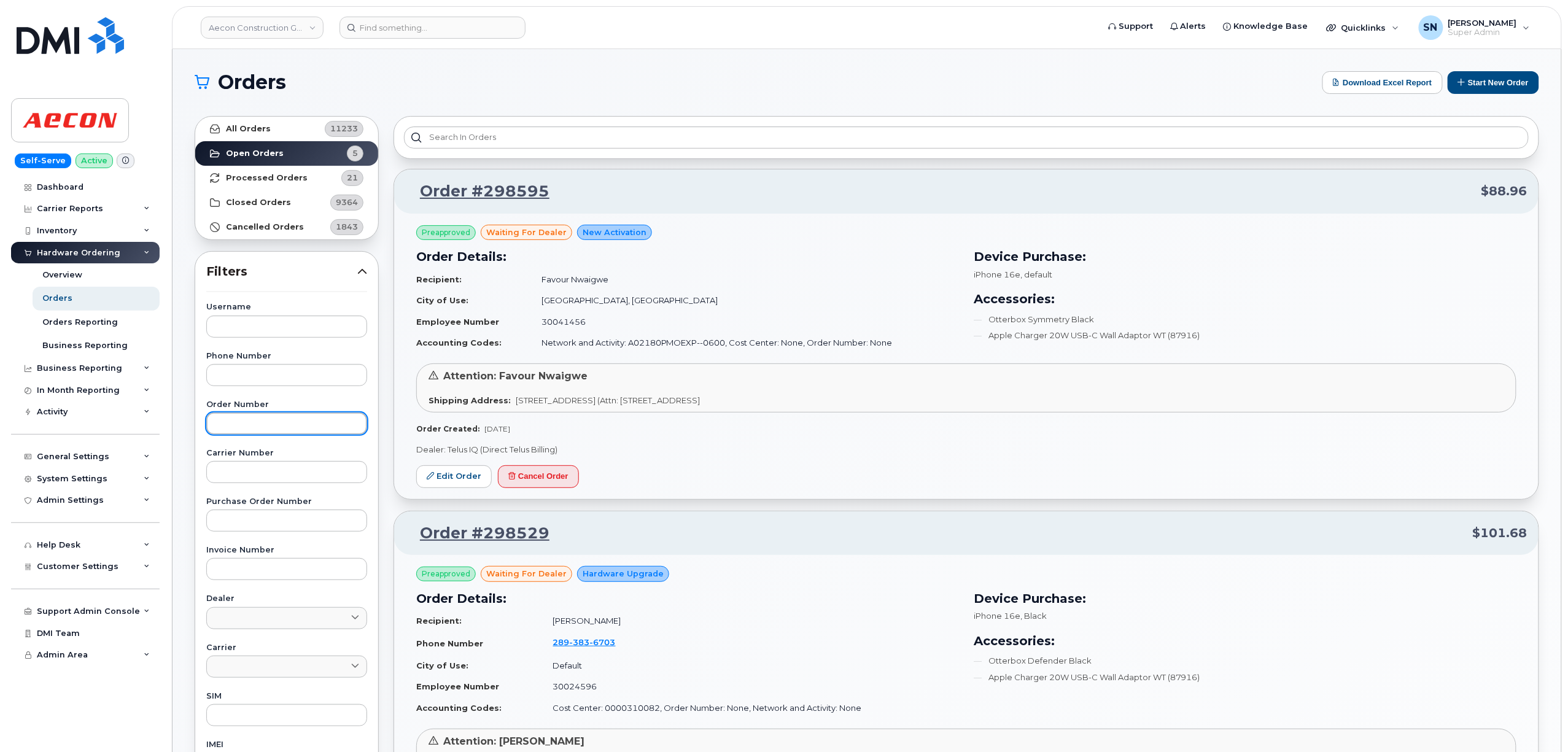
click at [285, 419] on input "text" at bounding box center [286, 423] width 161 height 22
paste input "298474"
type input "298474"
click at [253, 127] on strong "All Orders" at bounding box center [248, 129] width 45 height 10
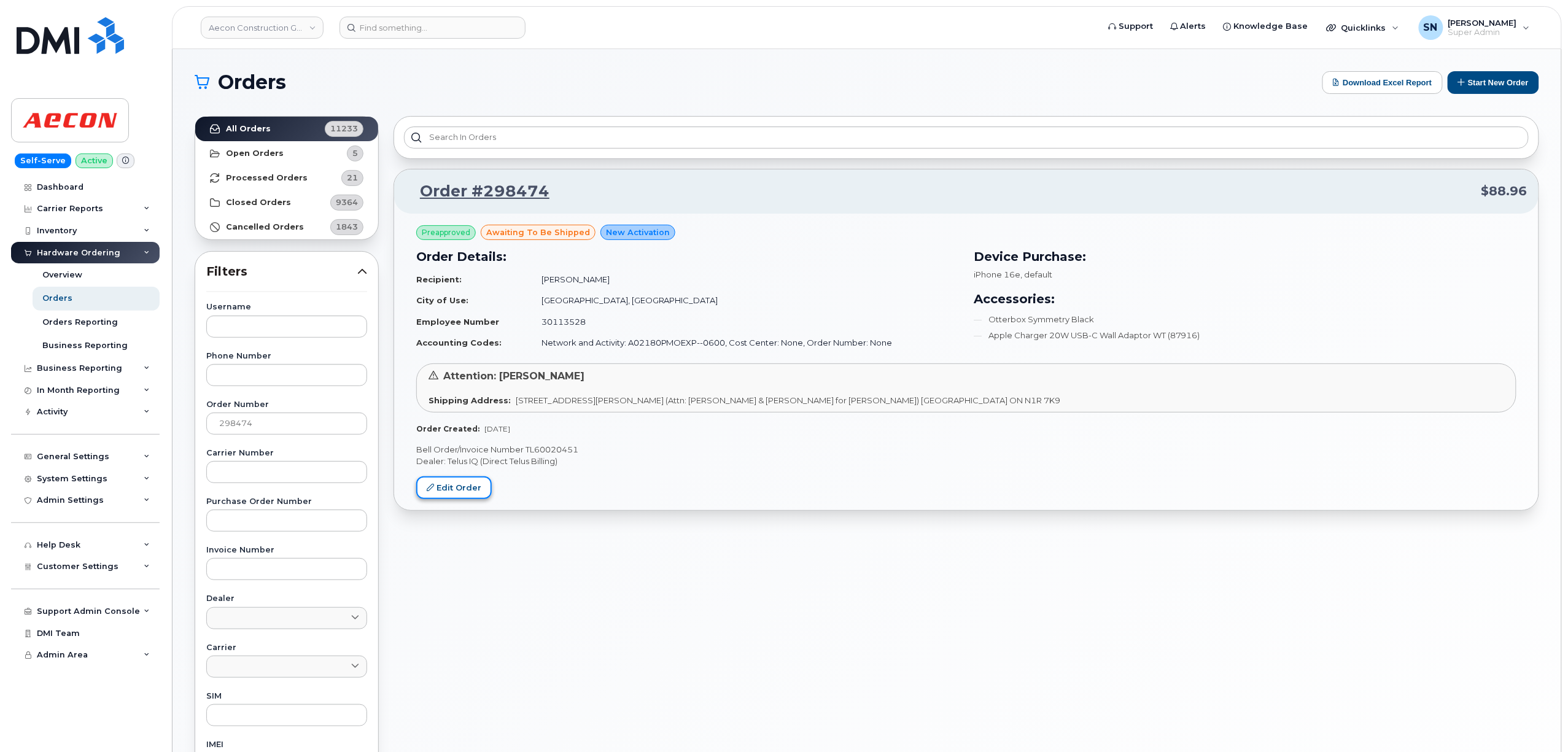
click at [479, 486] on link "Edit Order" at bounding box center [453, 487] width 76 height 23
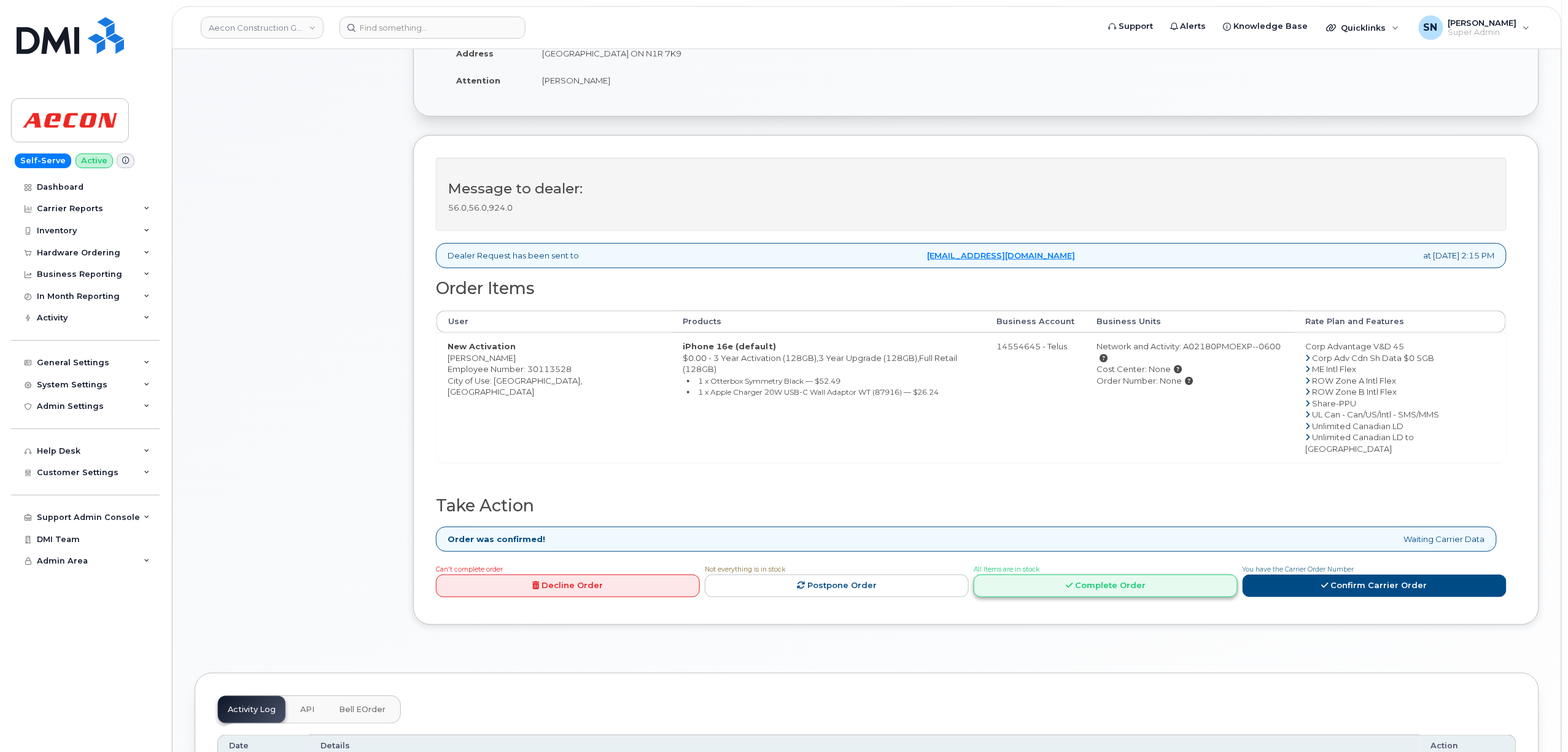
scroll to position [327, 0]
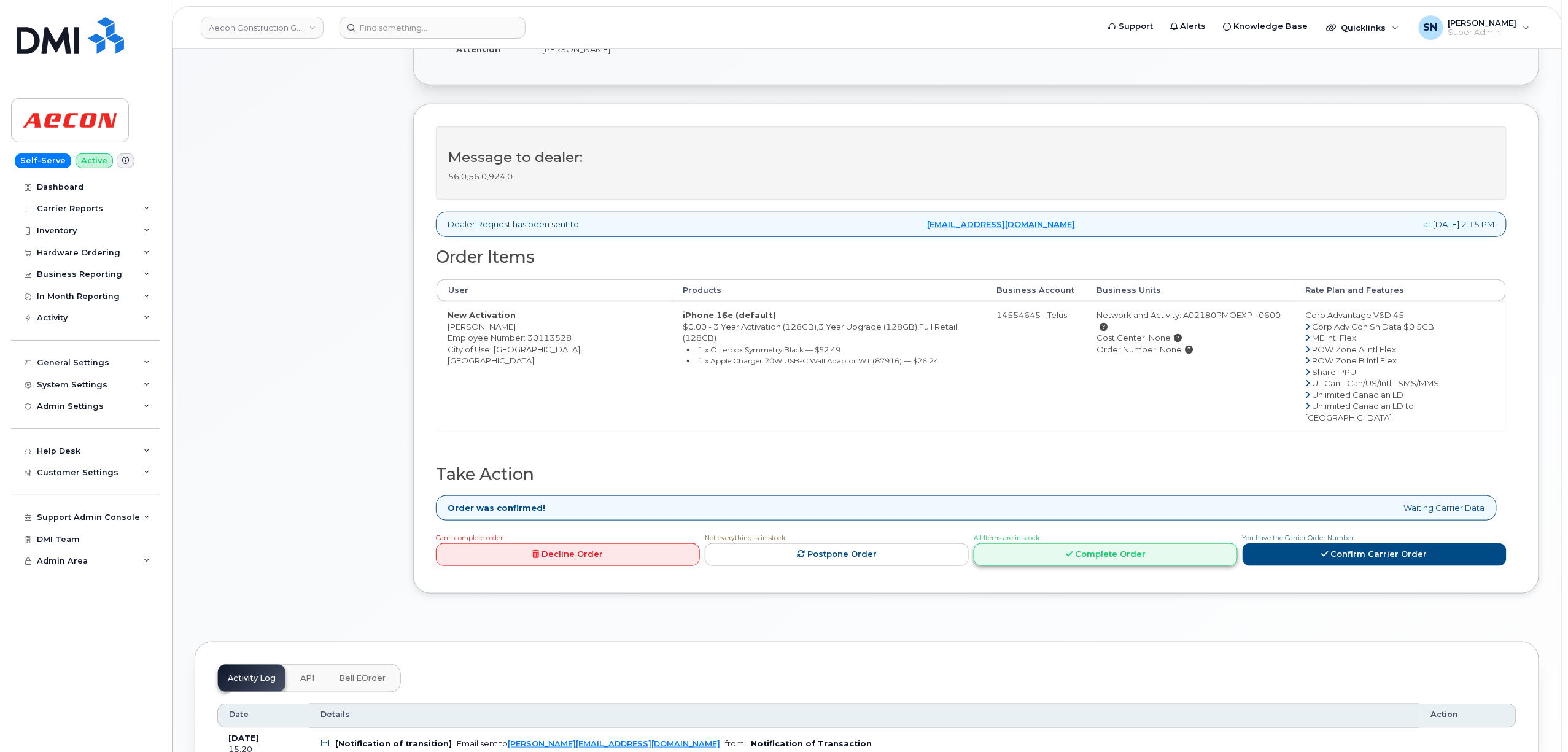
click at [1095, 544] on link "Complete Order" at bounding box center [1106, 554] width 264 height 23
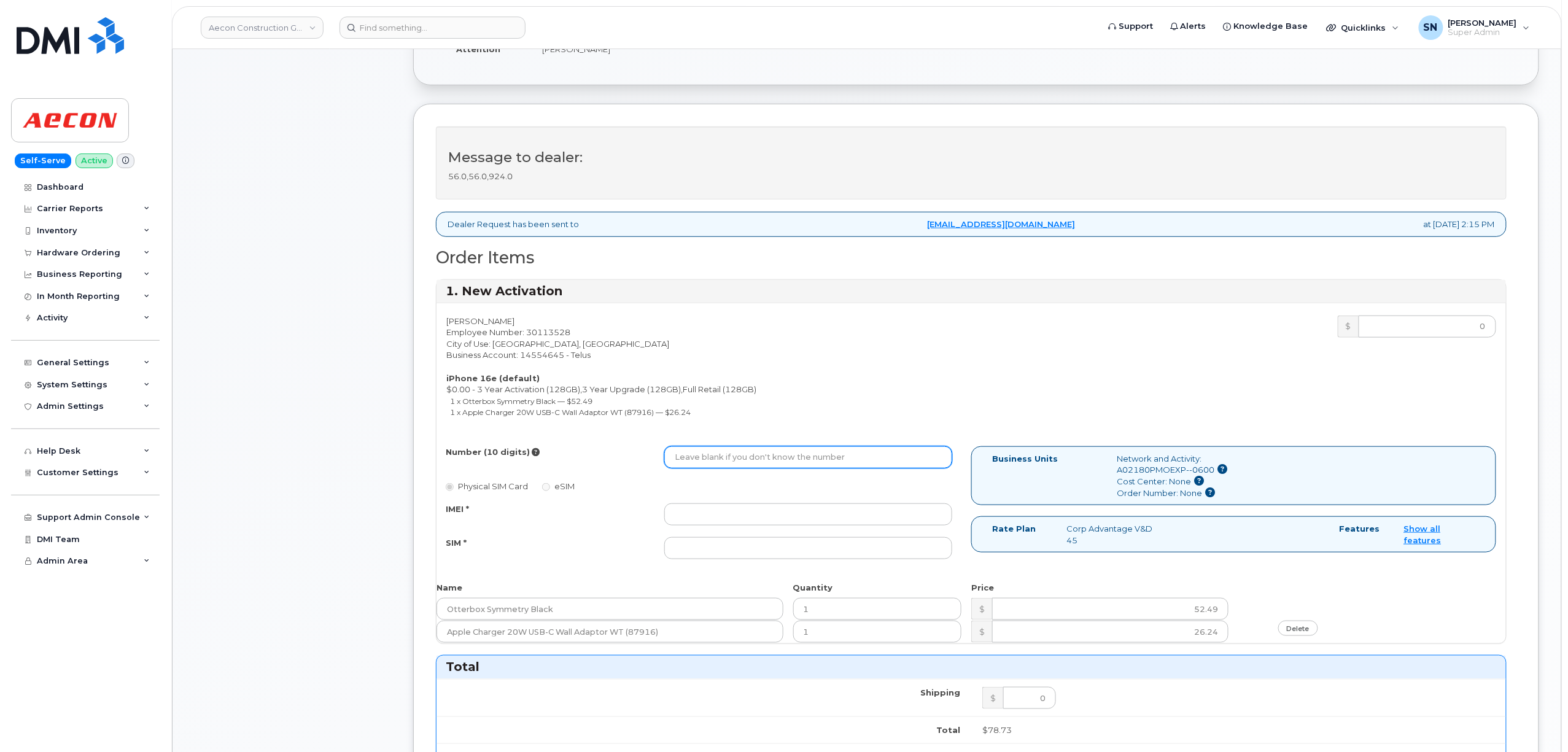
click at [799, 446] on input "Number (10 digits)" at bounding box center [808, 457] width 288 height 22
type input "2267915122"
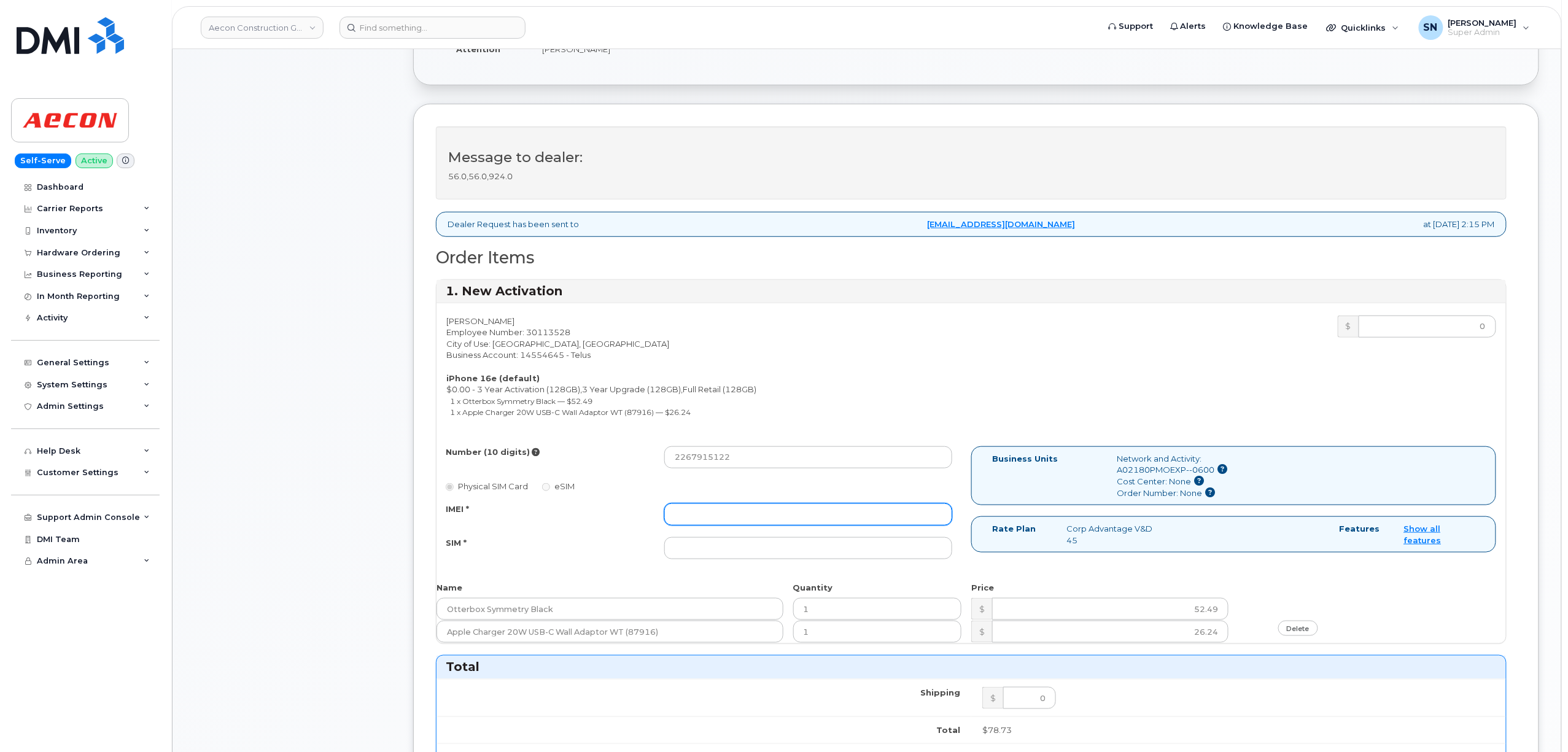
click at [761, 503] on input "IMEI *" at bounding box center [808, 514] width 288 height 22
paste input "353389561324047"
type input "353389561324047"
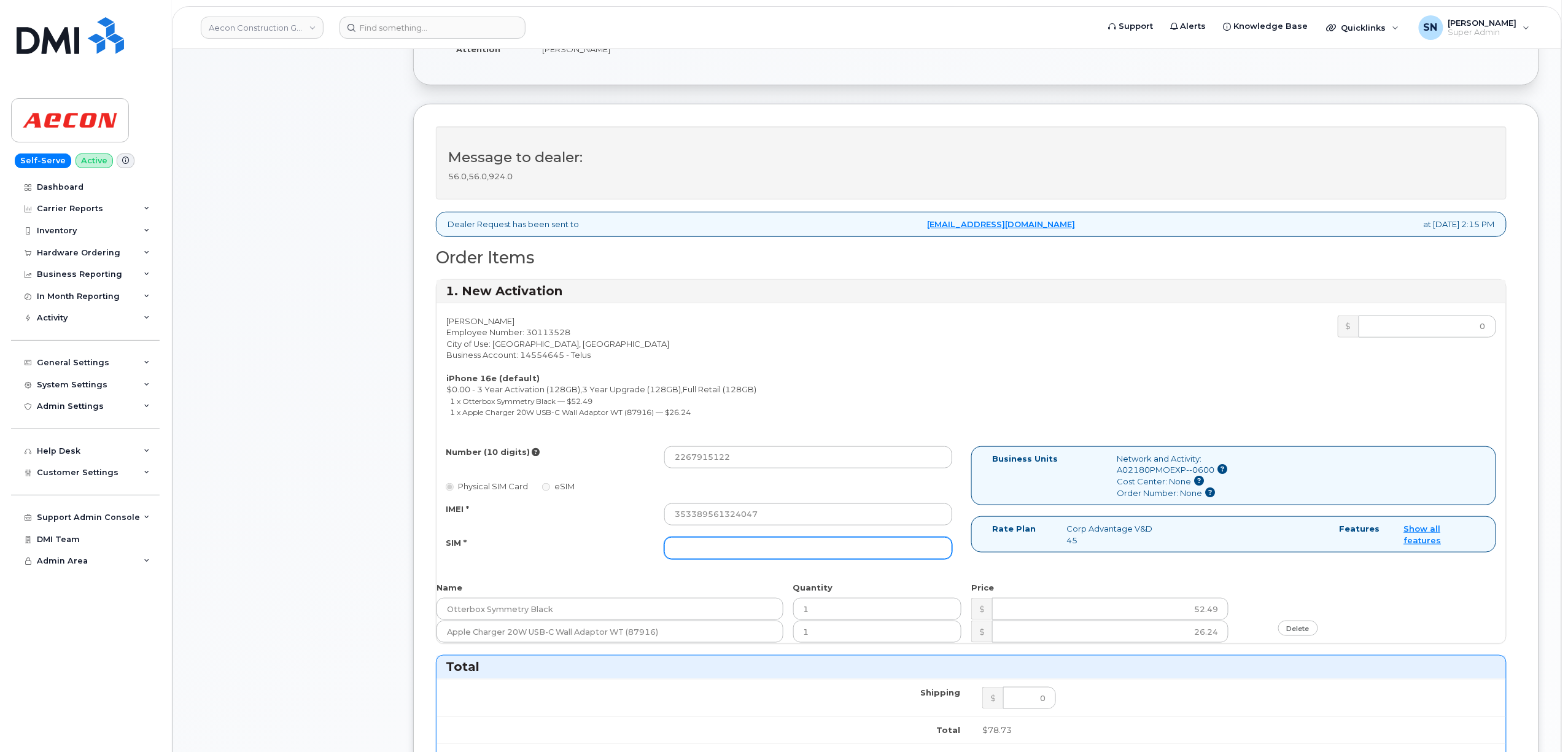
drag, startPoint x: 685, startPoint y: 558, endPoint x: 685, endPoint y: 548, distance: 10.0
click at [685, 552] on div "Number (10 digits) 2267915122 Physical SIM Card eSIM IMEI * 353389561324047 SIM…" at bounding box center [704, 508] width 535 height 124
click at [687, 543] on input "SIM *" at bounding box center [808, 548] width 288 height 22
paste input "[TECHNICAL_ID]"
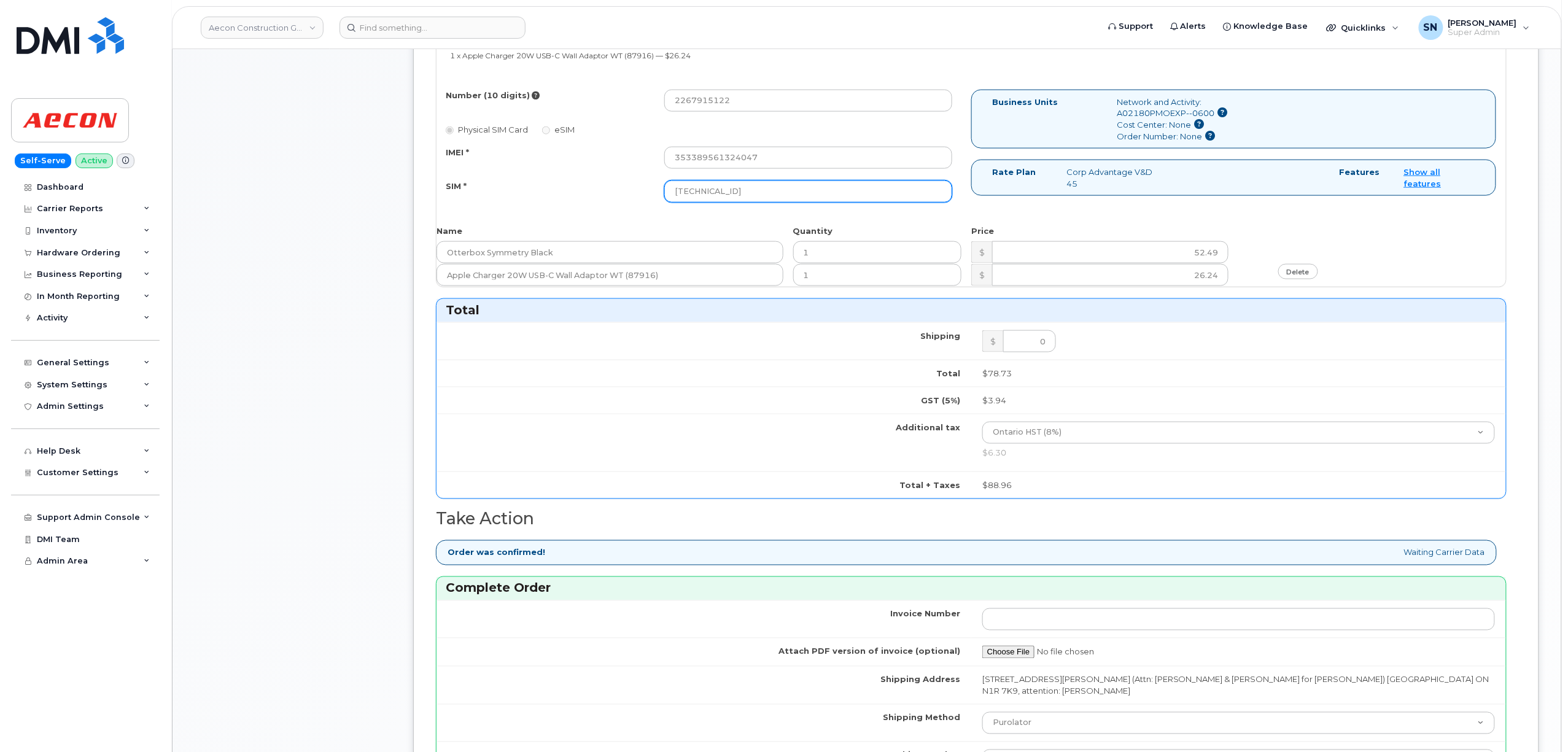
scroll to position [736, 0]
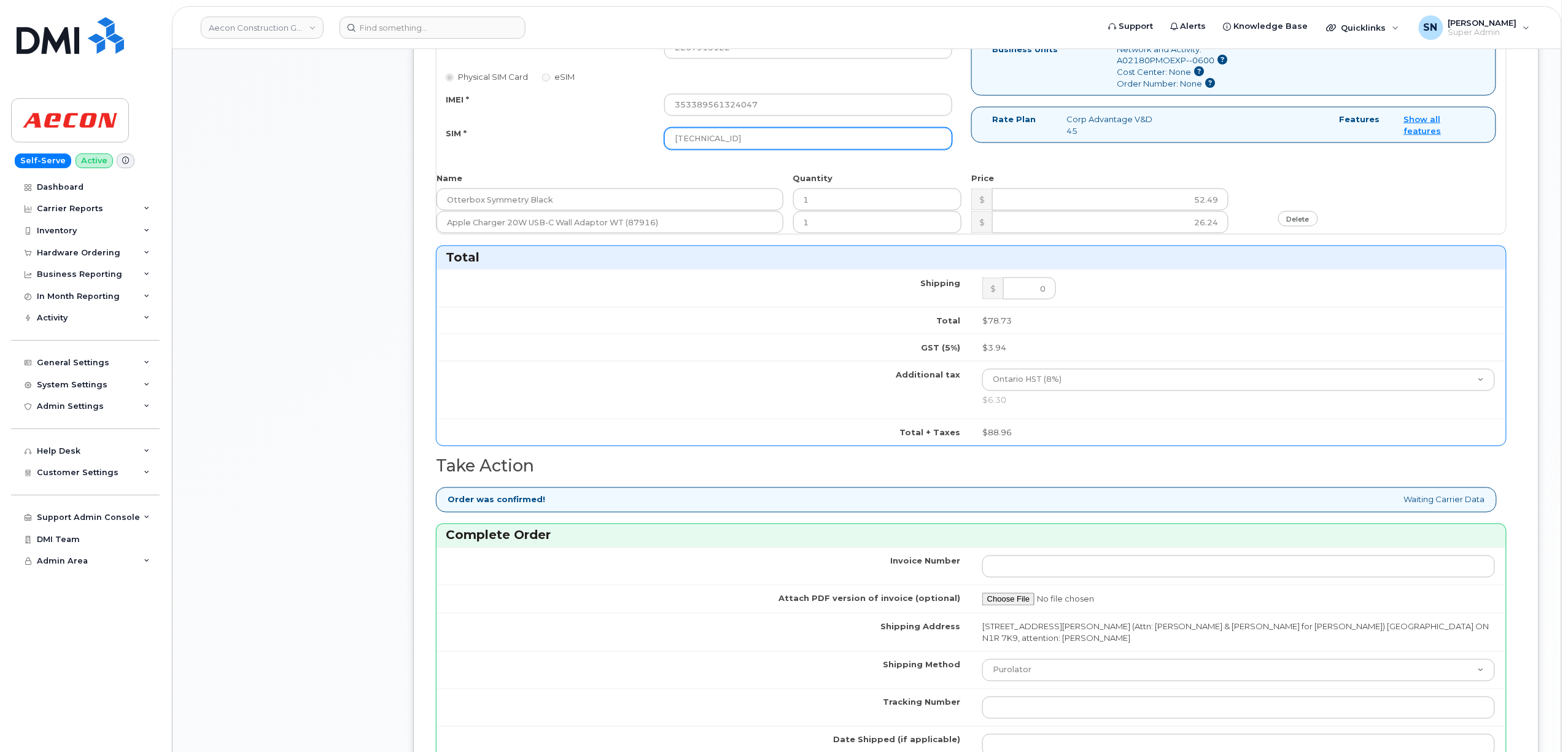
type input "[TECHNICAL_ID]"
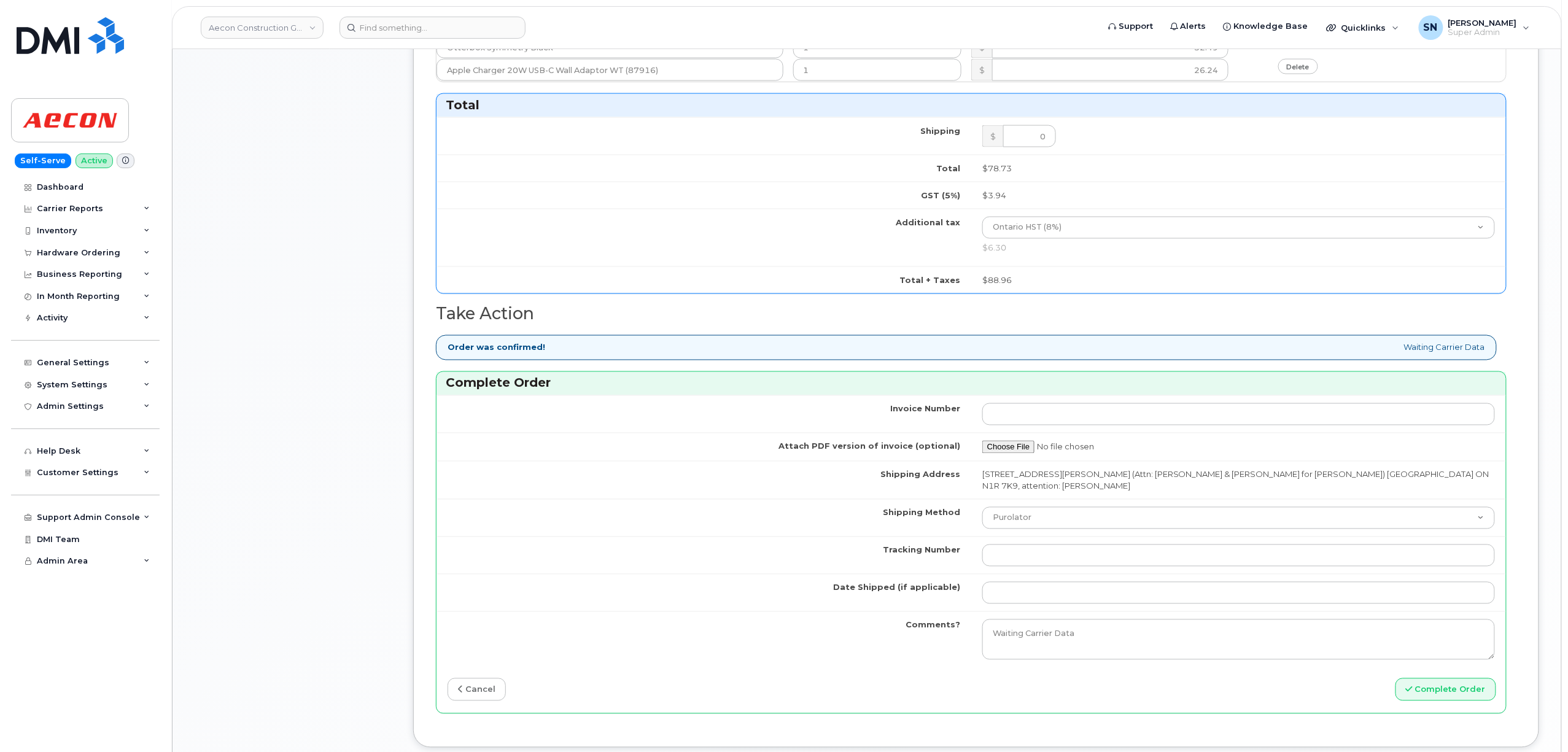
scroll to position [899, 0]
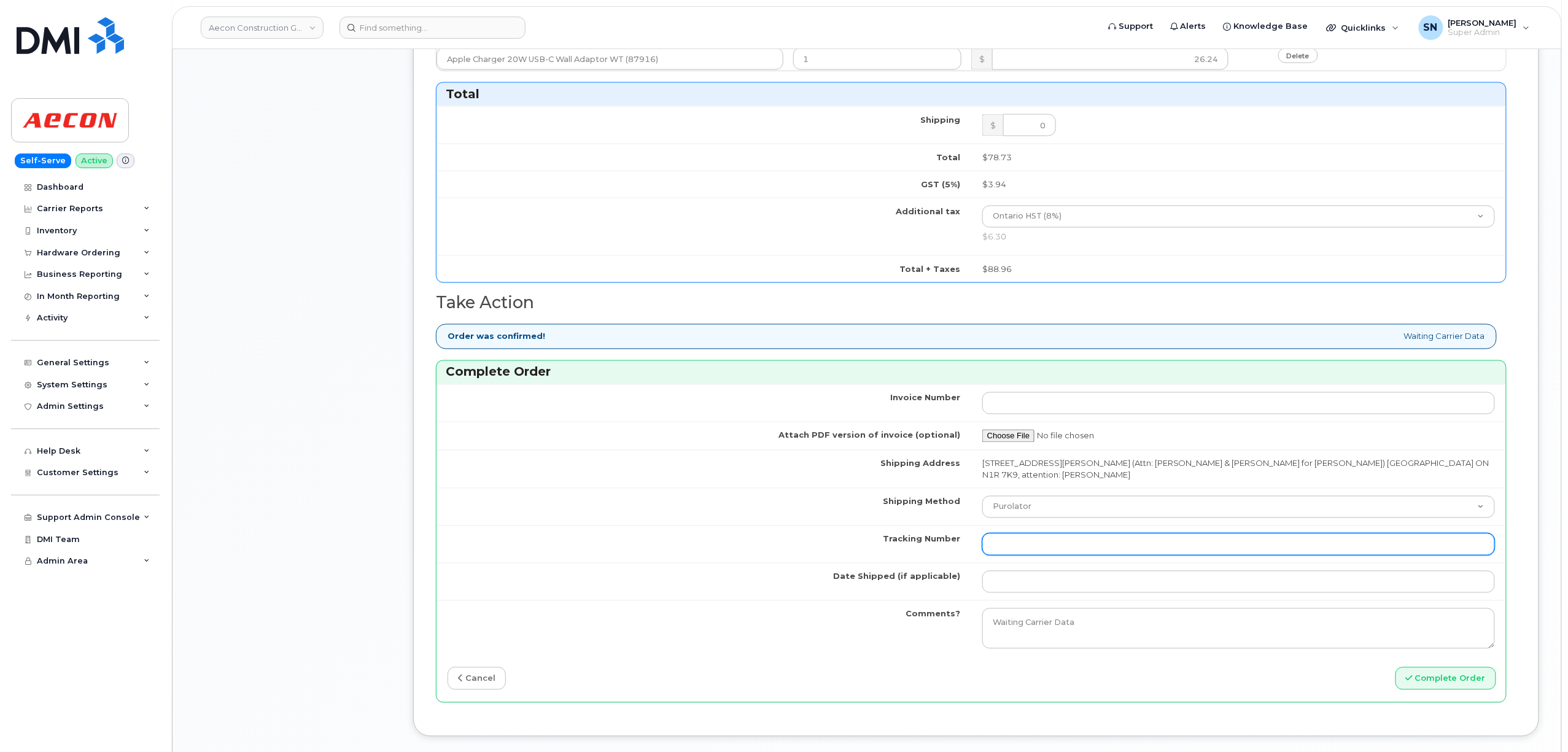
click at [1085, 533] on input "Tracking Number" at bounding box center [1238, 544] width 513 height 22
paste input "520016276815"
type input "520016276815"
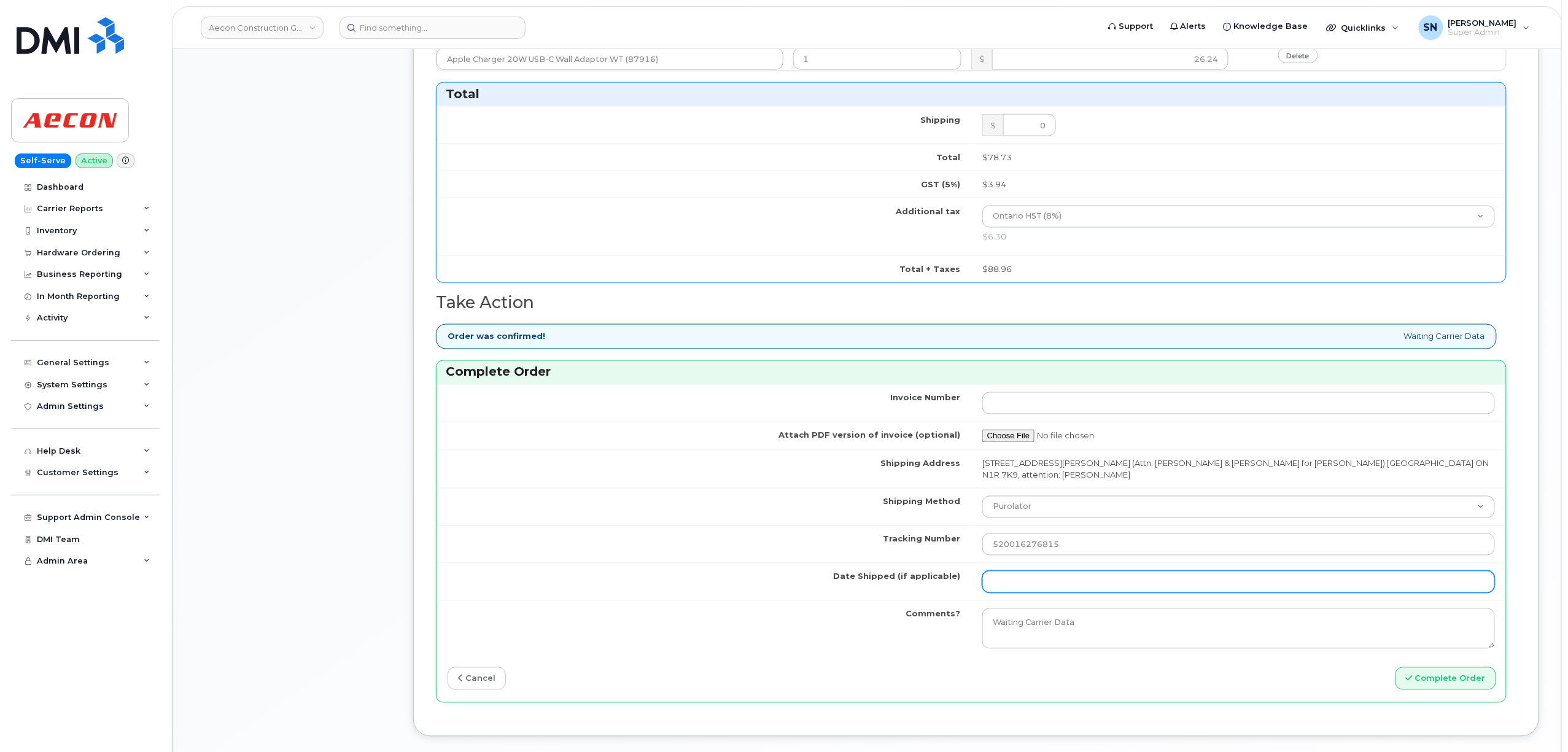
click at [1060, 570] on input "Date Shipped (if applicable)" at bounding box center [1238, 581] width 513 height 22
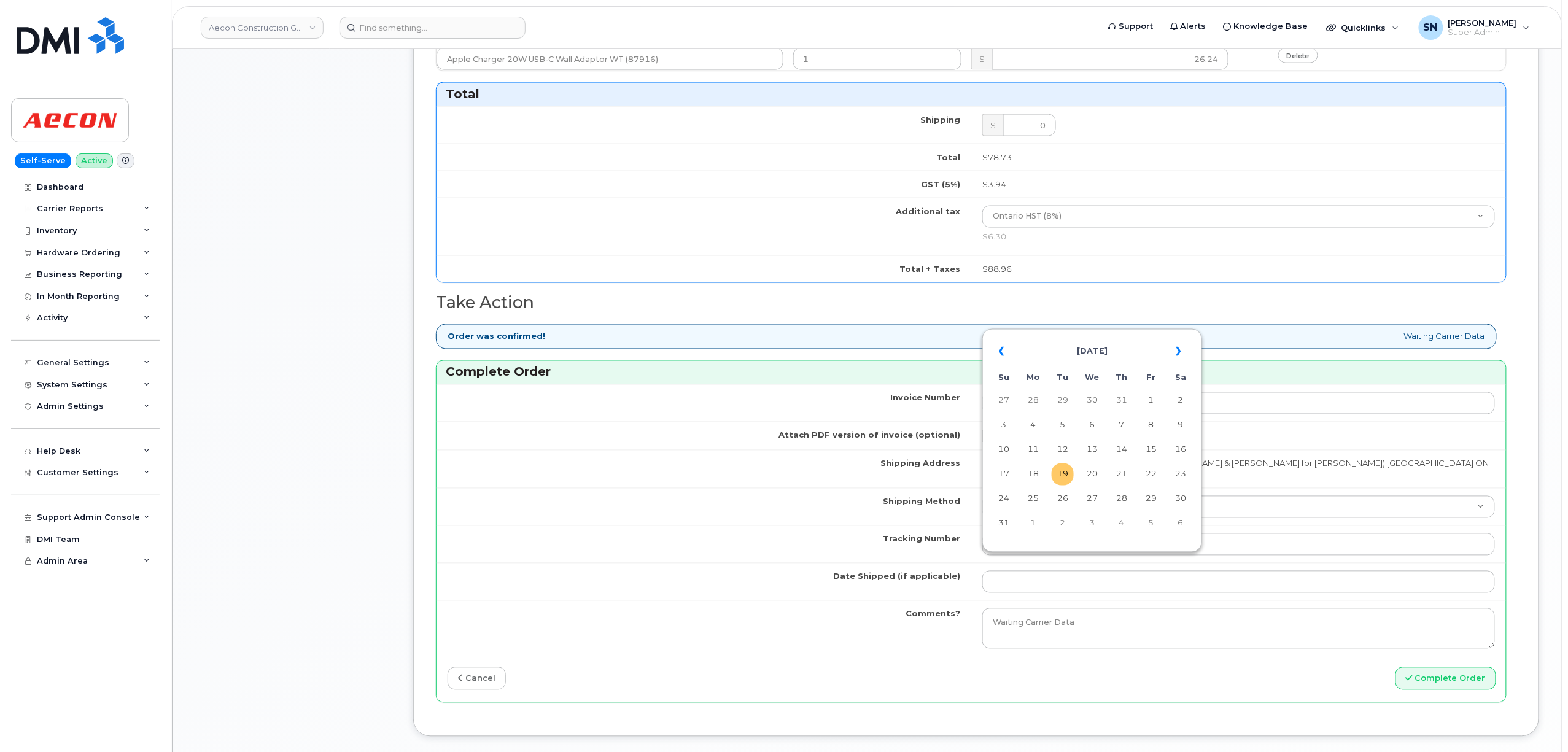
click at [1059, 474] on td "19" at bounding box center [1062, 474] width 22 height 22
type input "[DATE]"
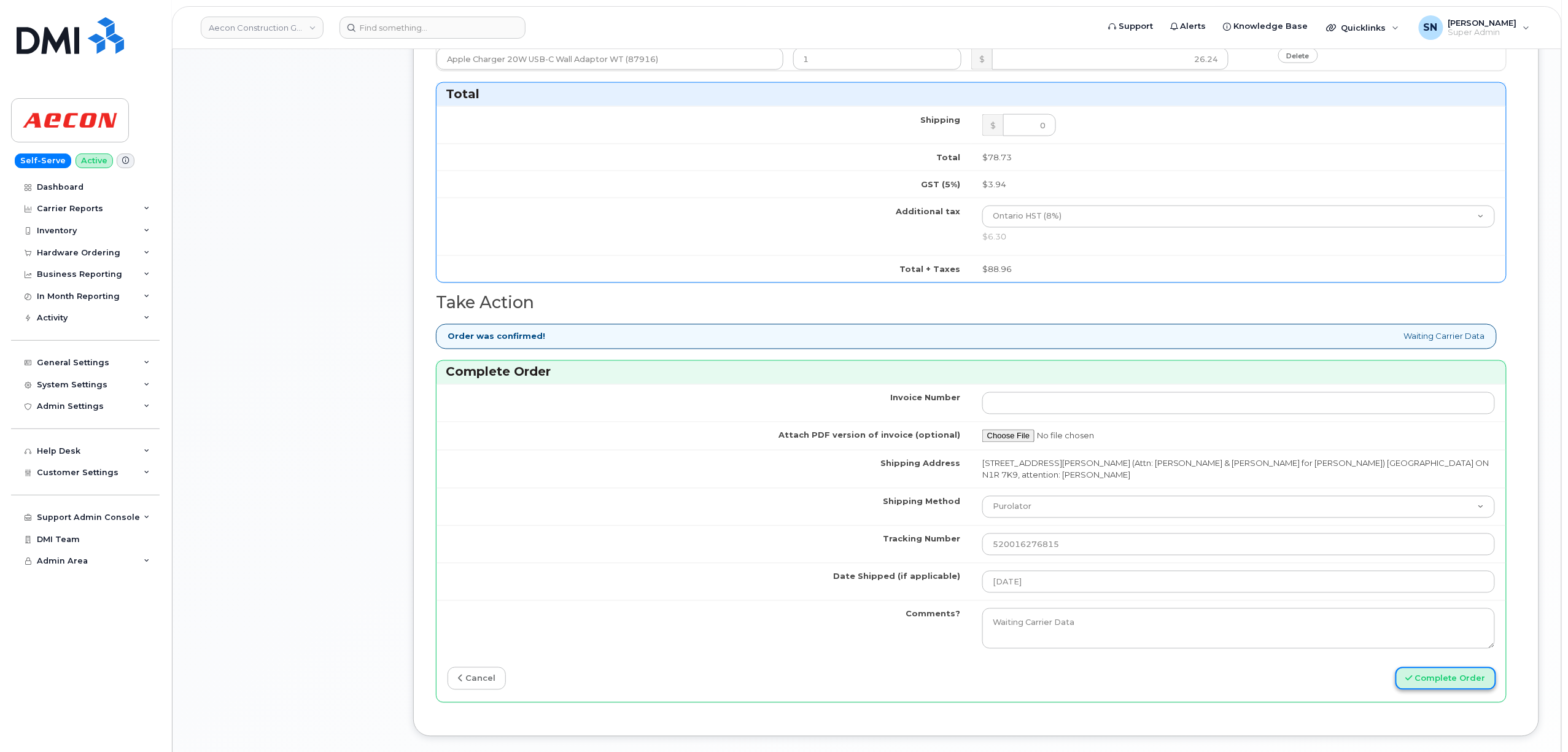
click at [1445, 667] on button "Complete Order" at bounding box center [1446, 679] width 101 height 23
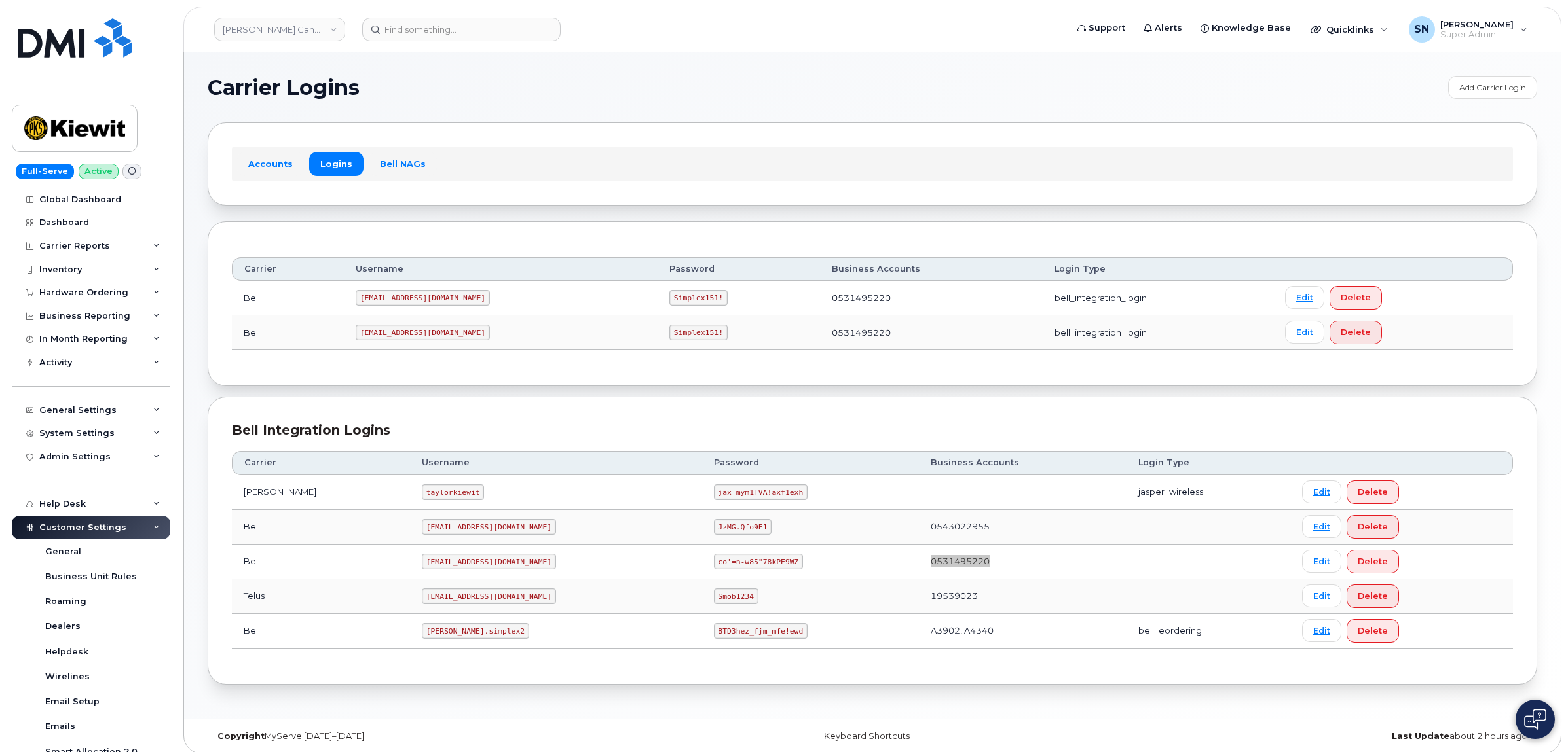
scroll to position [256, 0]
